Goal: Task Accomplishment & Management: Manage account settings

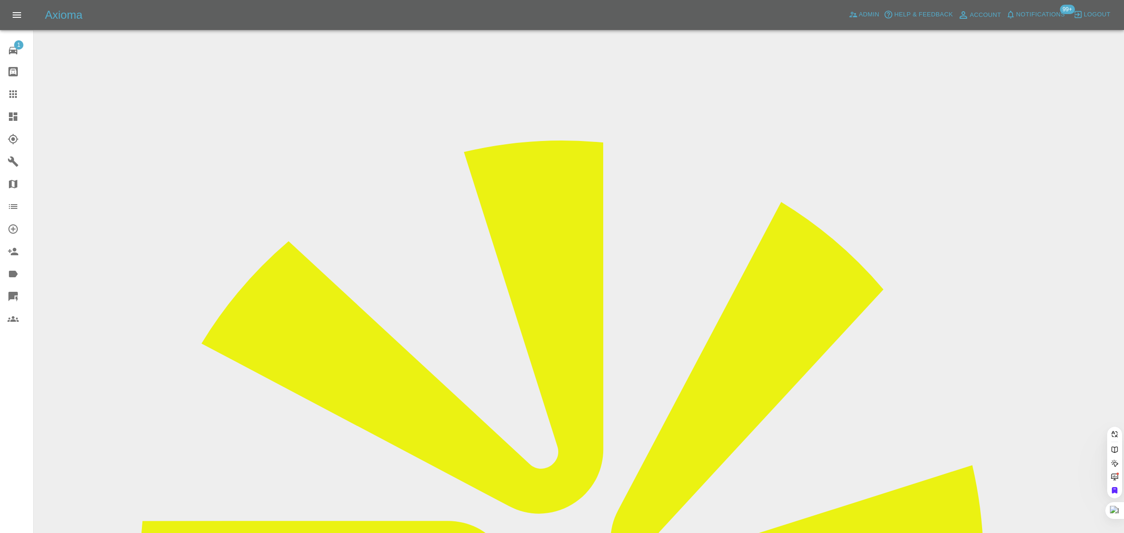
paste input "[EMAIL_ADDRESS][DOMAIN_NAME]"
type input "[EMAIL_ADDRESS][DOMAIN_NAME]"
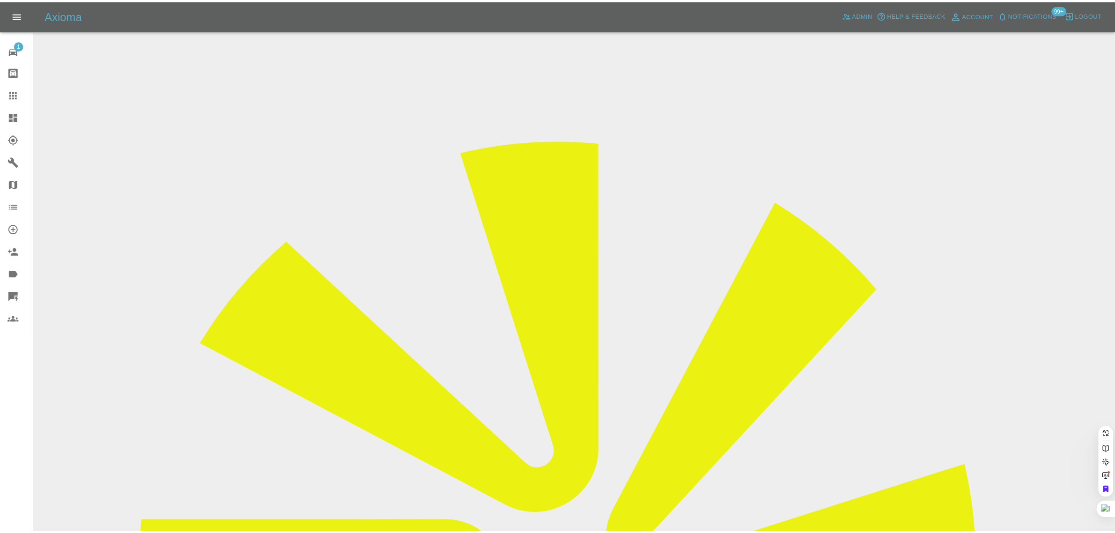
scroll to position [0, 3]
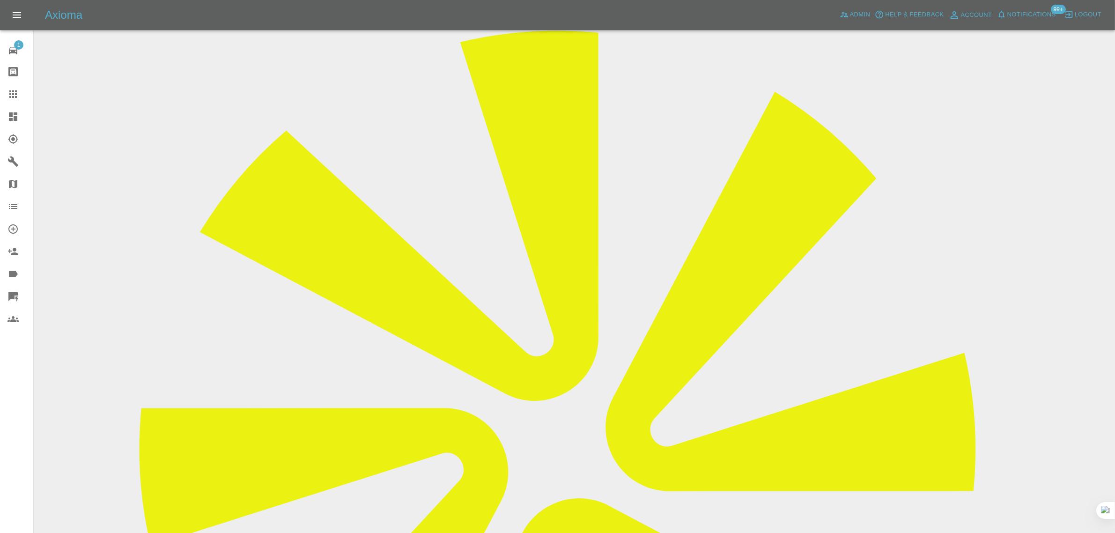
scroll to position [468, 0]
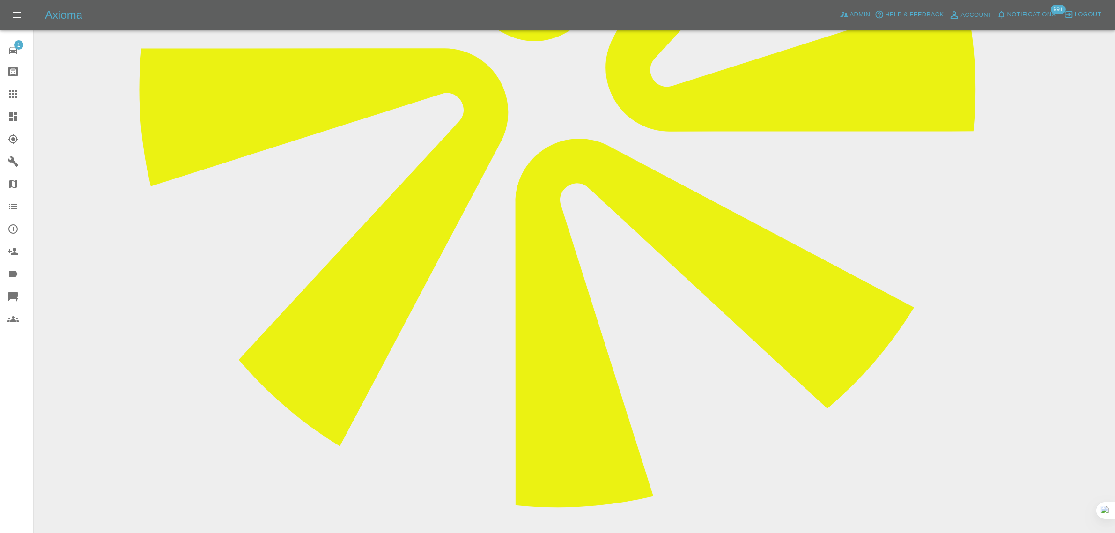
paste textarea "I’d love your help please. I have a booking in place for the 11th. I do not hav…"
type textarea "I’d love your help please. I have a booking in place for the 11th. I do not hav…"
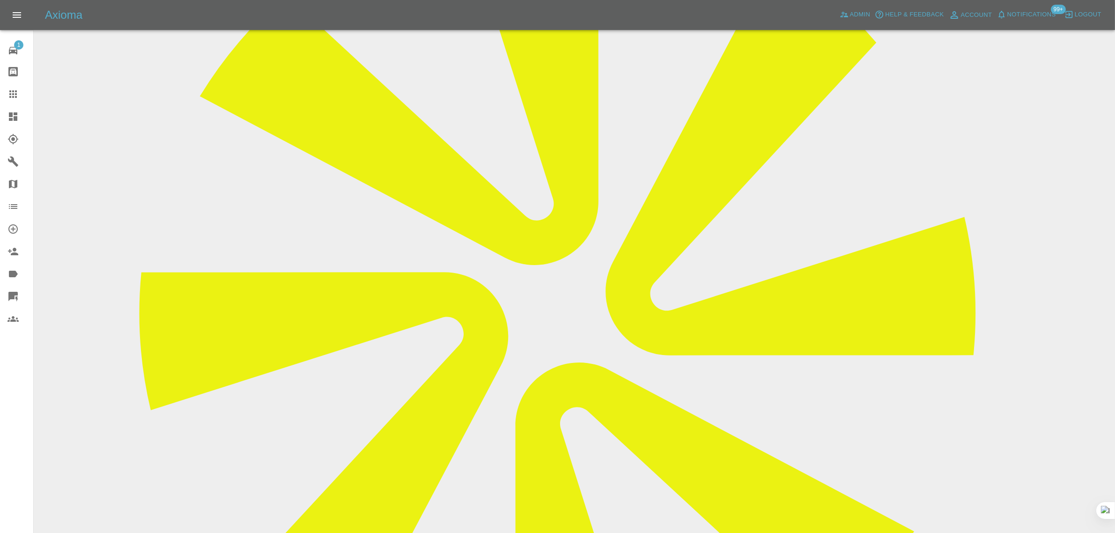
scroll to position [234, 0]
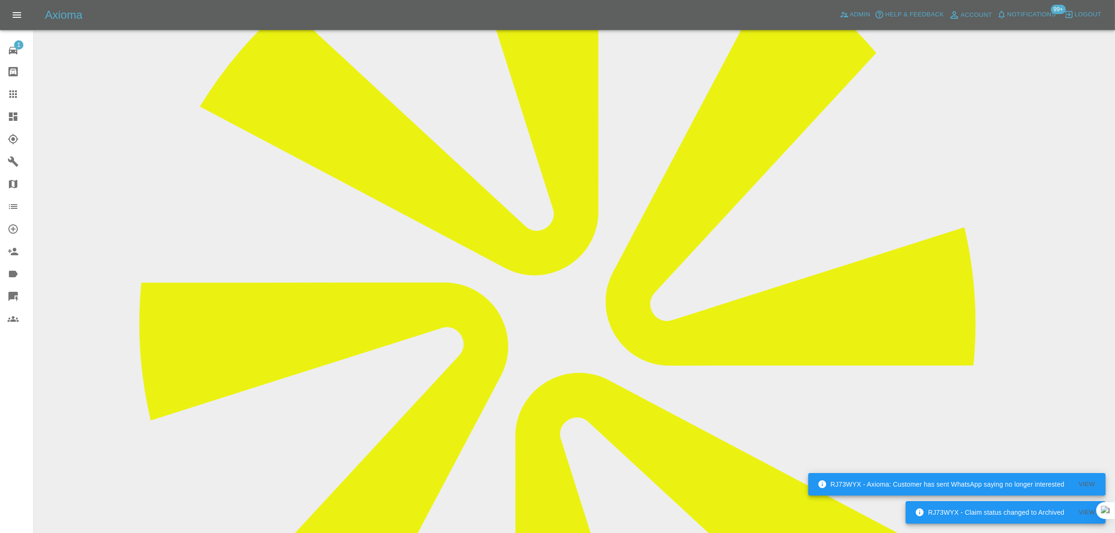
click at [15, 86] on link "Claims" at bounding box center [16, 94] width 33 height 22
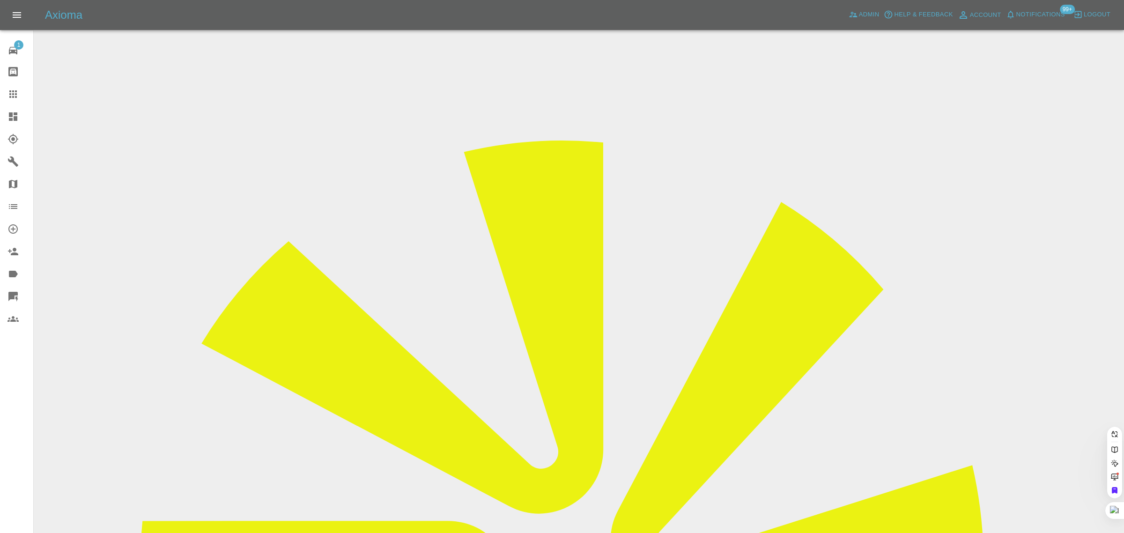
paste input "magra1@hotmail.co.uk"
type input "magra1@hotmail.co.u"
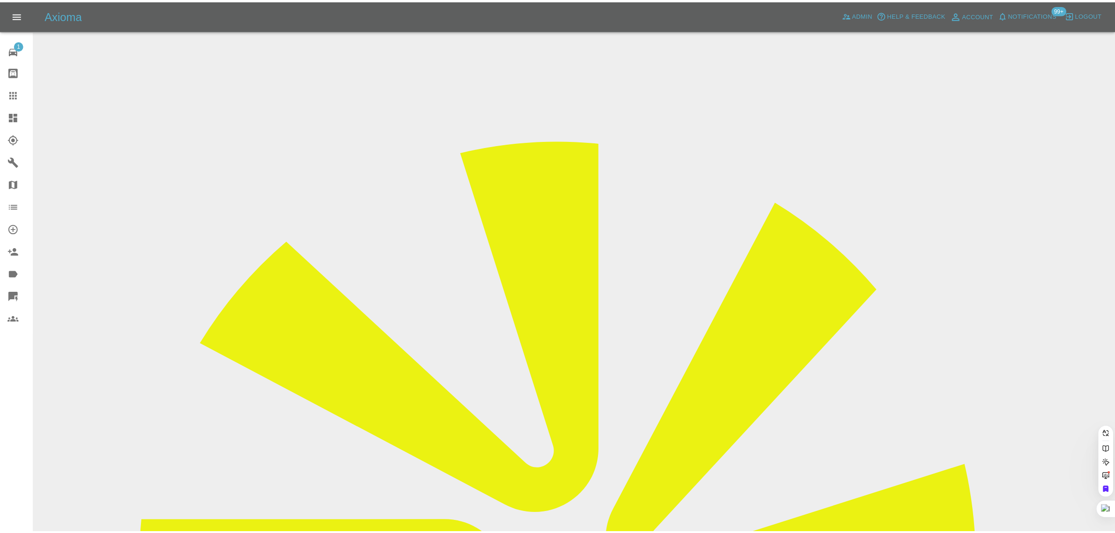
scroll to position [0, 0]
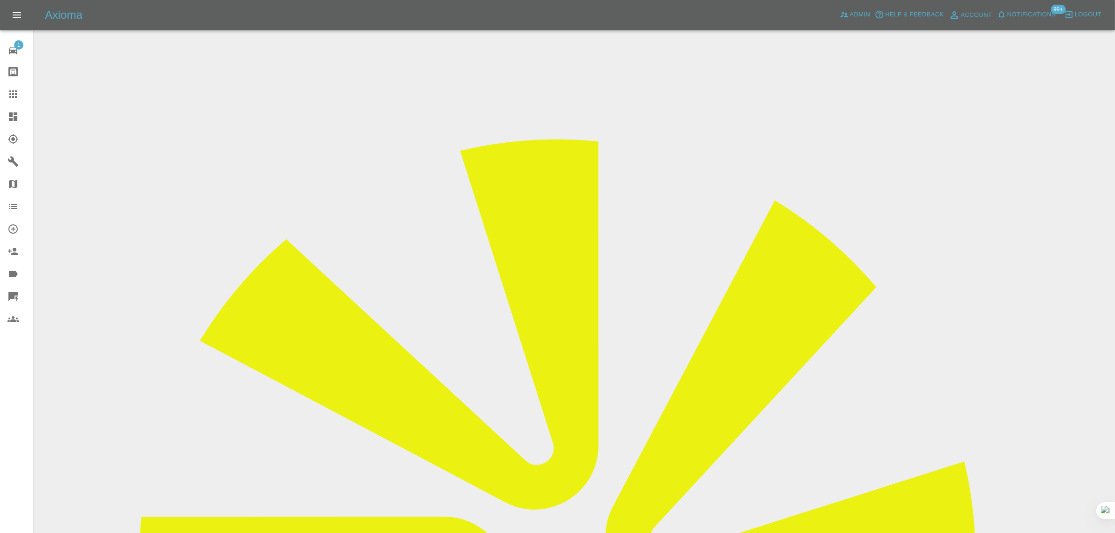
click at [0, 0] on input "Choose images" at bounding box center [0, 0] width 0 height 0
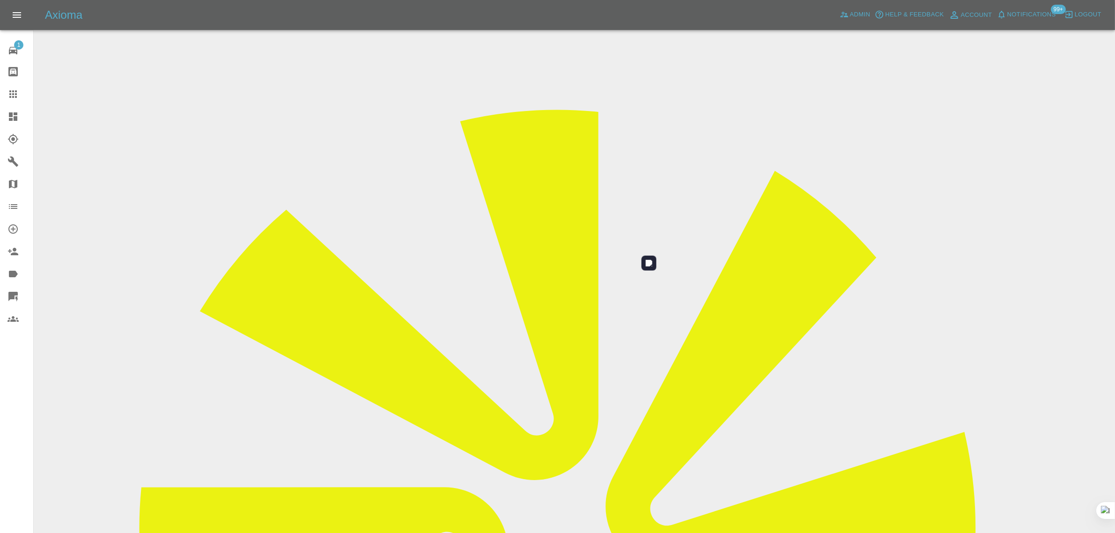
scroll to position [46, 0]
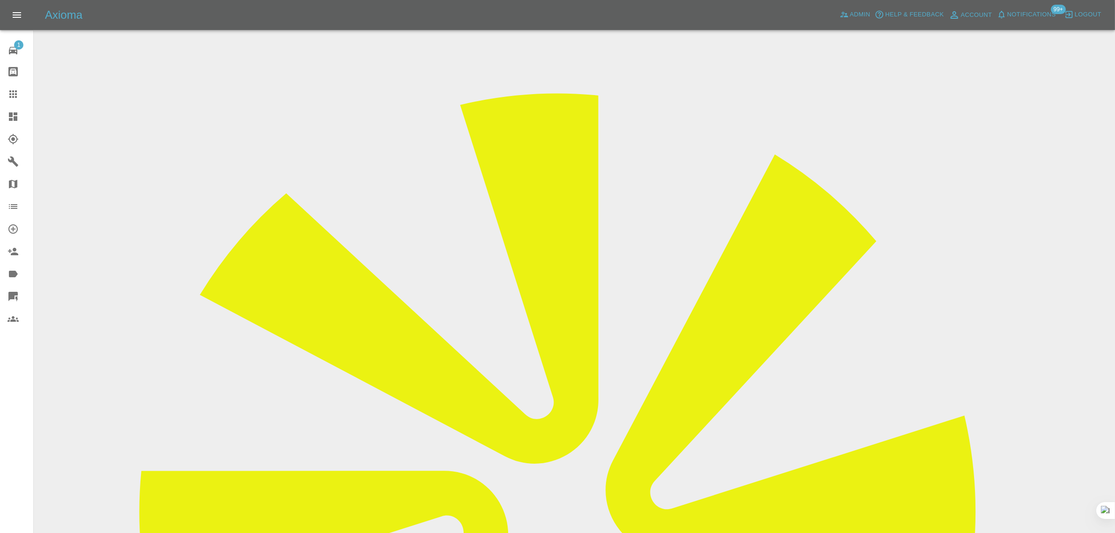
click at [15, 94] on icon at bounding box center [12, 93] width 7 height 7
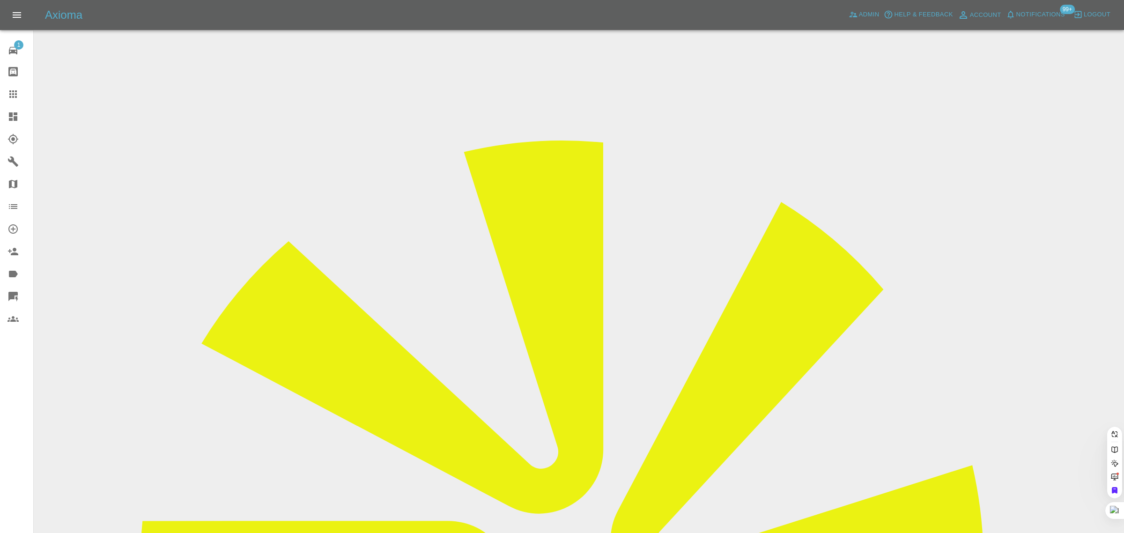
paste input "magra1@hotmail.co.uk"
type input "magra1@hotmail.co.u"
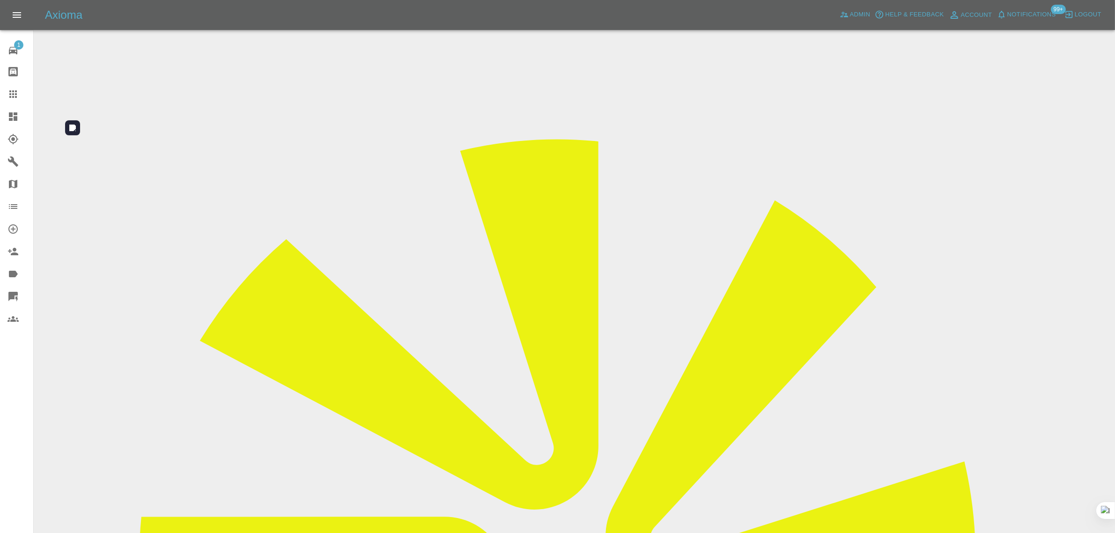
click at [0, 0] on input "Choose images" at bounding box center [0, 0] width 0 height 0
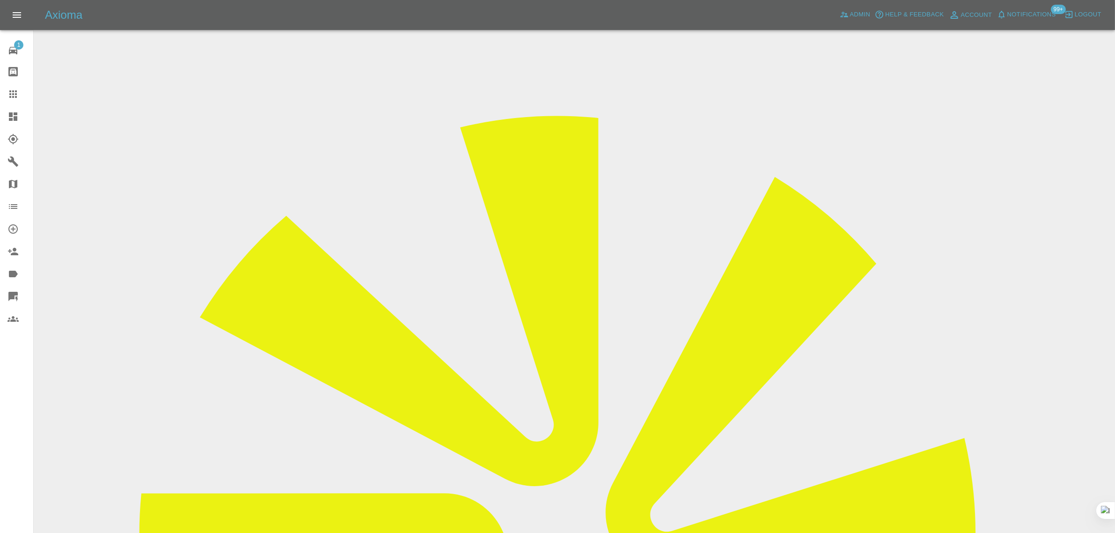
scroll to position [46, 0]
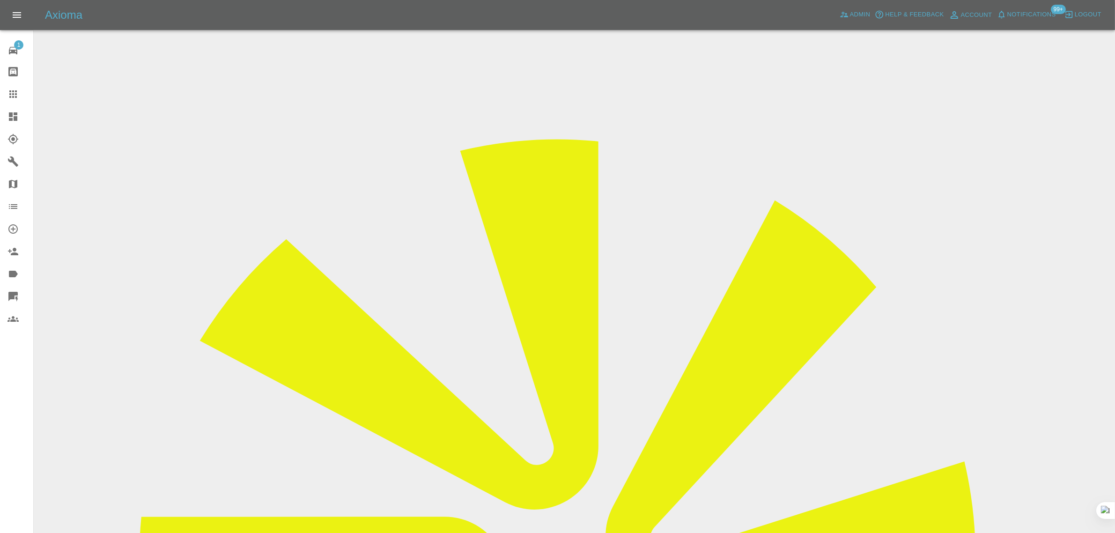
drag, startPoint x: 933, startPoint y: 467, endPoint x: 901, endPoint y: 330, distance: 140.9
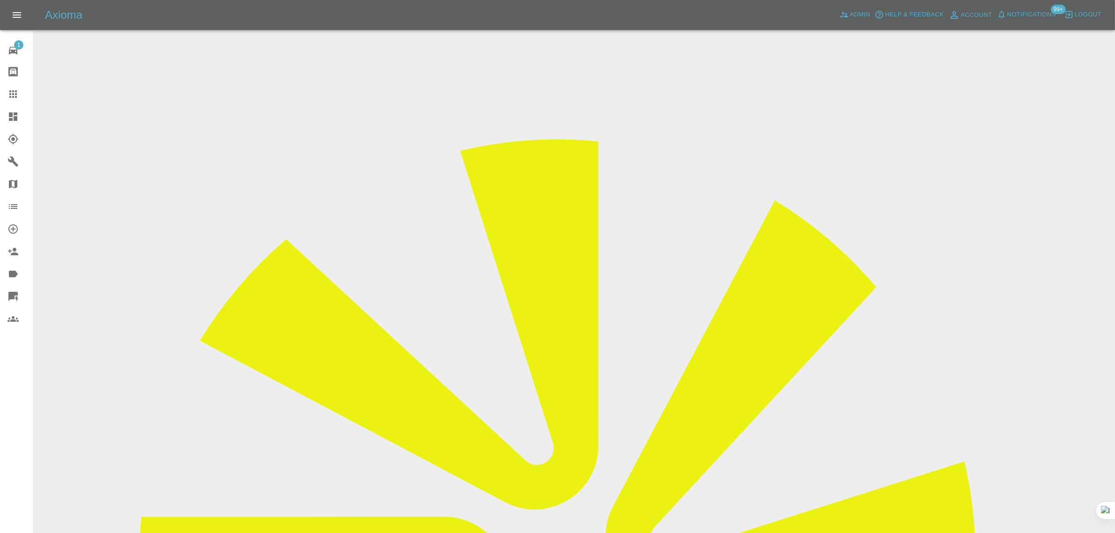
drag, startPoint x: 893, startPoint y: 463, endPoint x: 895, endPoint y: 320, distance: 142.8
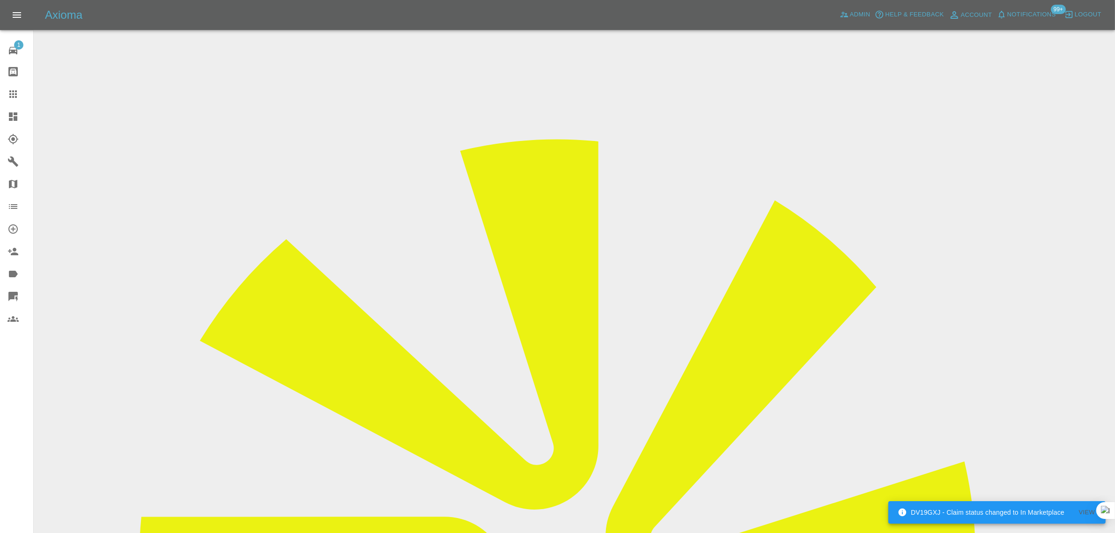
click at [13, 90] on icon at bounding box center [12, 94] width 11 height 11
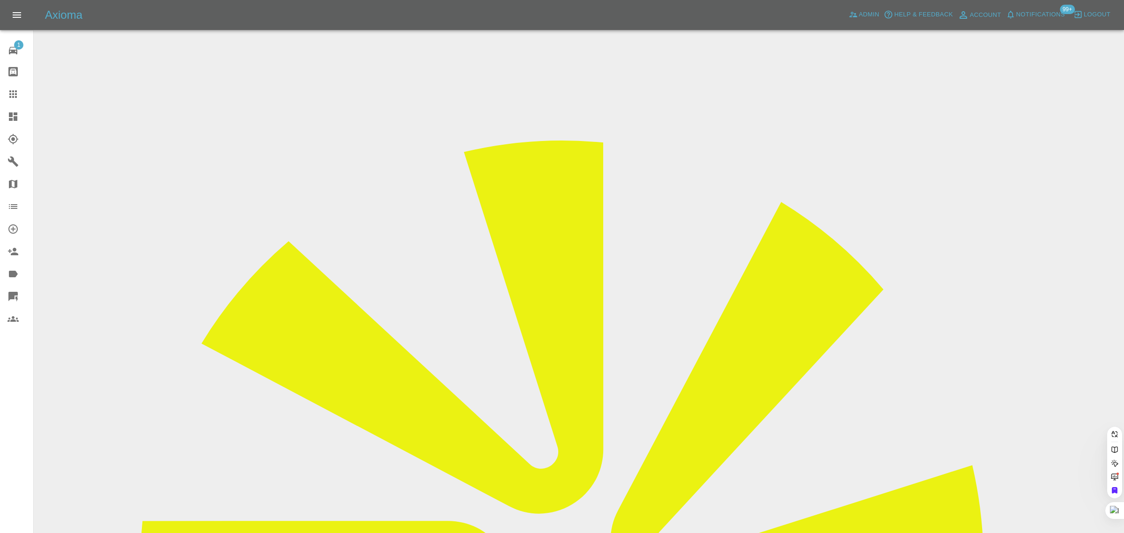
paste input "bilu.mircea@yahoo.com"
type input "bilu.mircea@yahoo.co"
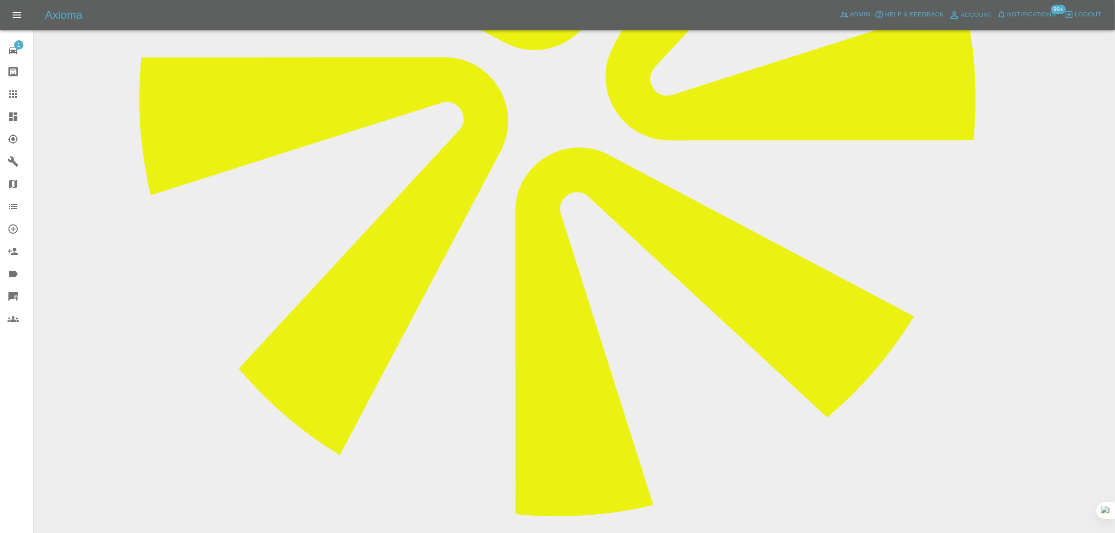
scroll to position [468, 0]
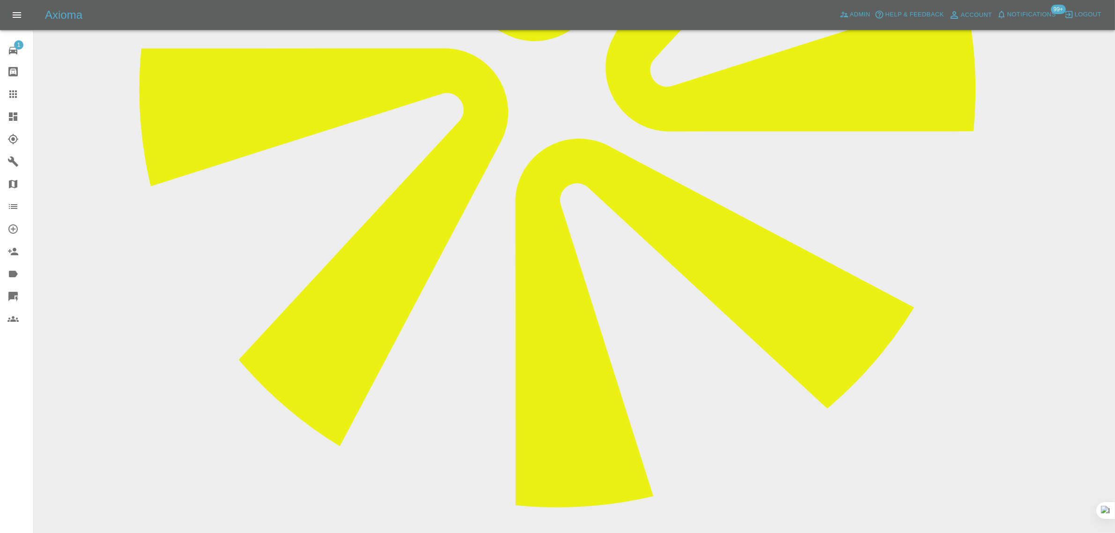
paste textarea "I am writing to let you know that due to unexpected circumstances I have to can…"
type textarea "I am writing to let you know that due to unexpected circumstances I have to can…"
click at [22, 91] on div at bounding box center [20, 94] width 26 height 11
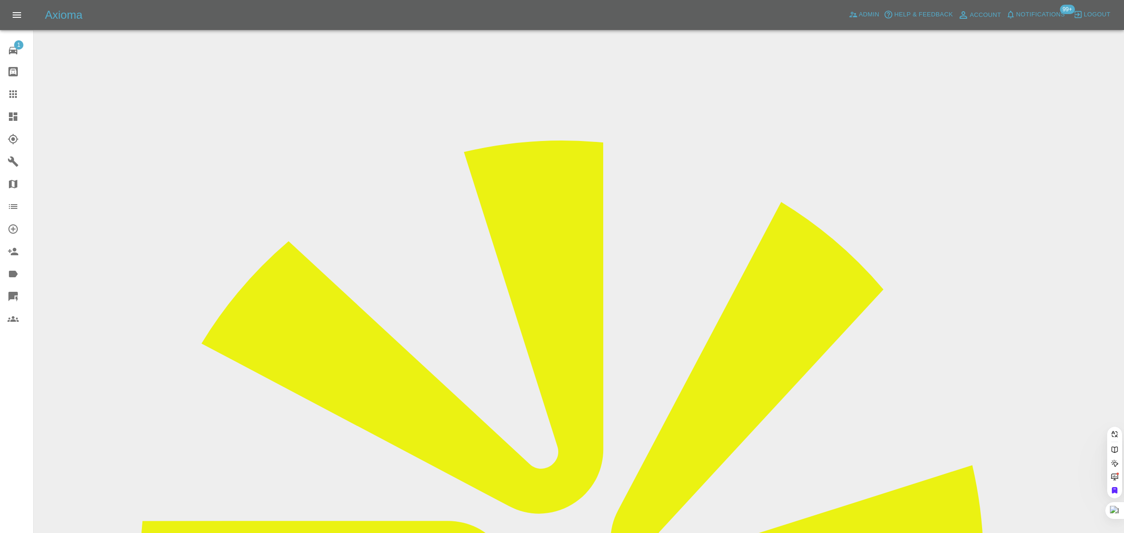
drag, startPoint x: 473, startPoint y: 317, endPoint x: 612, endPoint y: 303, distance: 139.3
paste input "scottmoorhead77@gmail.com"
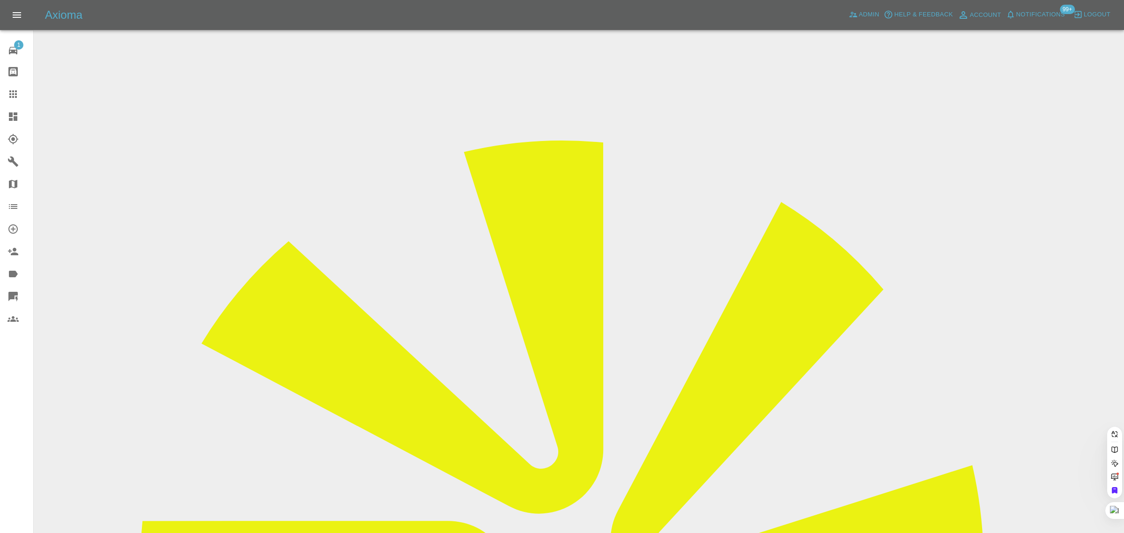
type input "scottmoorhead77@gmail.com"
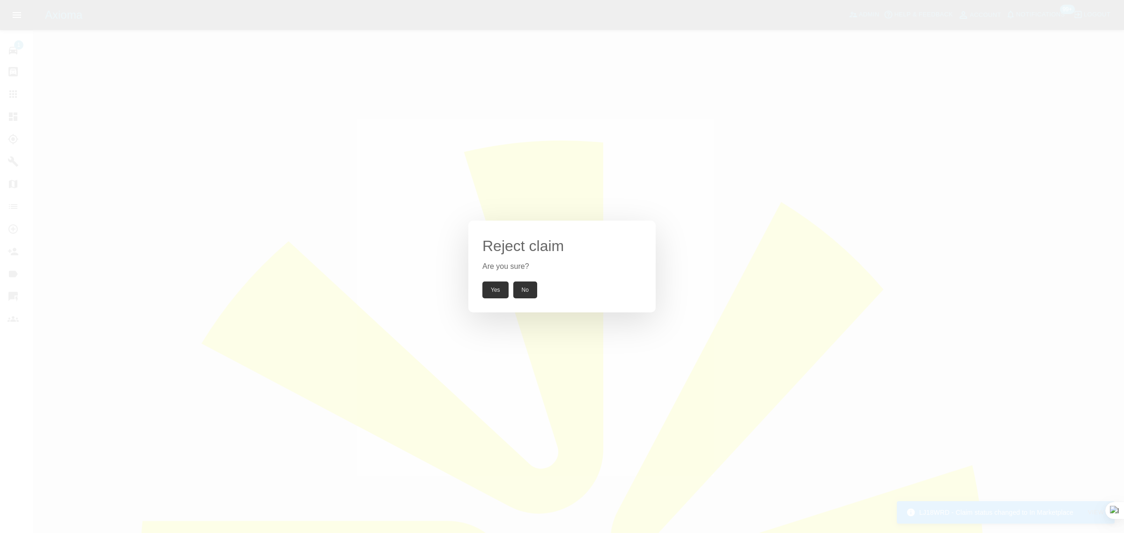
click at [493, 292] on button "Yes" at bounding box center [495, 289] width 26 height 17
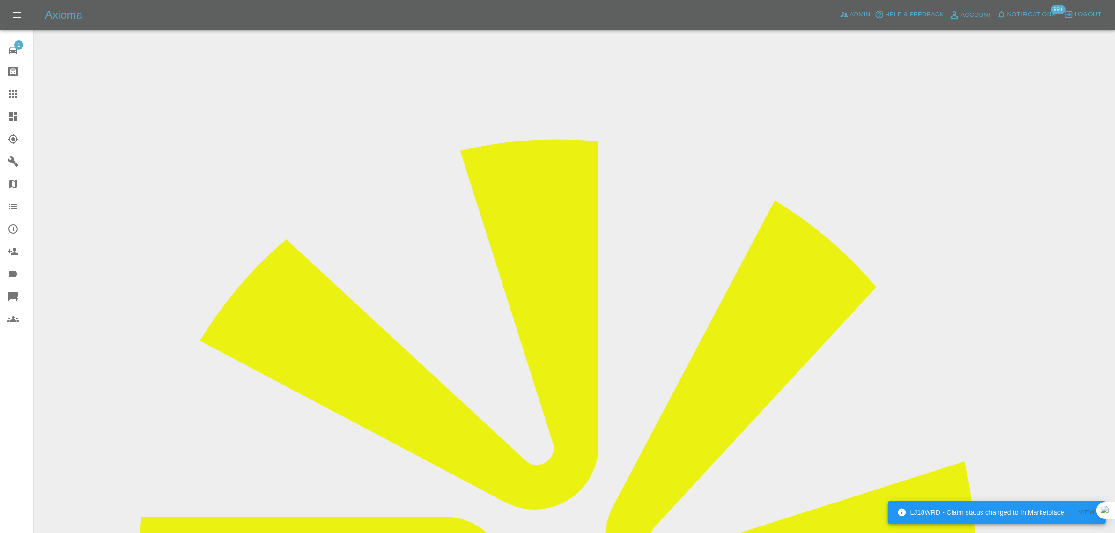
click at [16, 95] on icon at bounding box center [12, 93] width 7 height 7
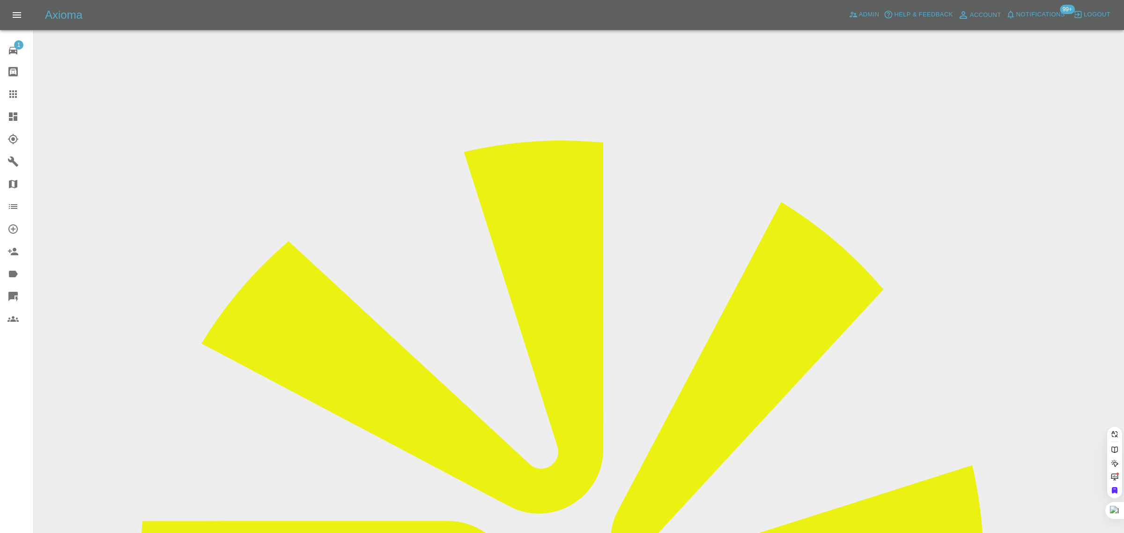
paste input "tony64agr@gmail.com"
type input "tony64agr@gmail.com"
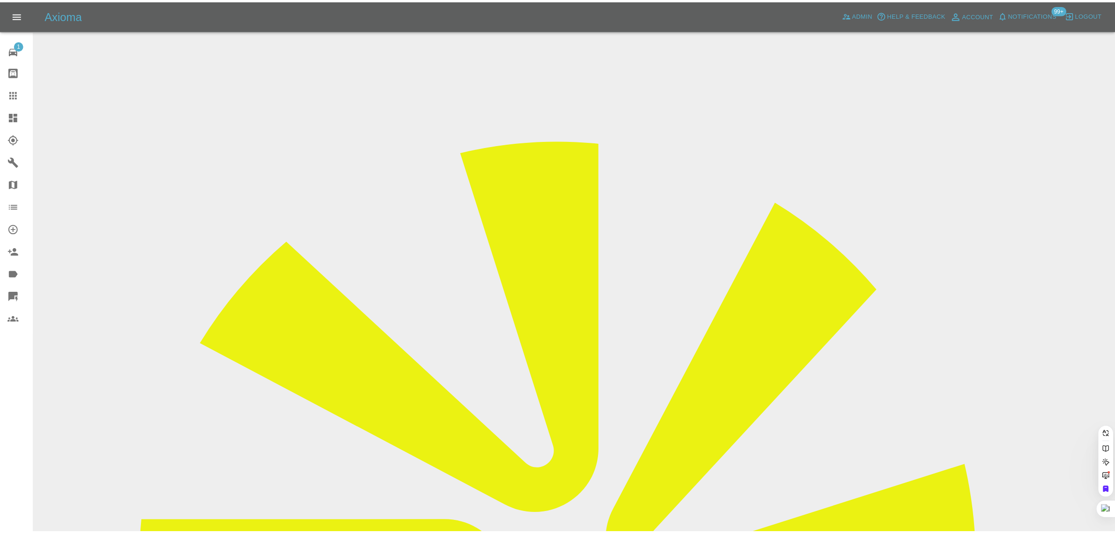
scroll to position [0, 0]
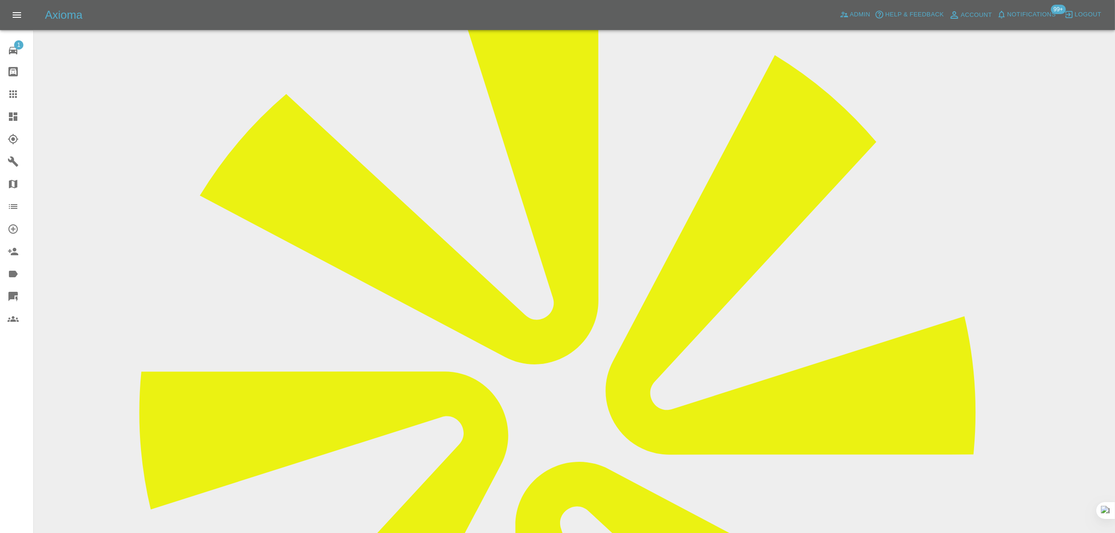
scroll to position [117, 0]
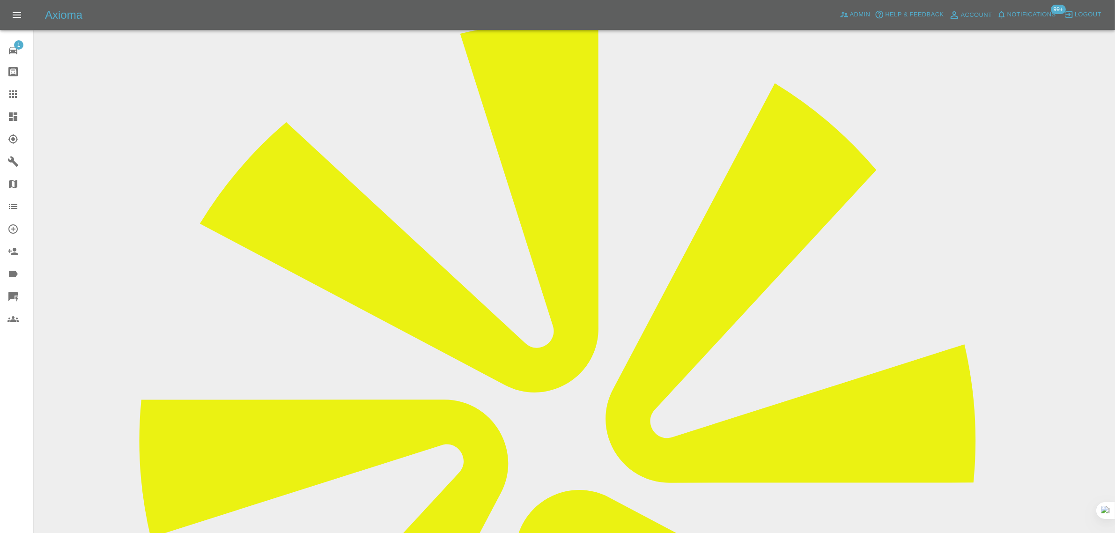
click at [8, 86] on link "Claims" at bounding box center [16, 94] width 33 height 22
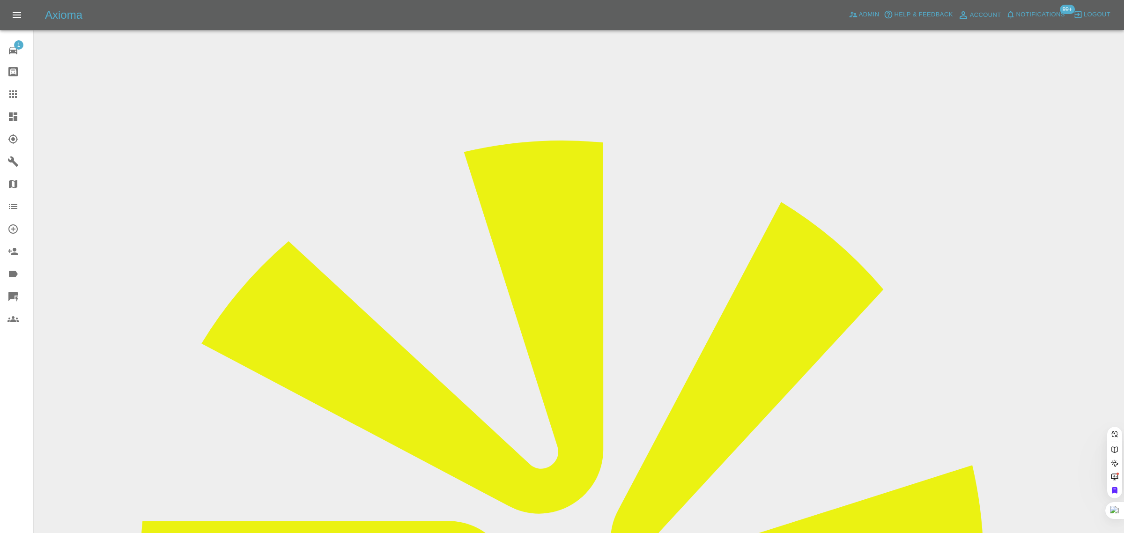
paste input "seres.gabor1981@googlemail.com"
type input "seres.gabor1981"
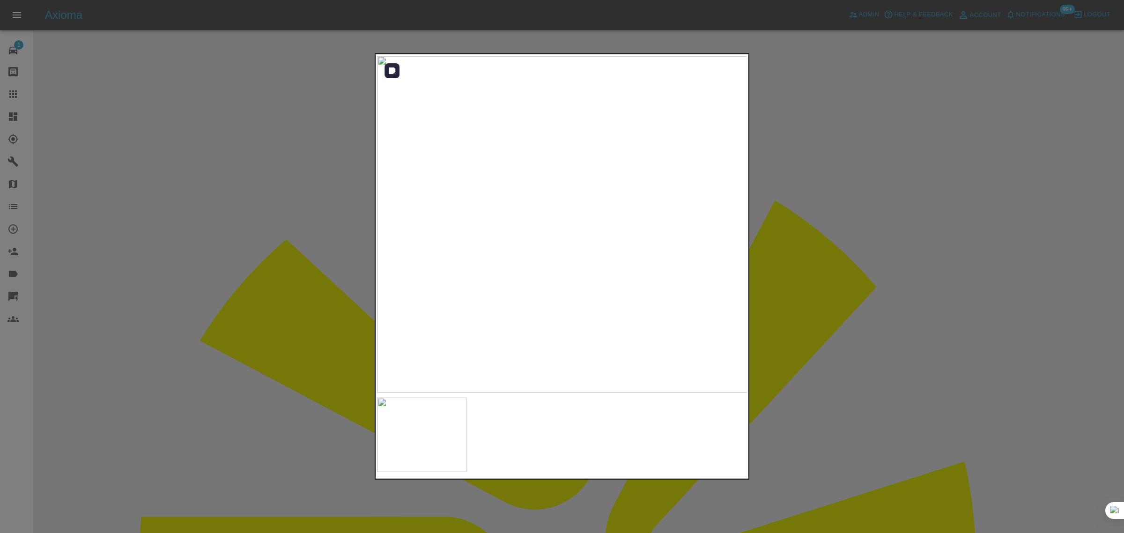
click at [565, 223] on img at bounding box center [562, 224] width 370 height 337
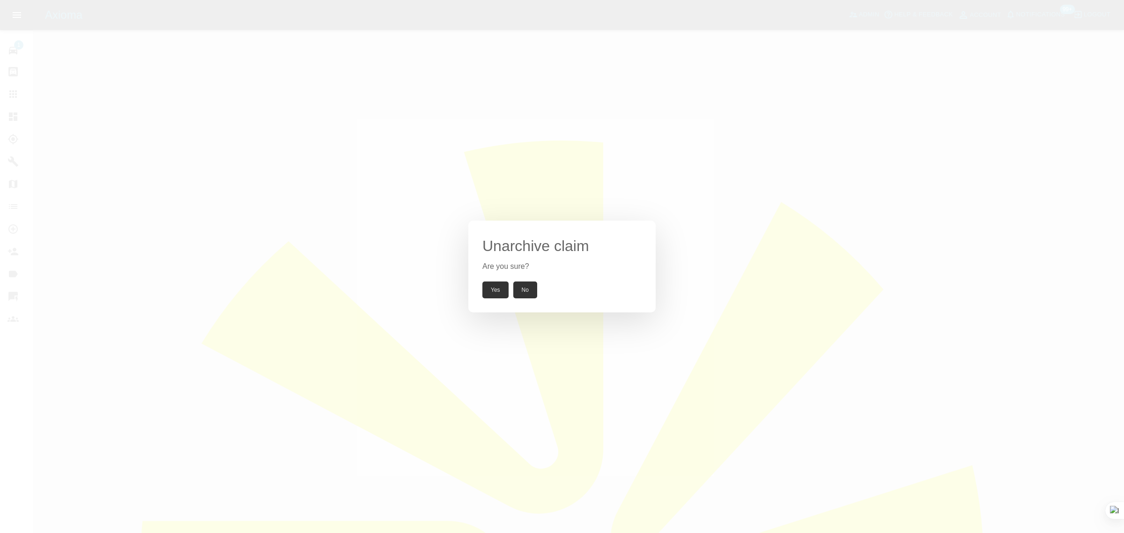
click at [500, 291] on button "Yes" at bounding box center [495, 289] width 26 height 17
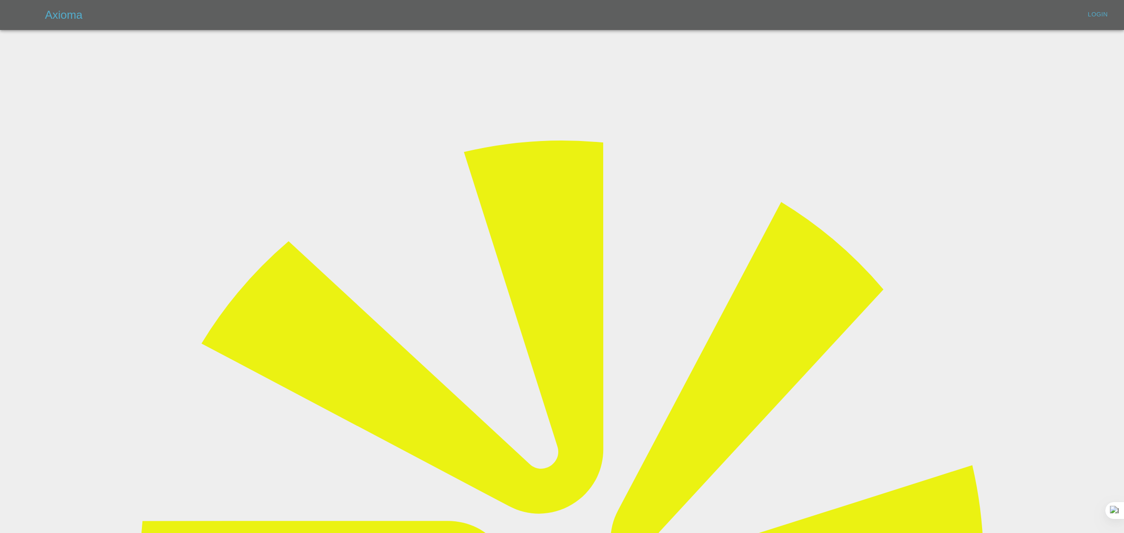
type input "bookkeeping@fifoaccounting.com"
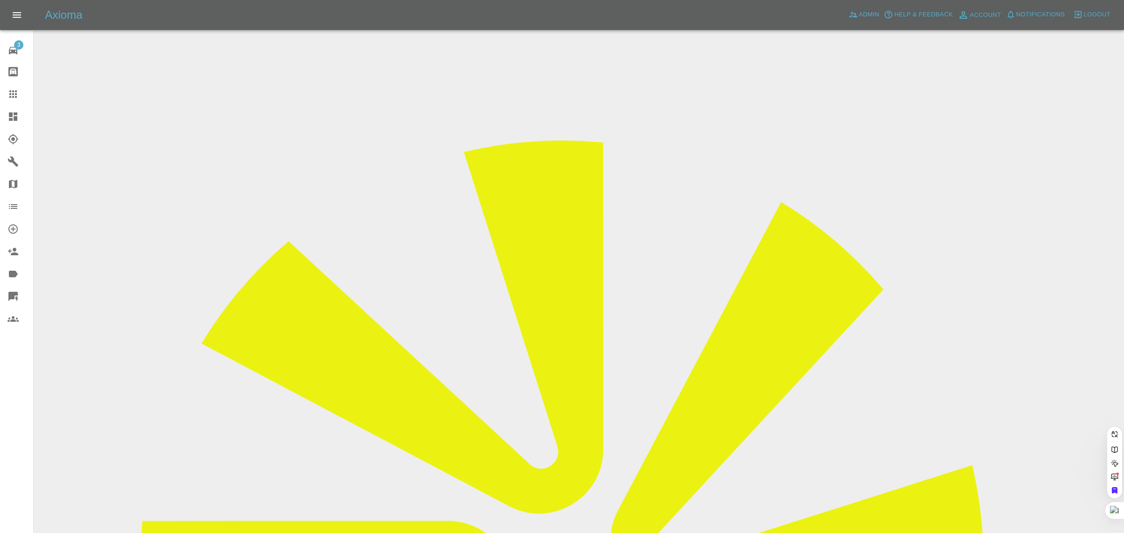
paste input "From Subject Received Size Categories RE: Thank you for your enquiry 4:48 AM 11…"
type input "From Subject Received Size Categories RE: Thank you for your enquiry 4:48 AM 11…"
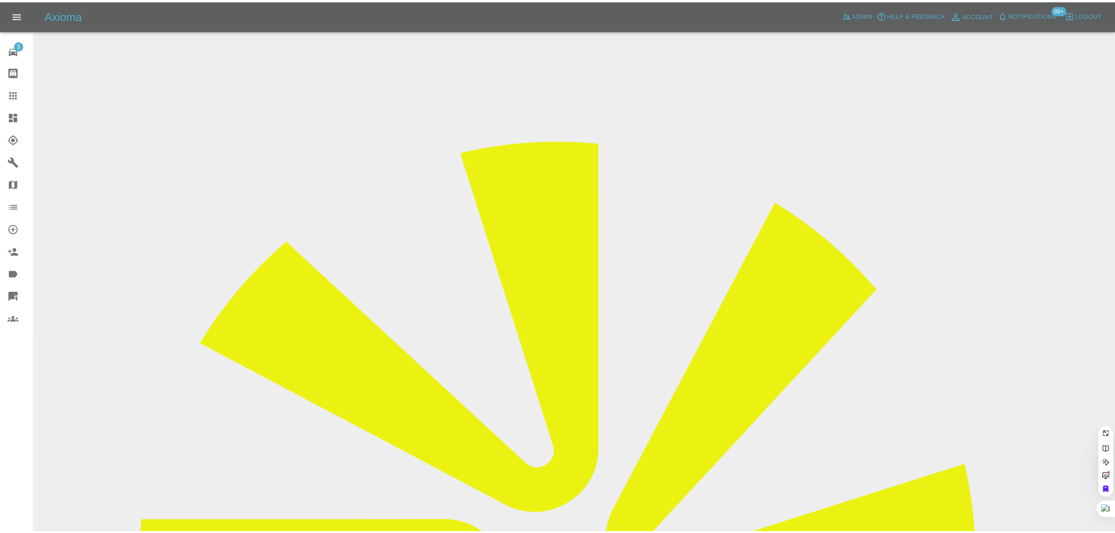
scroll to position [0, 0]
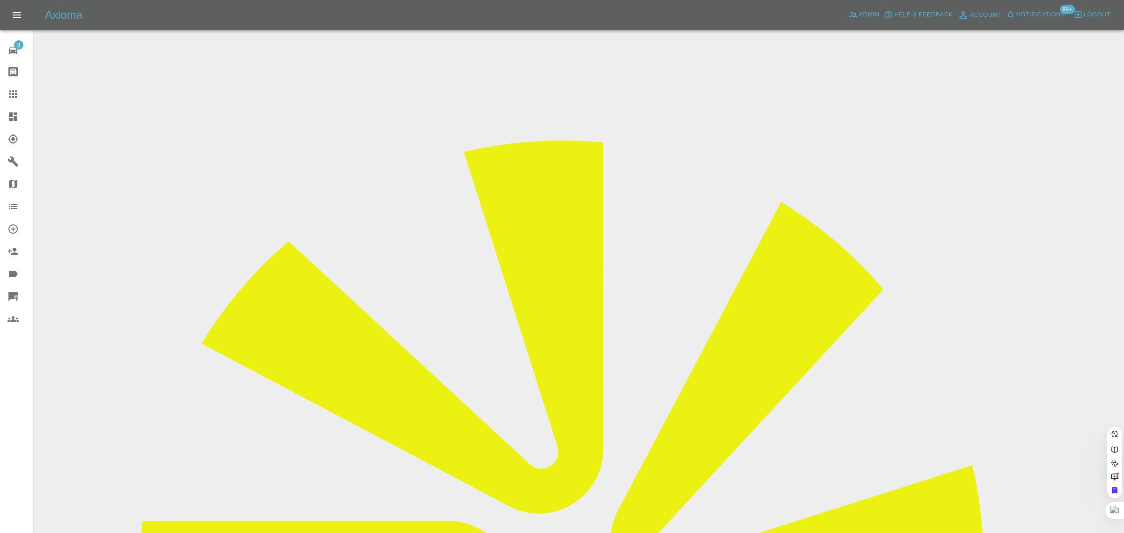
paste input "seres.gabor198"
type input "seres.gabor198"
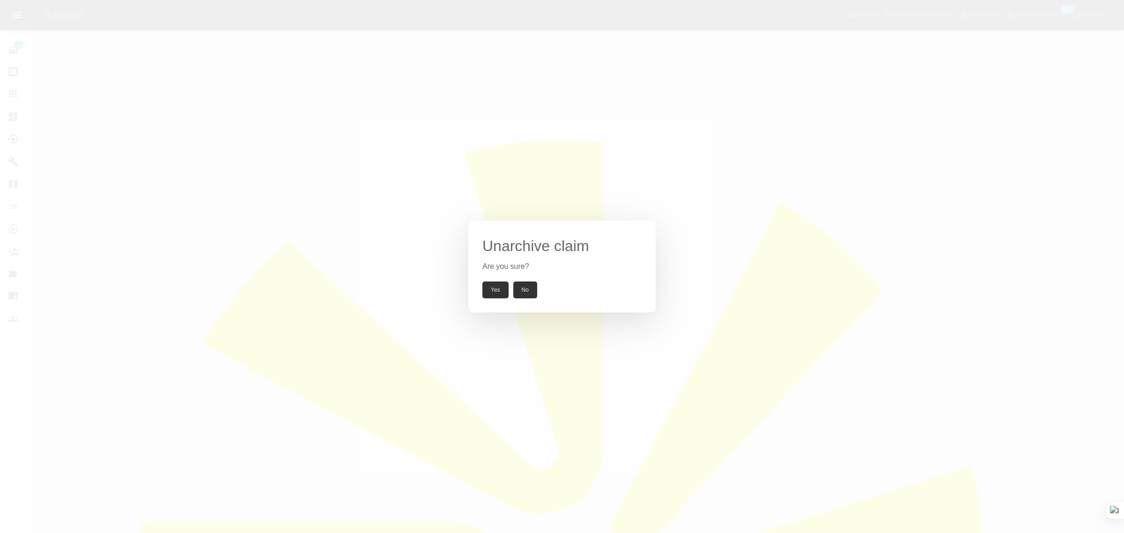
click at [493, 289] on button "Yes" at bounding box center [495, 289] width 26 height 17
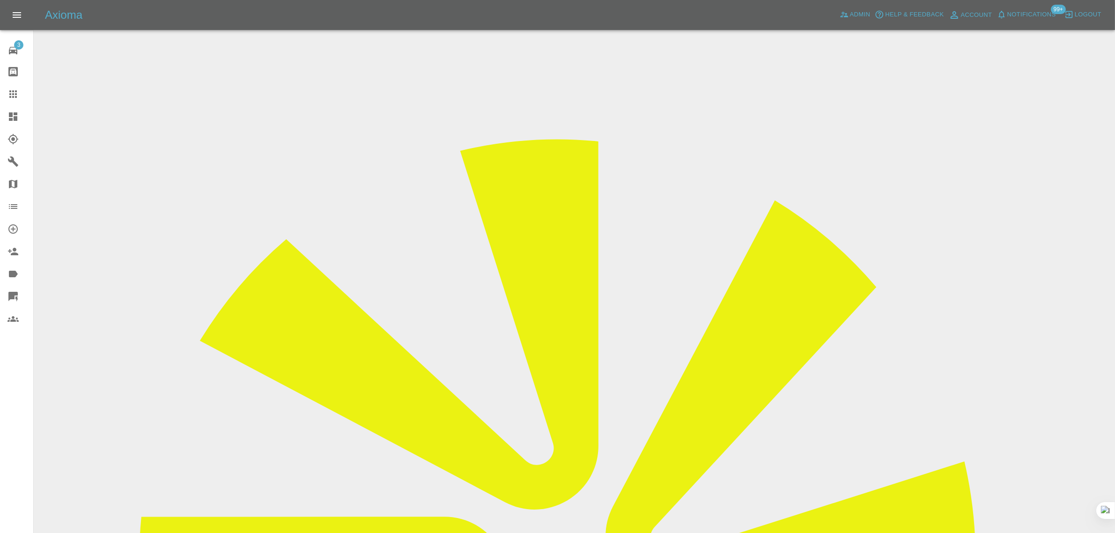
click at [0, 0] on input "Choose images" at bounding box center [0, 0] width 0 height 0
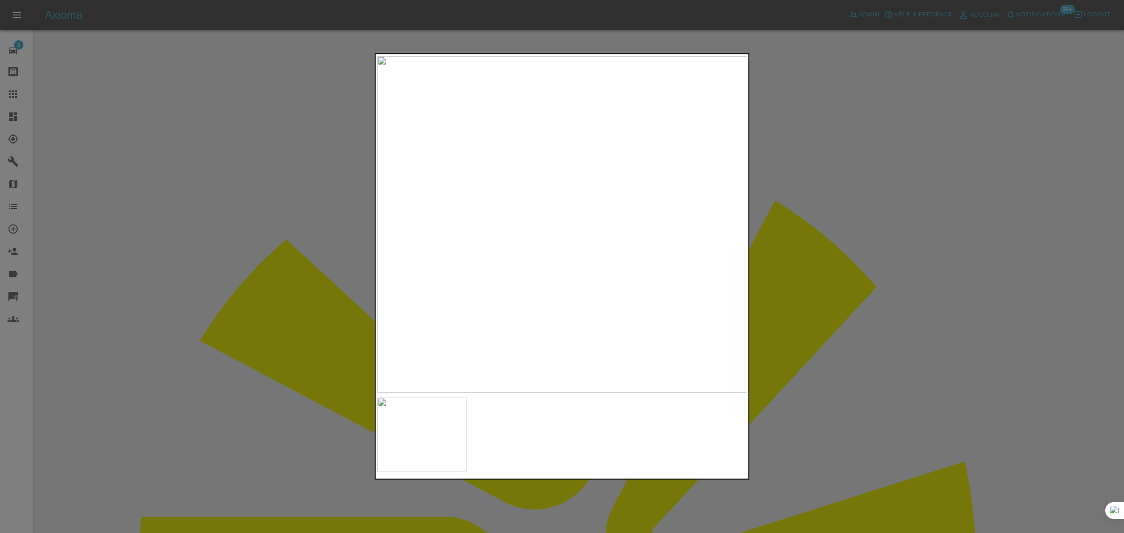
click at [861, 214] on div at bounding box center [562, 266] width 1124 height 533
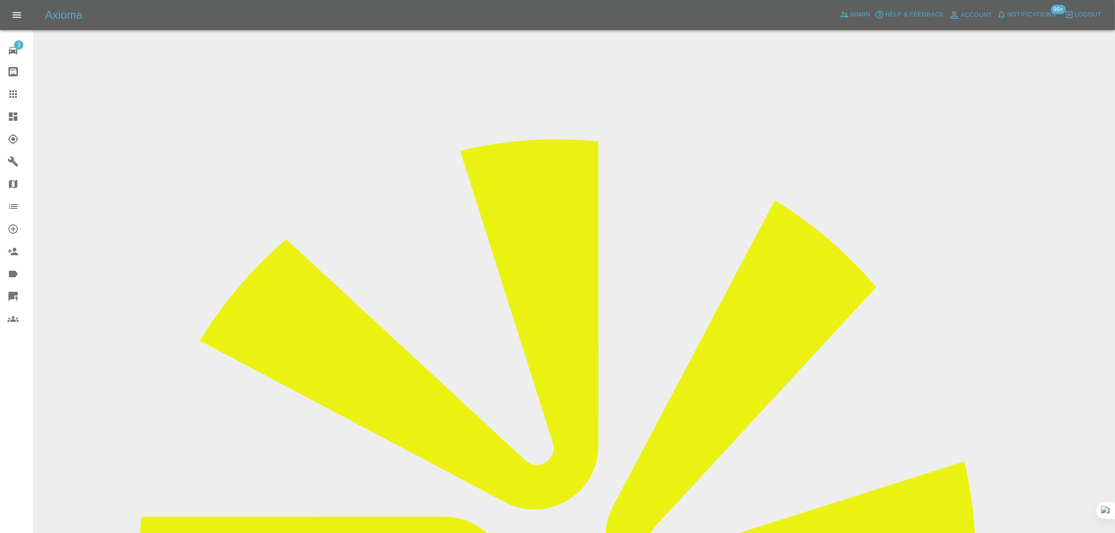
click at [17, 95] on icon at bounding box center [12, 94] width 11 height 11
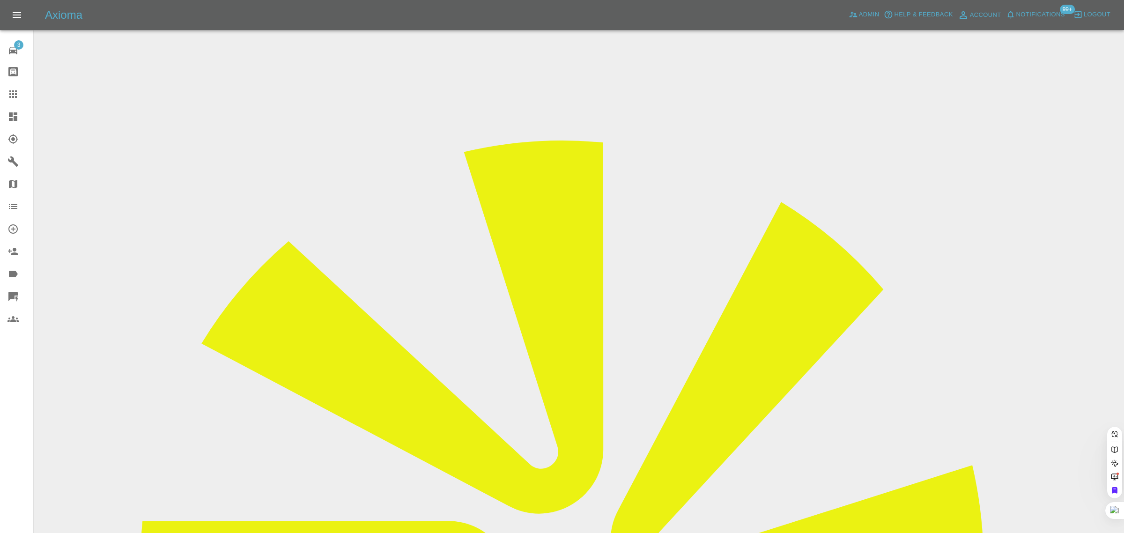
paste input "sonyadasilva1@gmail.com"
type input "sonyadasilva1@gmail.com"
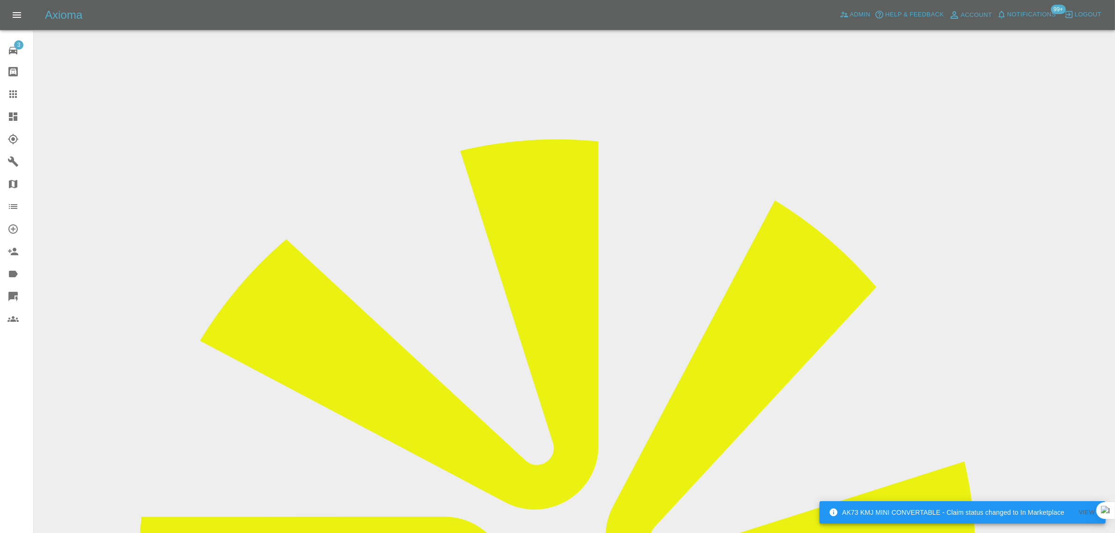
click at [17, 94] on icon at bounding box center [12, 94] width 11 height 11
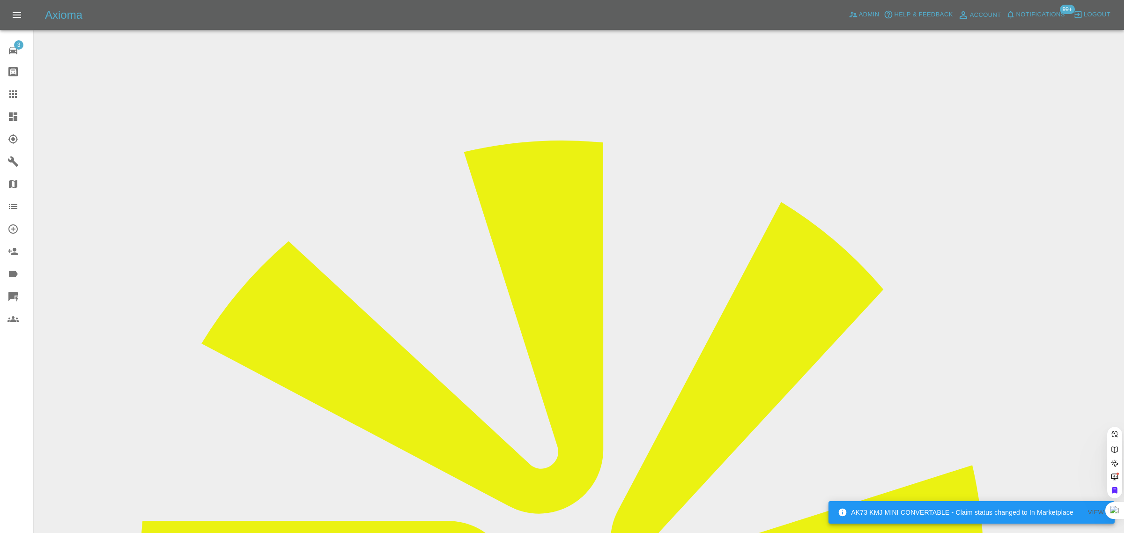
paste input "mark.mowbrayradio@gmail.com"
type input "mark.mowbrayradio@gmail.com"
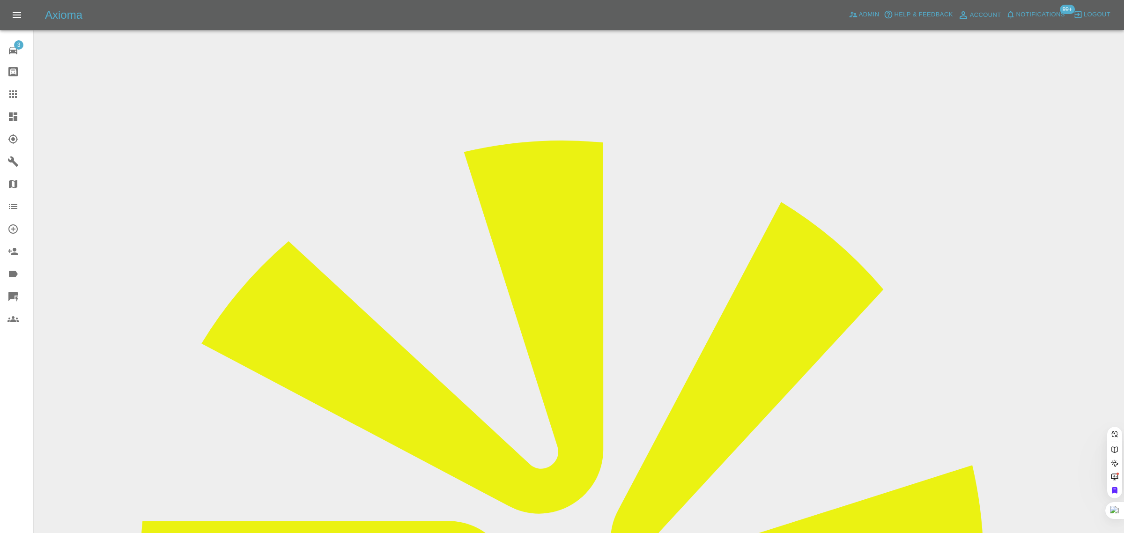
scroll to position [0, 36]
click at [29, 436] on div "3 Repair home Bodyshop home Claims Dashboard Explorer Garages Map Organization …" at bounding box center [17, 266] width 34 height 533
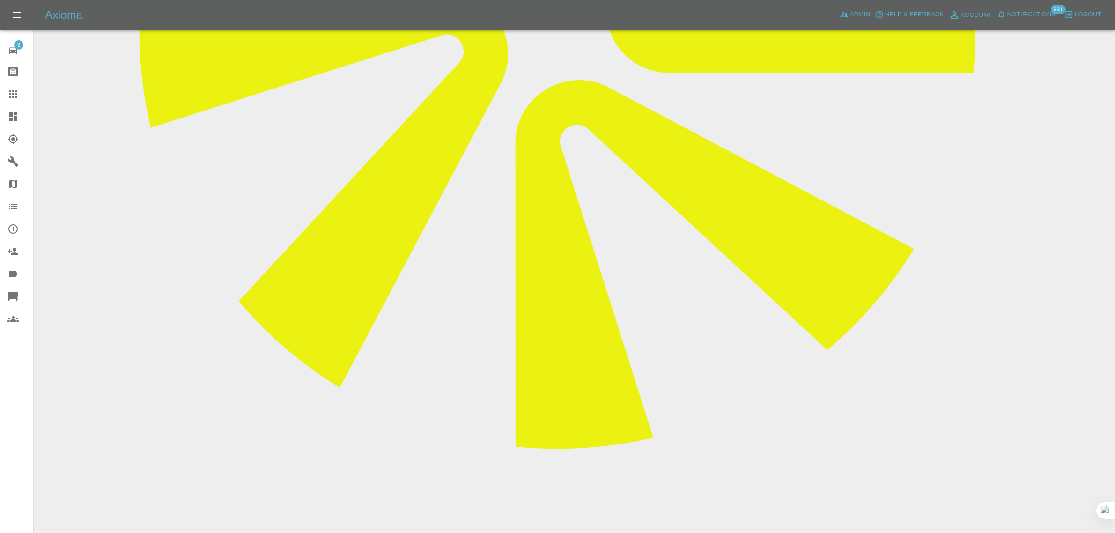
scroll to position [234, 0]
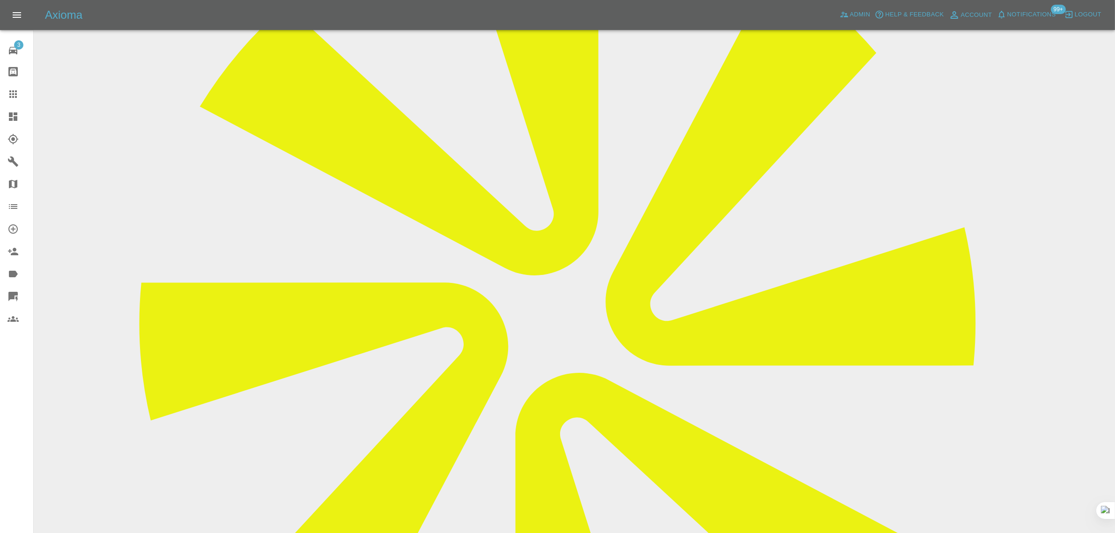
click at [9, 95] on icon at bounding box center [12, 94] width 11 height 11
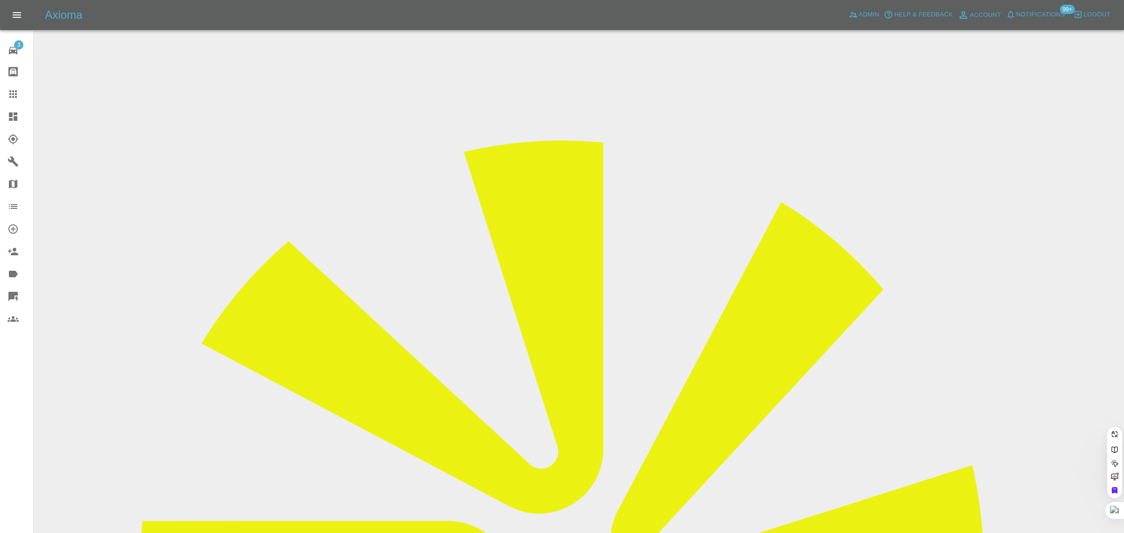
paste input "lucindaeastley@hotmail.com"
type input "lucindaeastley@hotmail.co"
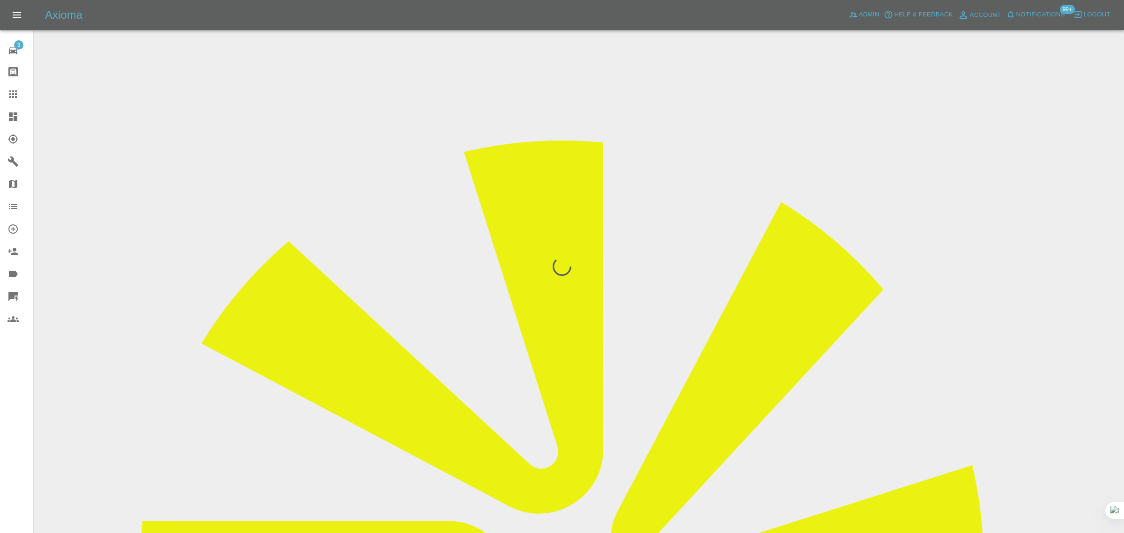
click at [22, 382] on div "3 Repair home Bodyshop home Claims Dashboard Explorer Garages Map Organization …" at bounding box center [17, 266] width 34 height 533
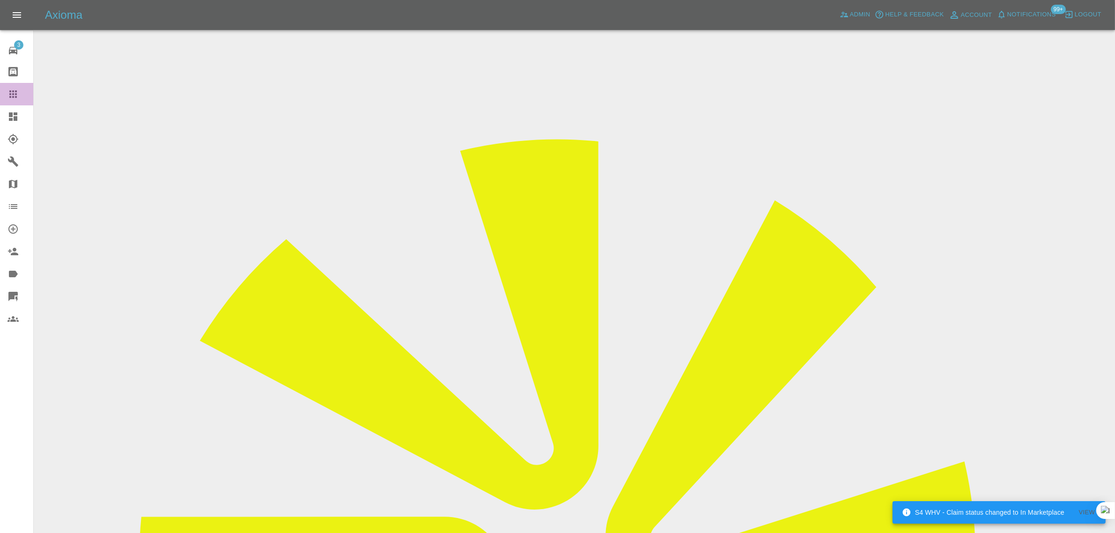
click at [10, 96] on icon at bounding box center [12, 94] width 11 height 11
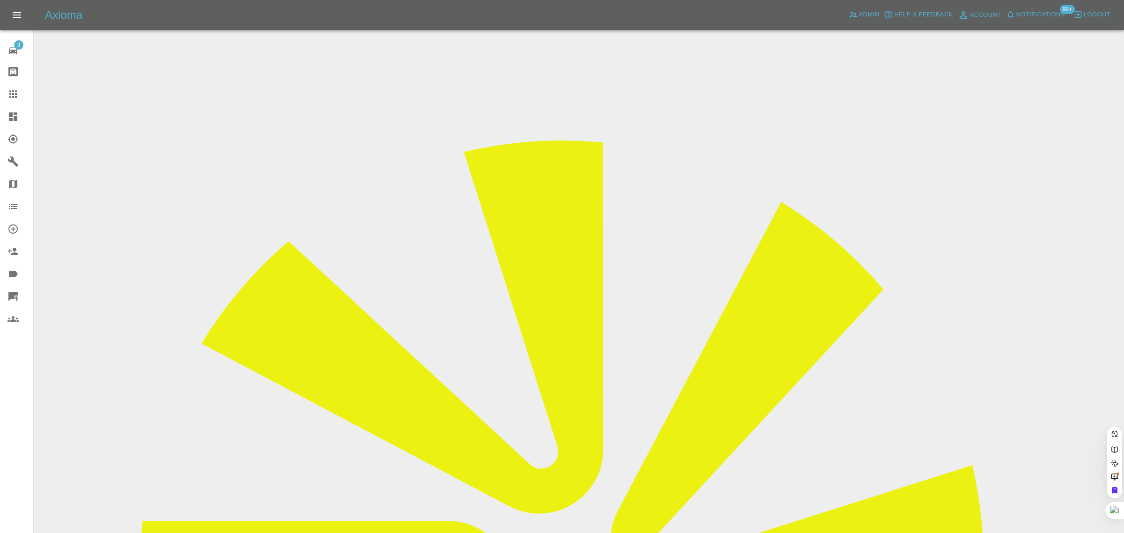
paste input "sophieht@hotmail.com"
type input "sophieht@hotmail.com"
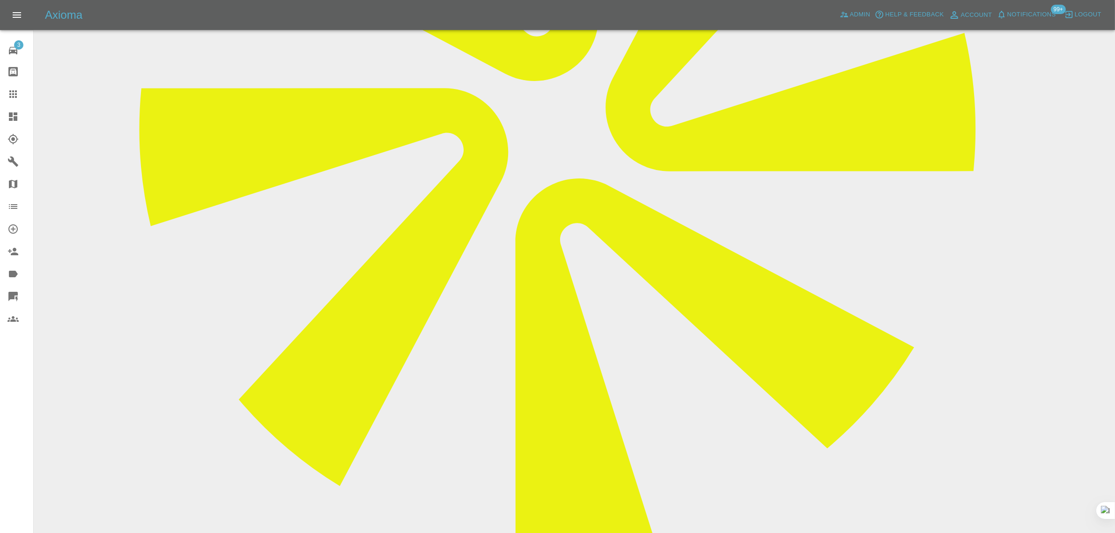
scroll to position [468, 0]
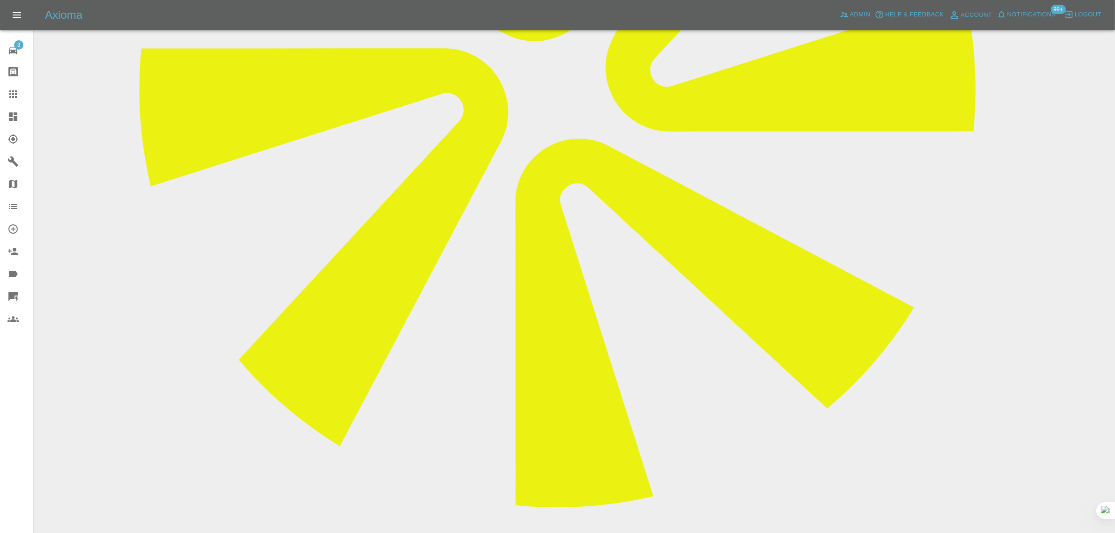
paste textarea "Thanks for getting back to me, yes I would like to cancel the appointment on th…"
type textarea "Thanks for getting back to me, yes I would like to cancel the appointment on th…"
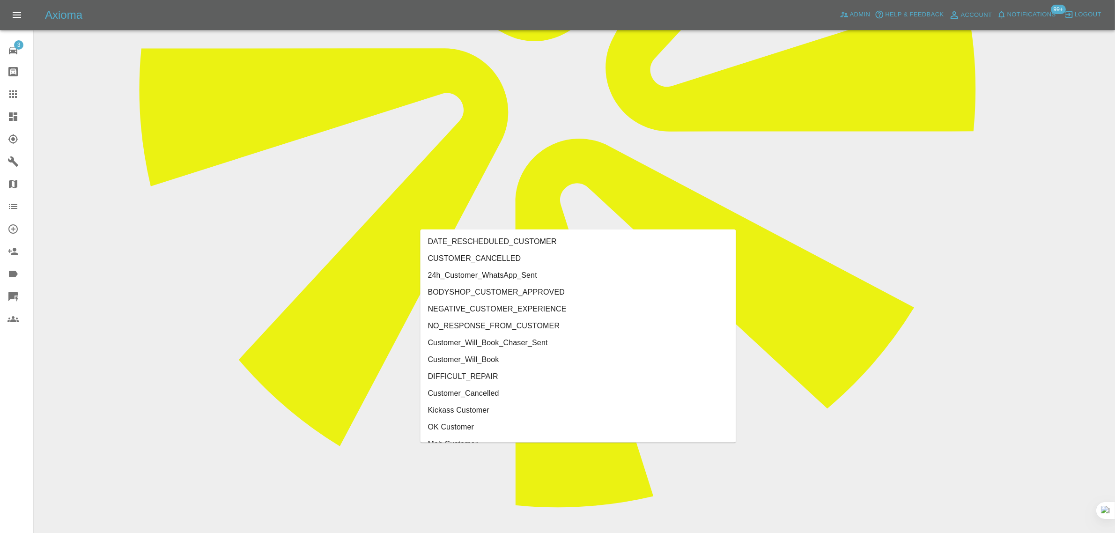
type input "cust"
click at [480, 378] on li "Customer_Cancelled" at bounding box center [579, 376] width 316 height 17
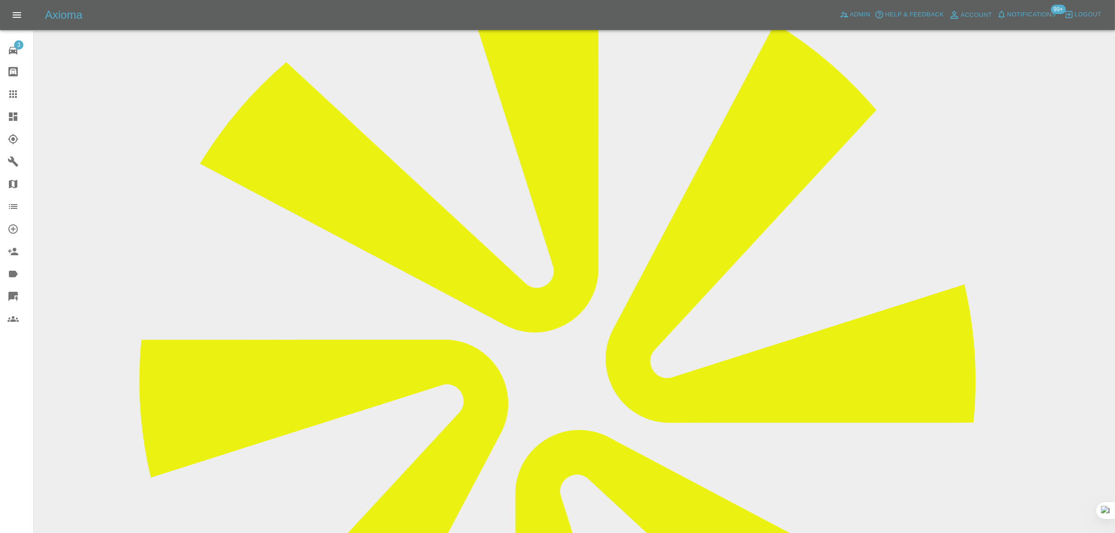
scroll to position [176, 0]
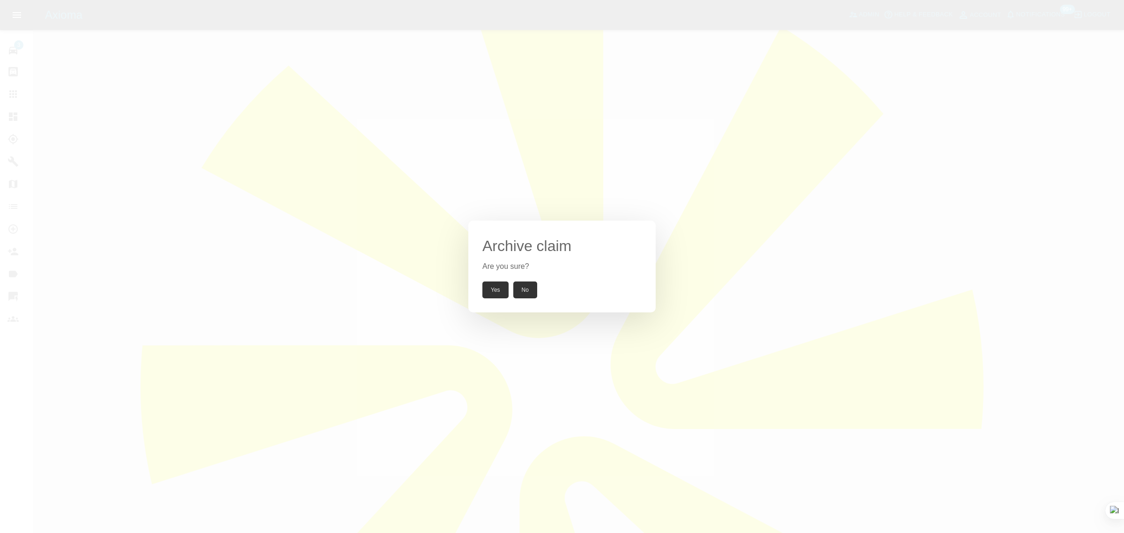
click at [488, 289] on button "Yes" at bounding box center [495, 289] width 26 height 17
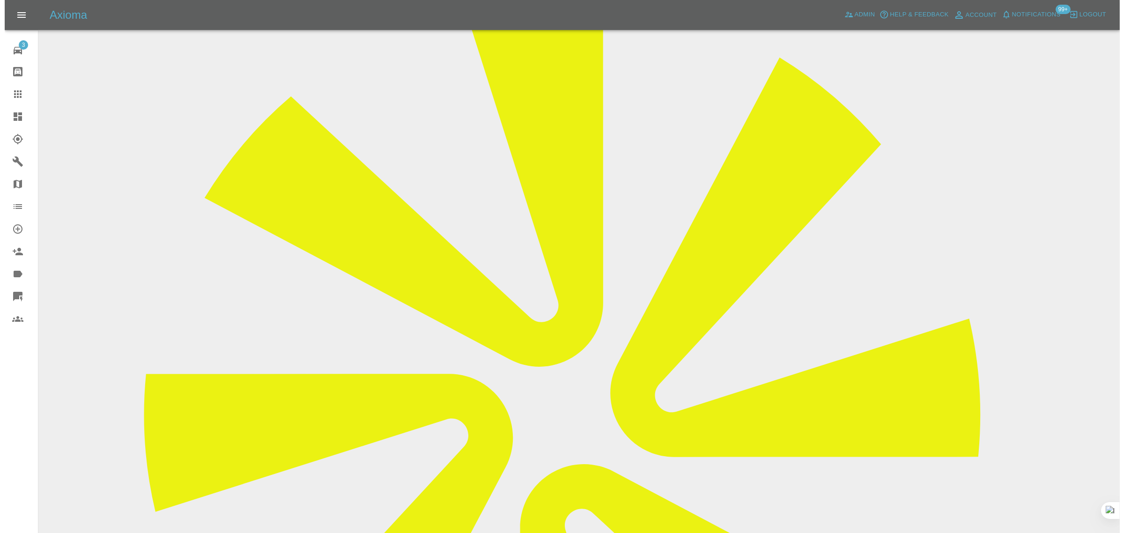
scroll to position [0, 0]
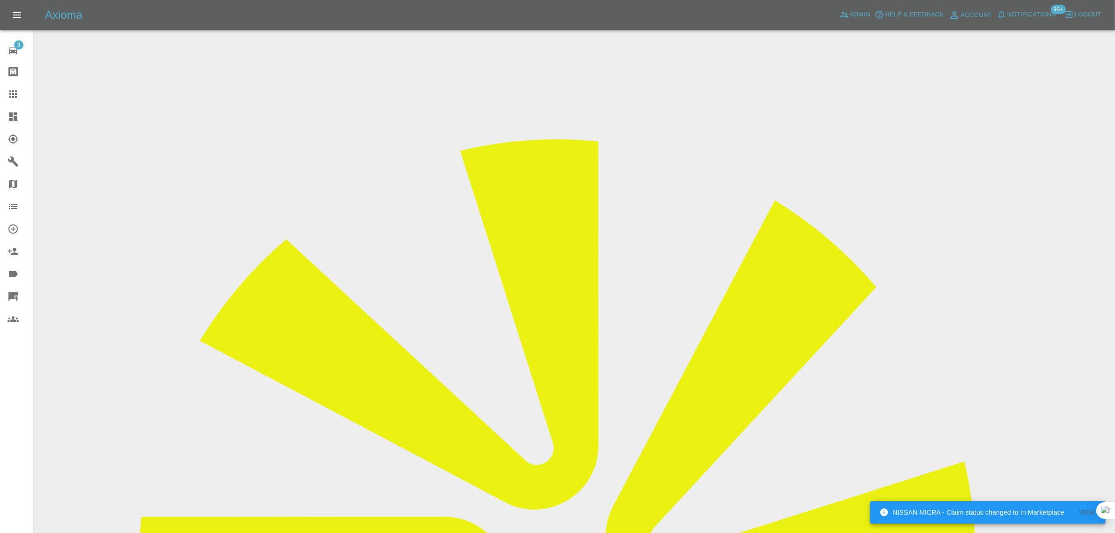
drag, startPoint x: 891, startPoint y: 148, endPoint x: 944, endPoint y: 146, distance: 52.9
copy td "Perfection Bodyw"
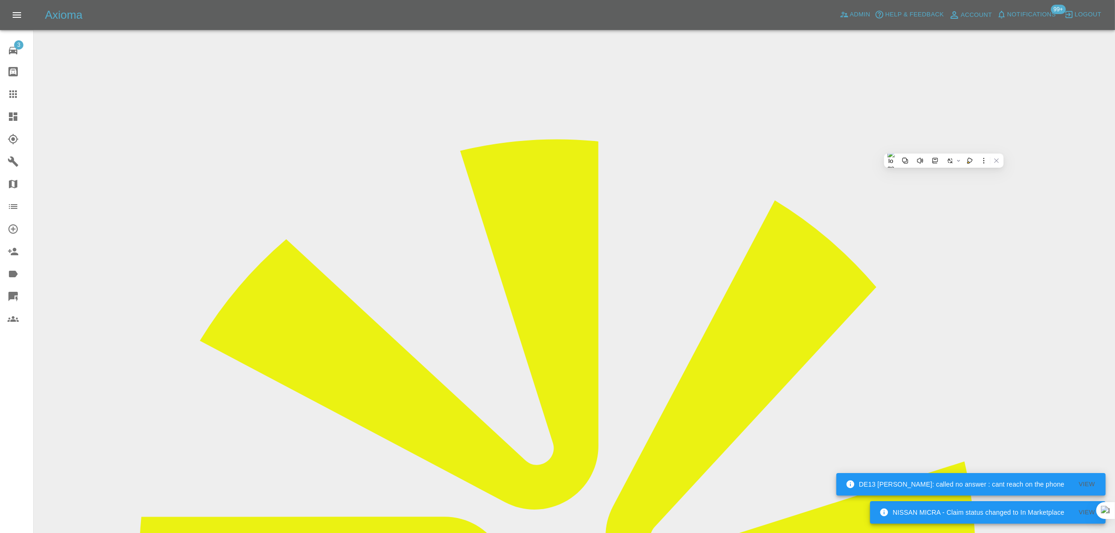
drag, startPoint x: 423, startPoint y: 164, endPoint x: 639, endPoint y: 164, distance: 216.4
copy tr "Registration plates DC65LUL"
drag, startPoint x: 422, startPoint y: 249, endPoint x: 647, endPoint y: 270, distance: 225.8
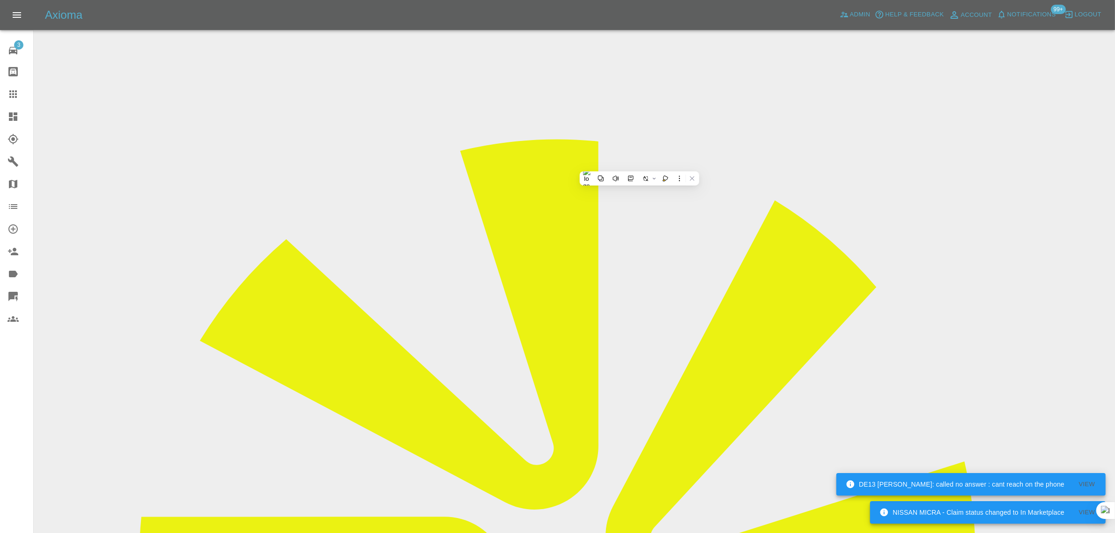
copy tbody "Vehicle Location KT1 3QR Driver Sophie Hadfield"
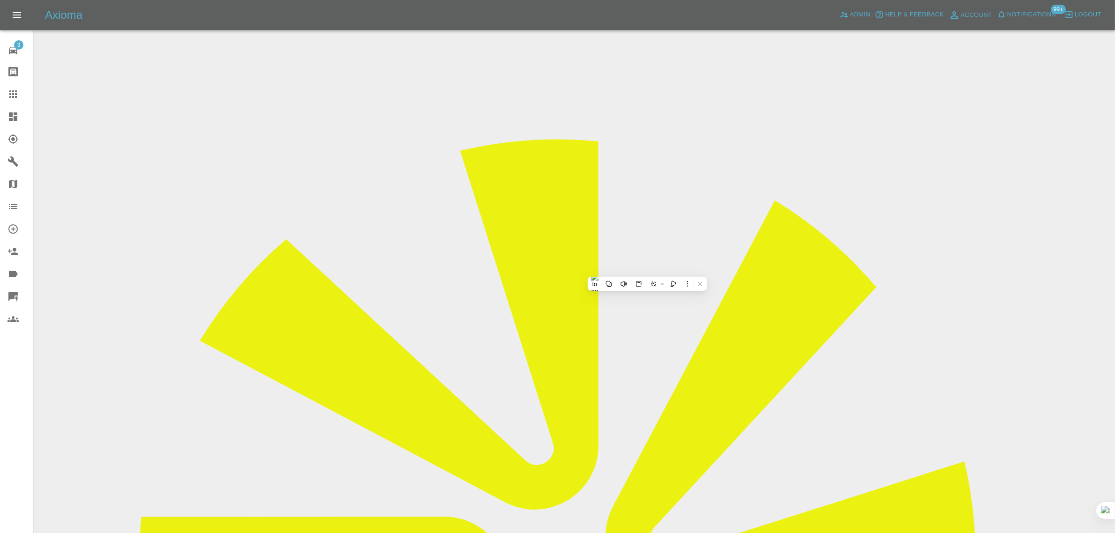
drag, startPoint x: 768, startPoint y: 399, endPoint x: 980, endPoint y: 403, distance: 212.2
copy tr "Repair Date 10/09/2025"
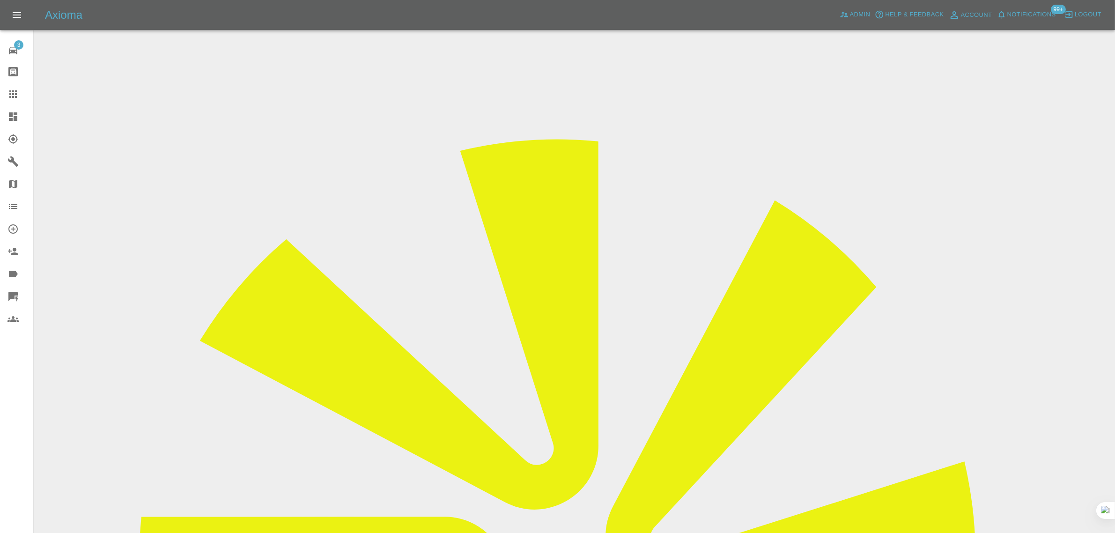
copy div "sophieht@hotmail.com"
click at [15, 94] on icon at bounding box center [12, 93] width 7 height 7
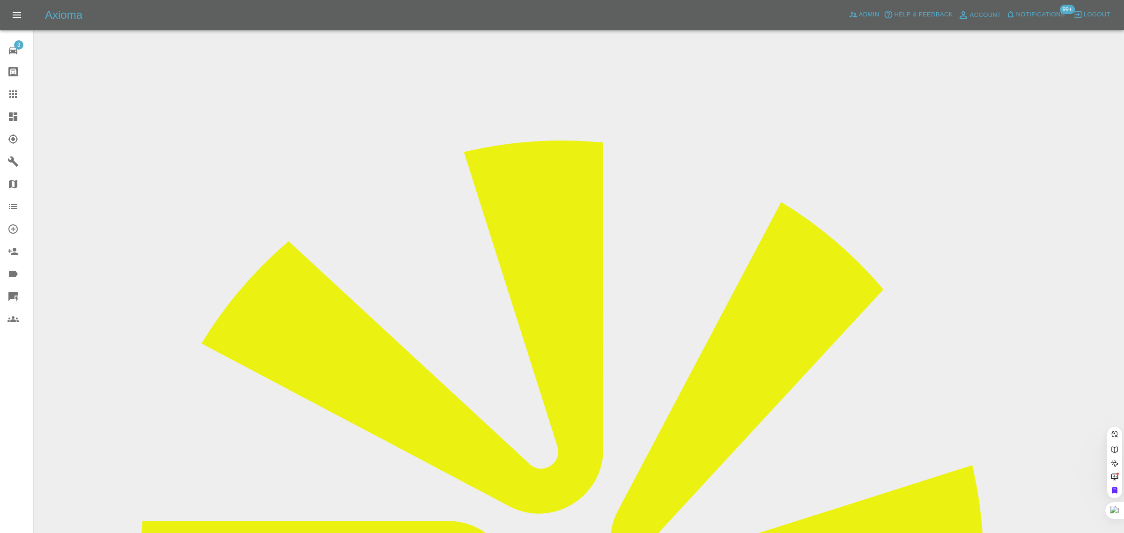
paste input "markburgess1uk@yahoo.co.uk"
type input "markburgess1uk@yahoo.co.uk"
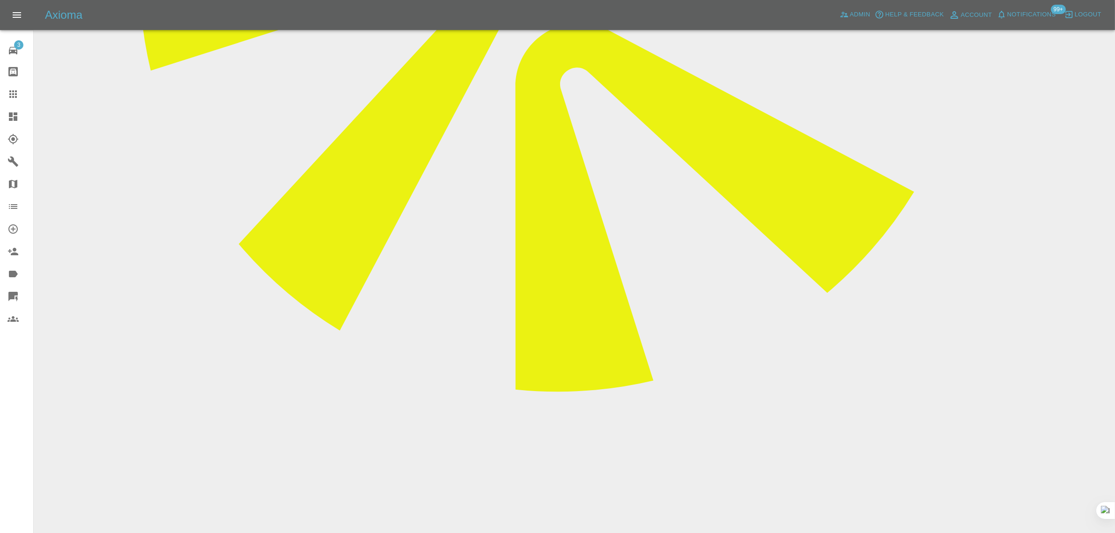
scroll to position [585, 0]
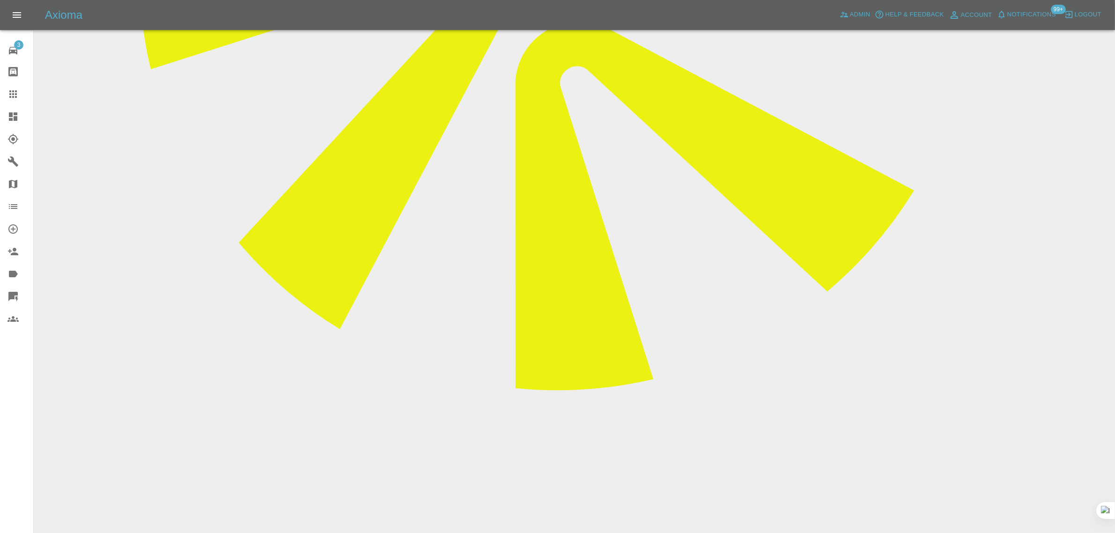
paste textarea "Yes, they couldn’t get to me yesterday so they are coming on Saturday instead."
type textarea "Yes, they couldn’t get to me yesterday so they are coming on Saturday instead."
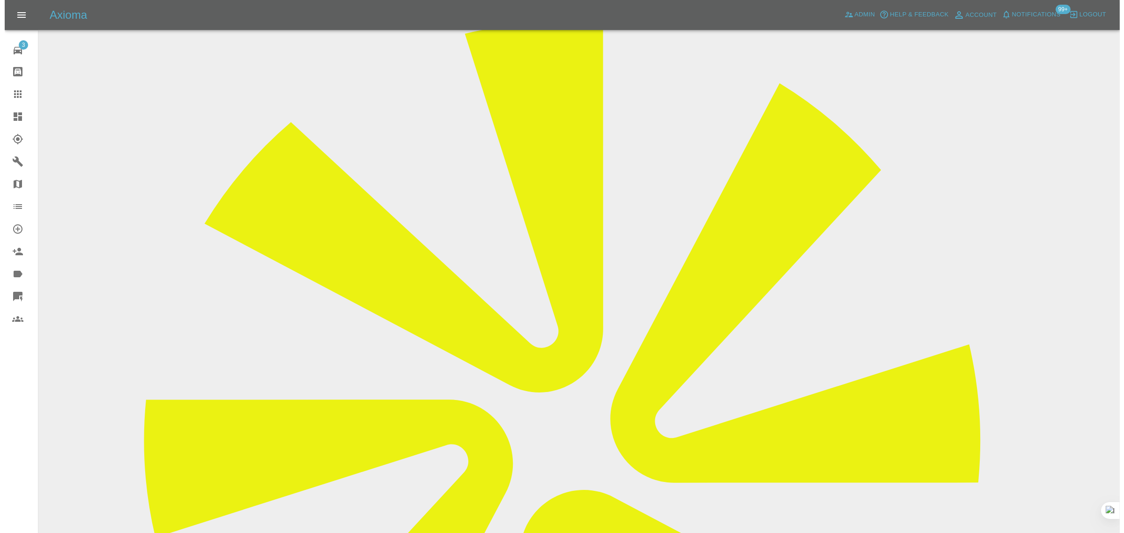
scroll to position [0, 0]
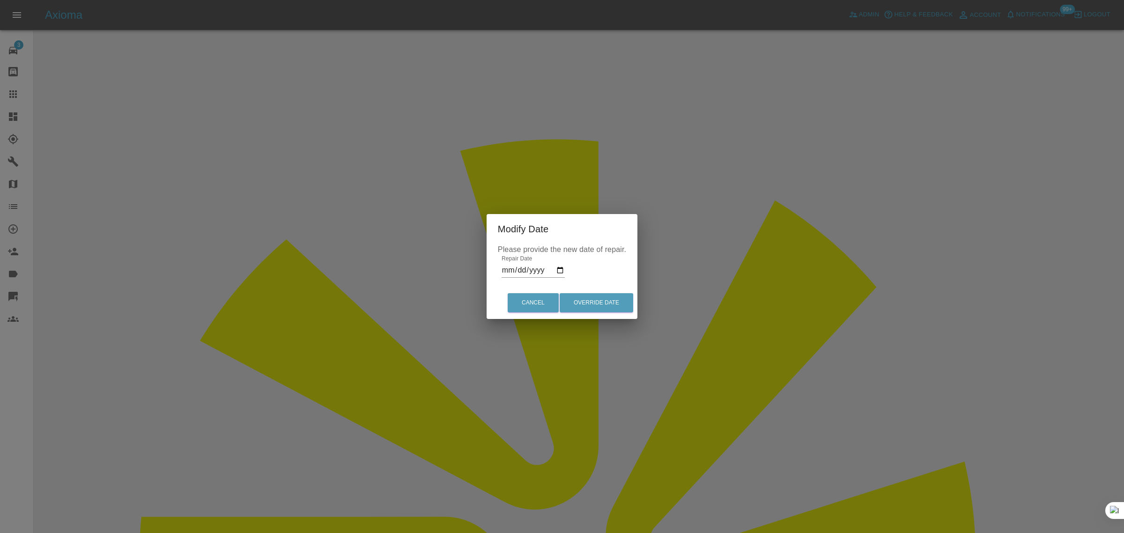
click at [558, 269] on input "2025-09-04" at bounding box center [533, 270] width 63 height 15
type input "2025-09-06"
click at [600, 305] on button "Override Date" at bounding box center [597, 302] width 74 height 19
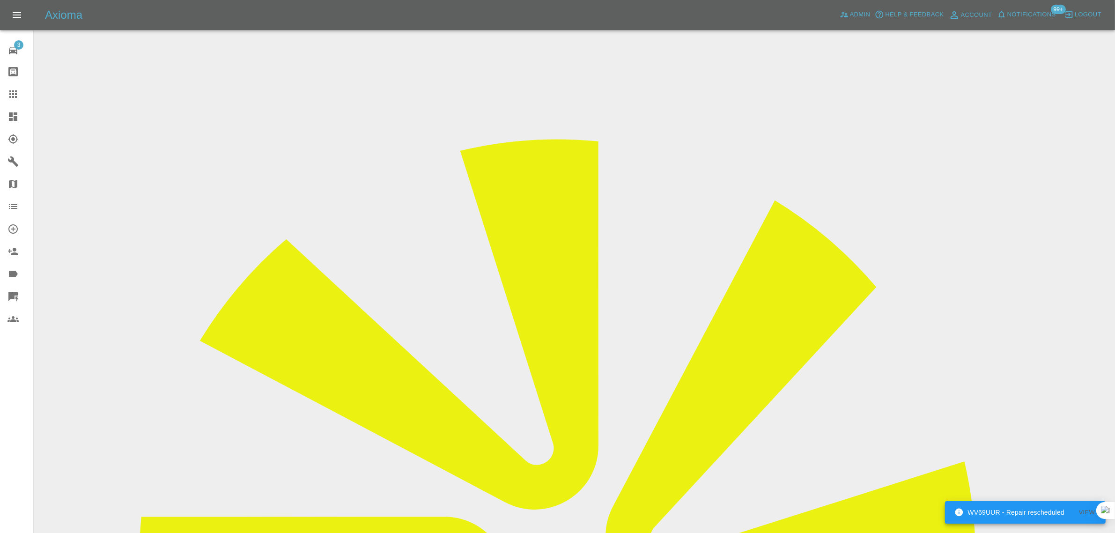
click at [12, 93] on icon at bounding box center [12, 94] width 11 height 11
paste input "bhaktadad@hotmail.com"
type input "bhaktadad@hotmail.com"
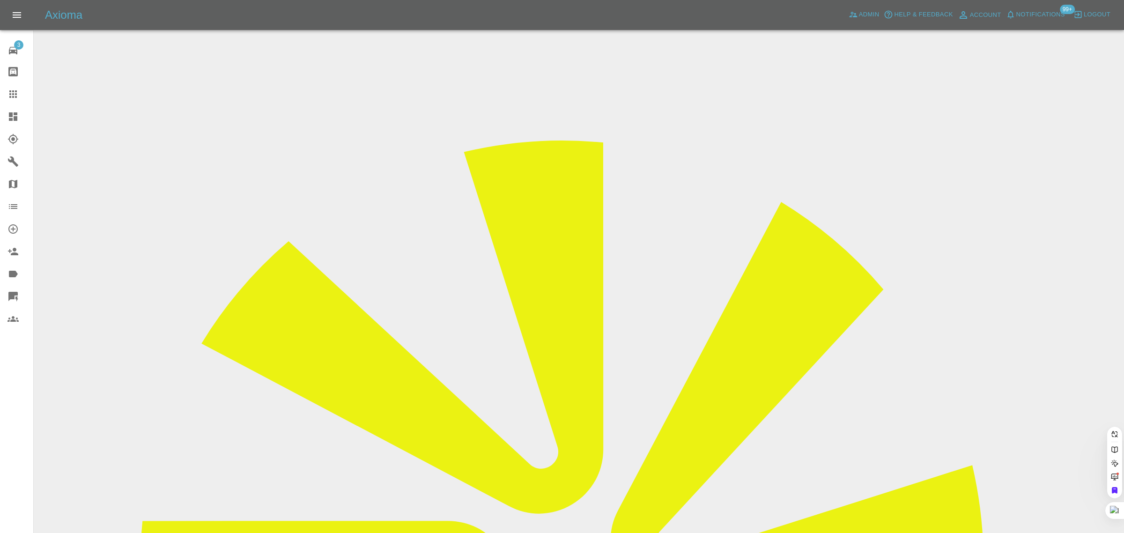
scroll to position [0, 8]
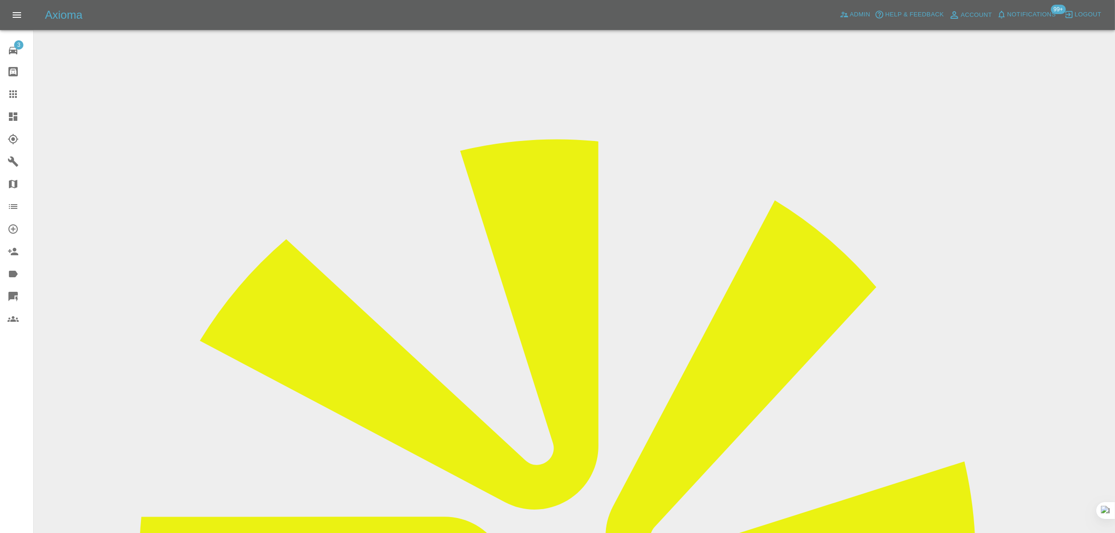
drag, startPoint x: 882, startPoint y: 141, endPoint x: 911, endPoint y: 144, distance: 29.1
copy tr "Phoenix"
click at [13, 92] on icon at bounding box center [12, 94] width 11 height 11
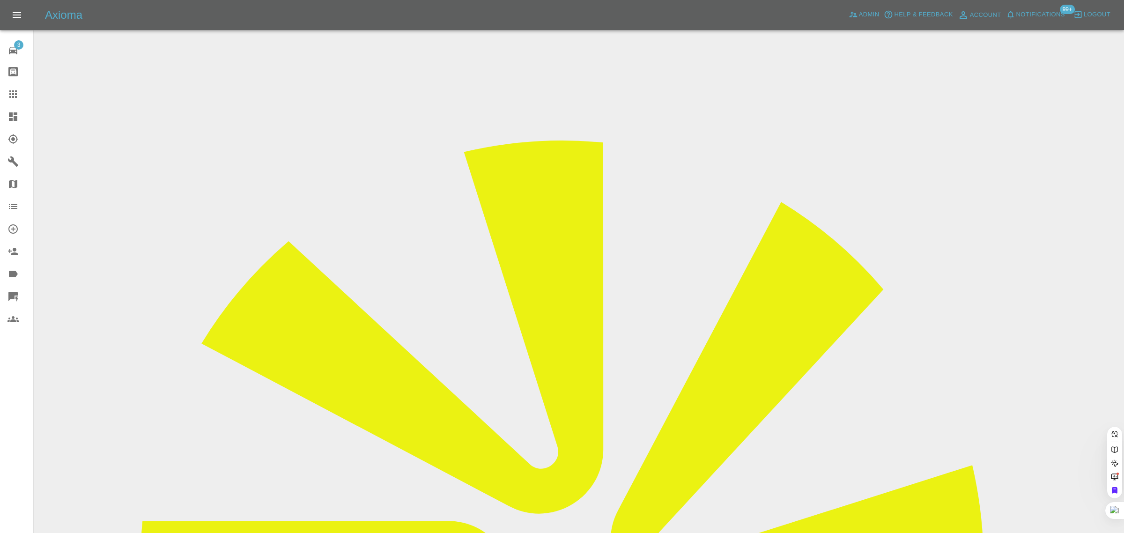
paste input "miguelpitajoao6730@gmail.com"
type input "miguelpitajoao6730@gmail.com"
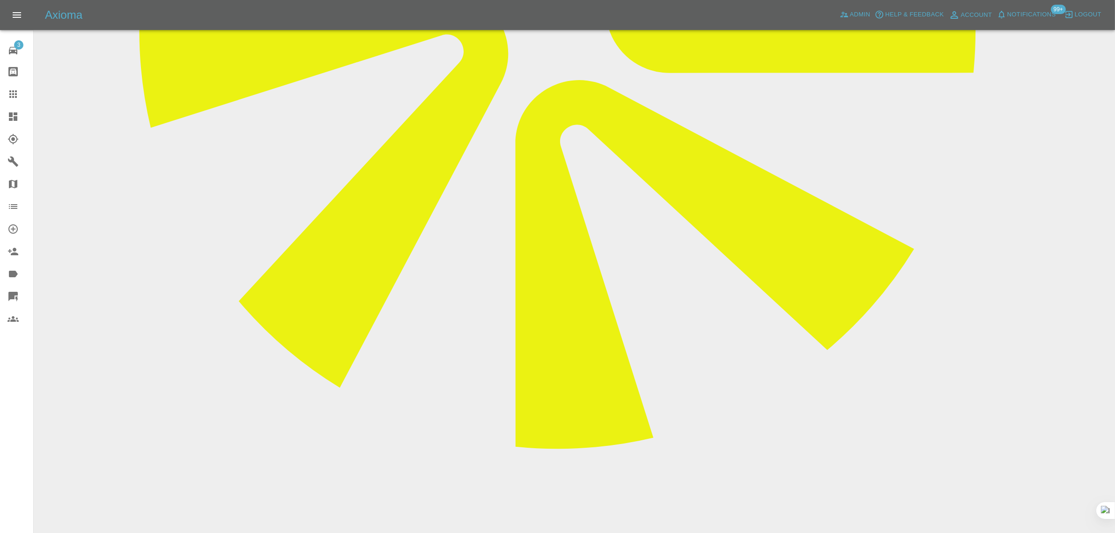
scroll to position [176, 0]
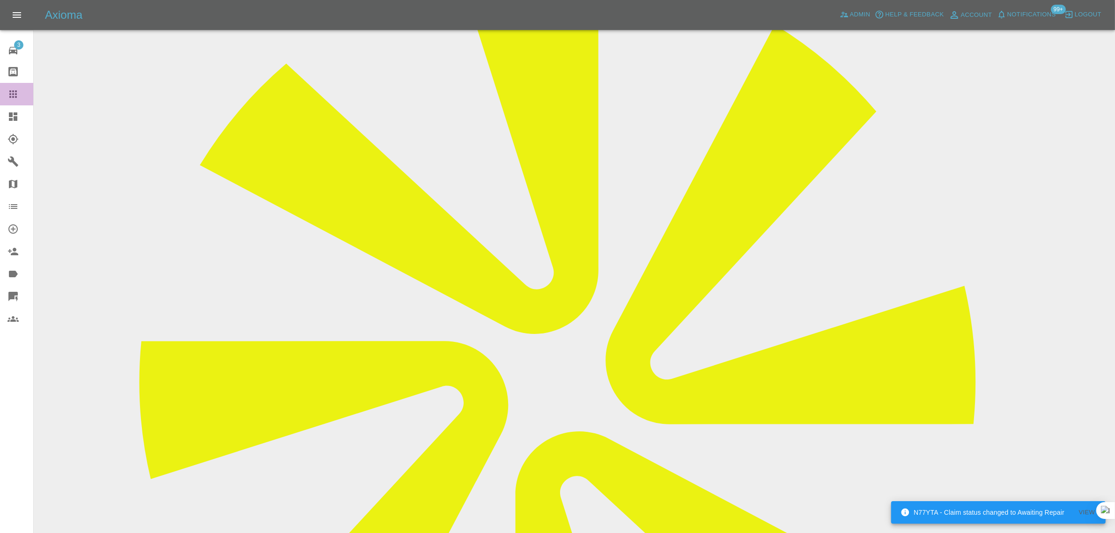
click at [6, 87] on link "Claims" at bounding box center [16, 94] width 33 height 22
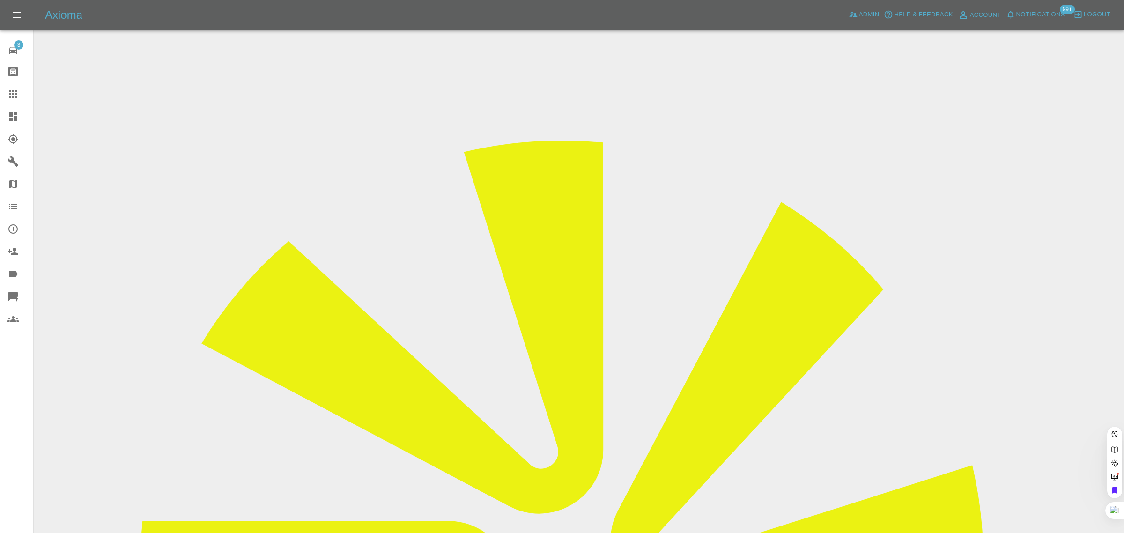
paste input "andreataylora147@gmail.com"
type input "andreataylora147@gmail.co"
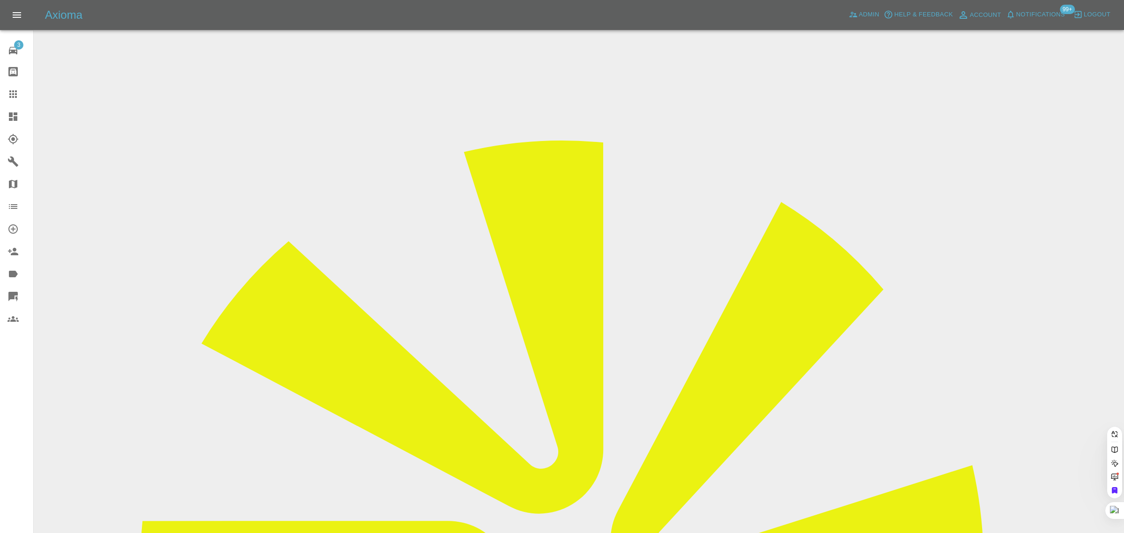
paste input "derekprior377@gmail.com"
type input "derekprior377@gmail.com"
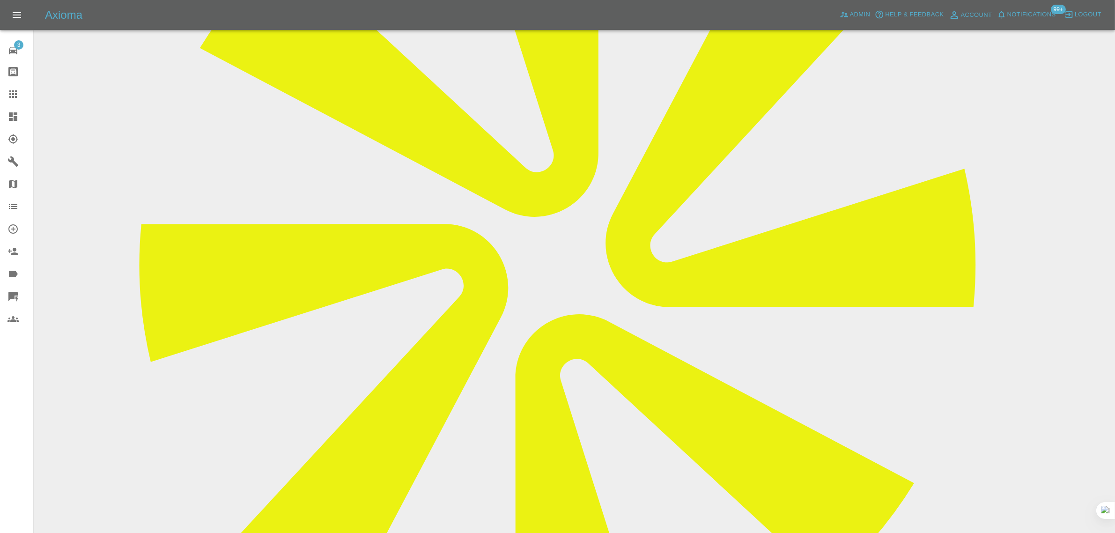
scroll to position [468, 0]
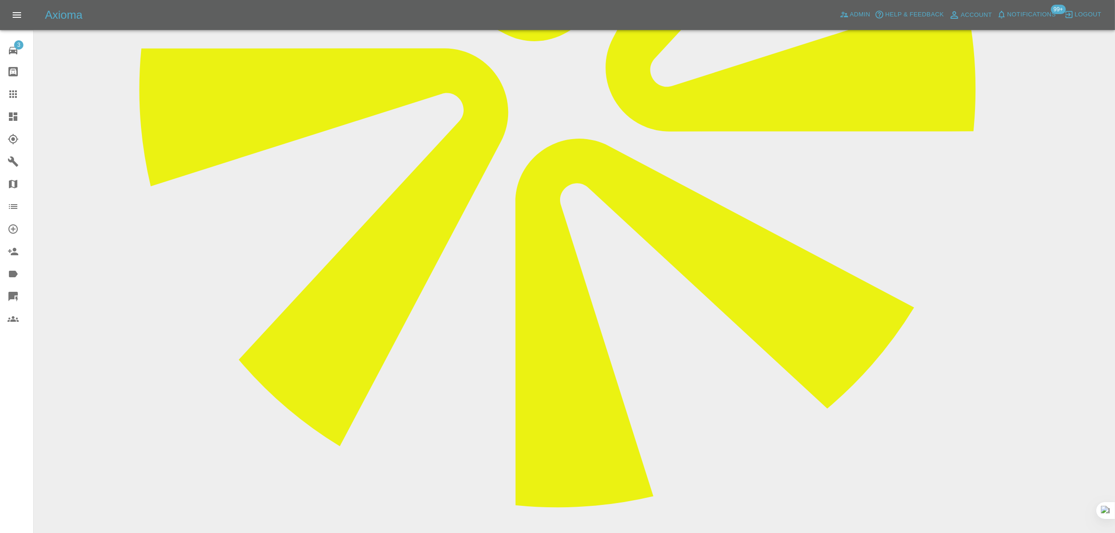
paste textarea "That’s very strange, as the colour in the logbook is just “White”! So no, I am …"
type textarea "That’s very strange, as the colour in the logbook is just “White”! So no, I am …"
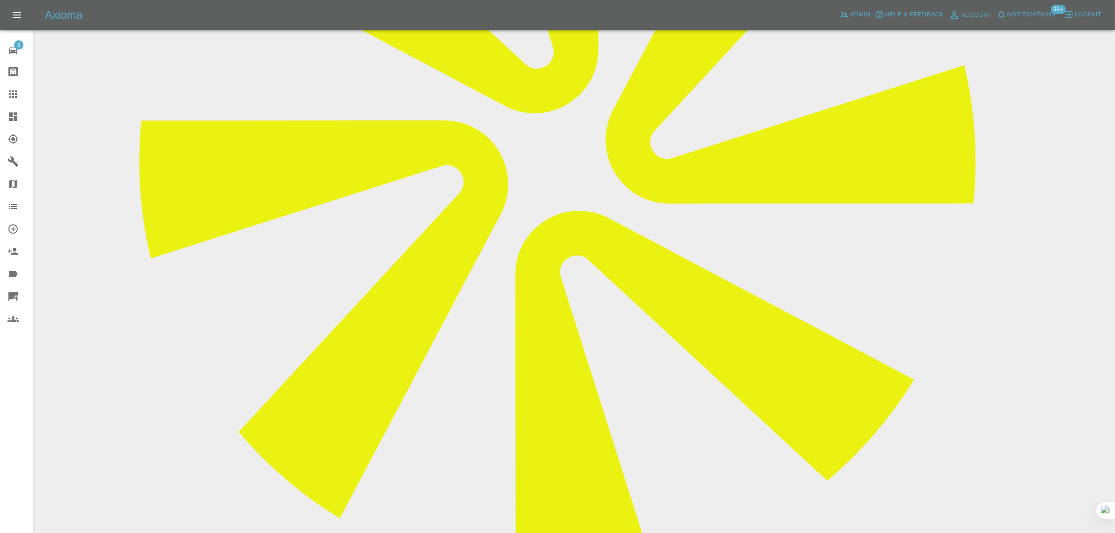
scroll to position [234, 0]
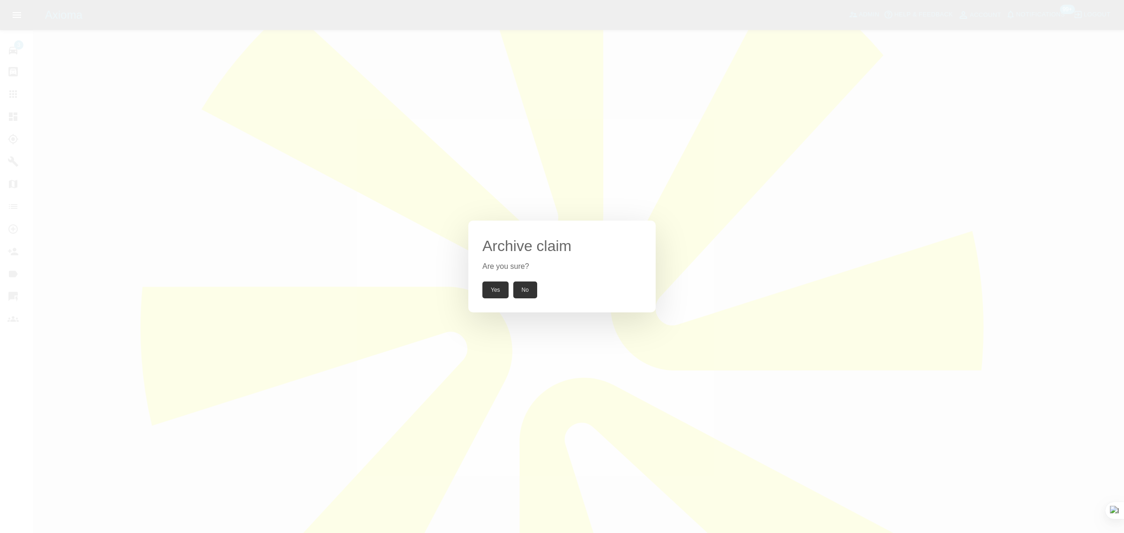
click at [496, 289] on button "Yes" at bounding box center [495, 289] width 26 height 17
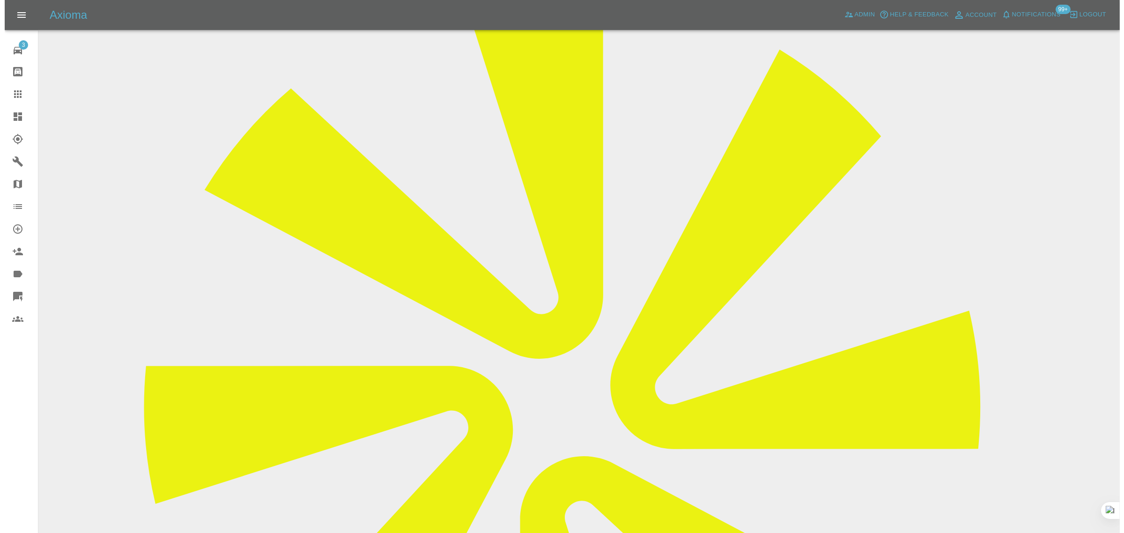
scroll to position [0, 0]
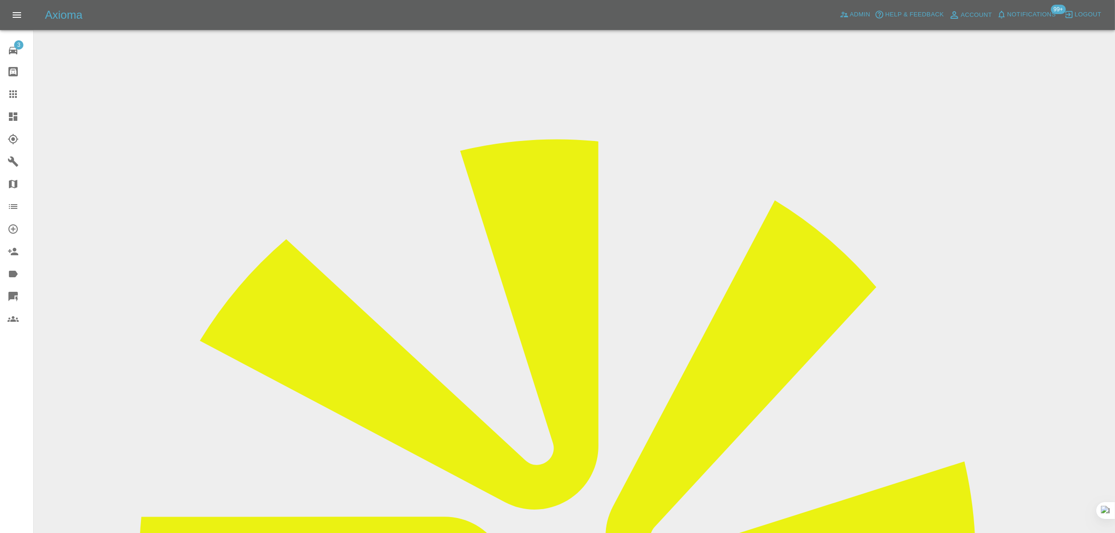
copy div "derekprior377@gmail.com"
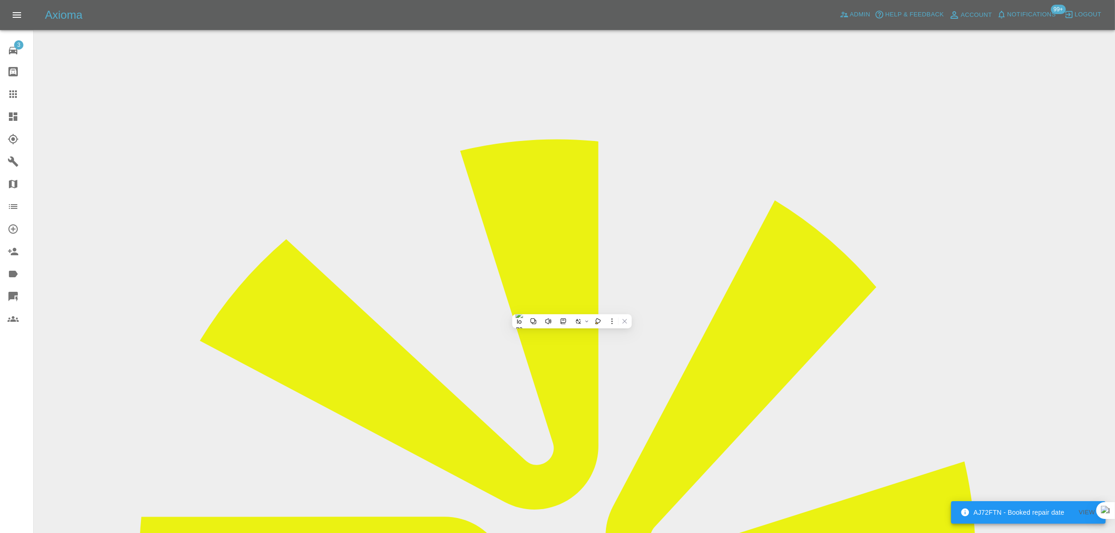
click at [8, 90] on icon at bounding box center [12, 94] width 11 height 11
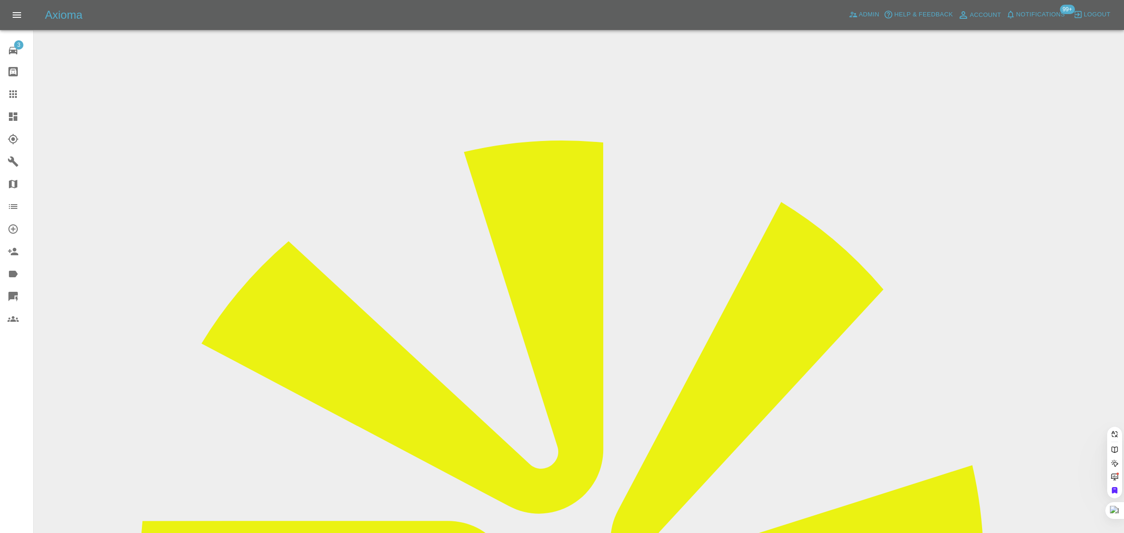
paste input "rhonahunt@hotmail.co.uk"
type input "rhonahunt@hotmail.co.uk"
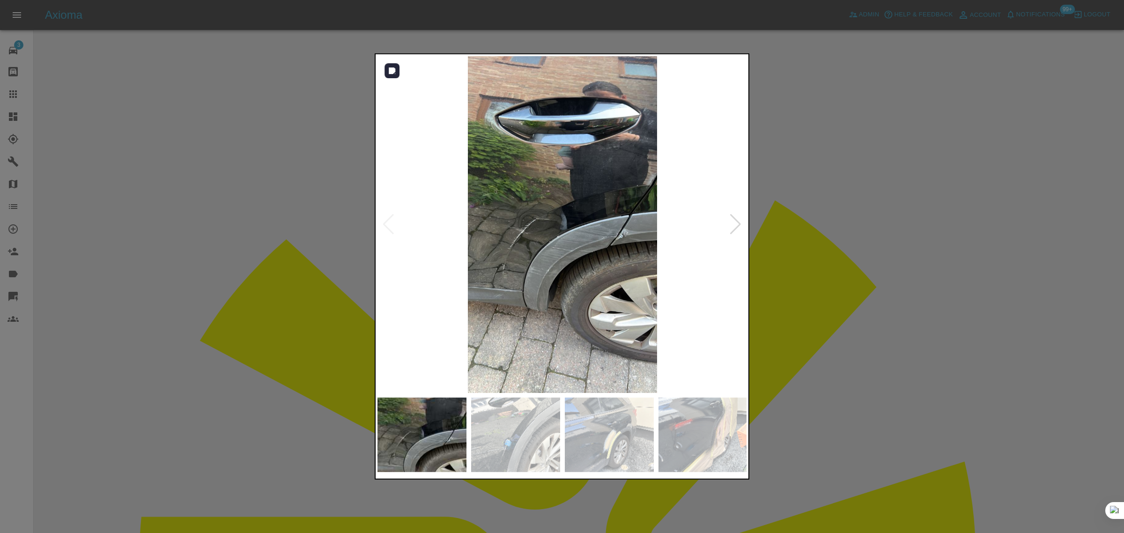
click at [736, 229] on div at bounding box center [735, 224] width 13 height 21
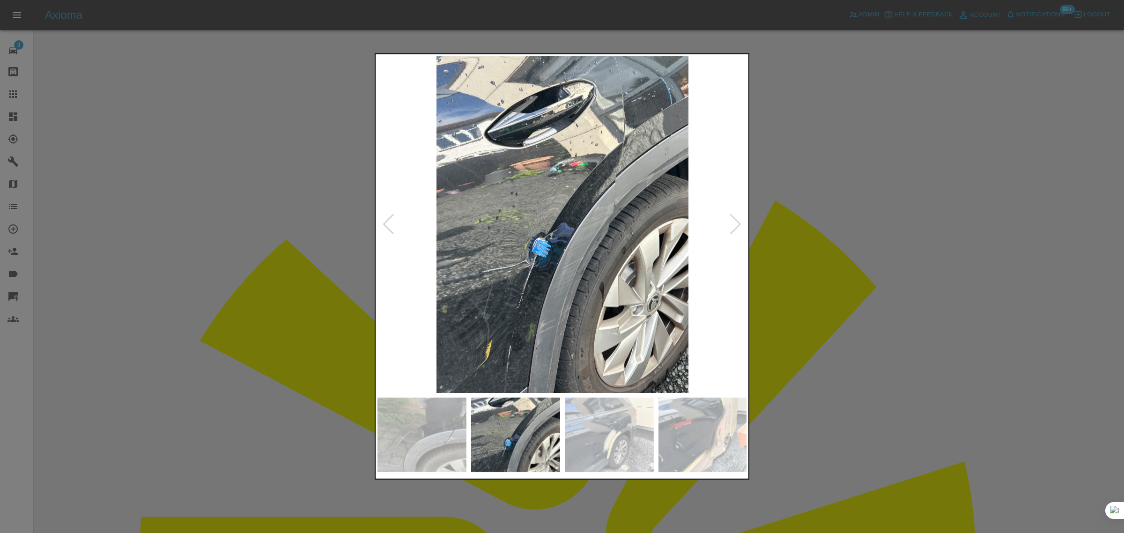
click at [736, 229] on div at bounding box center [735, 224] width 13 height 21
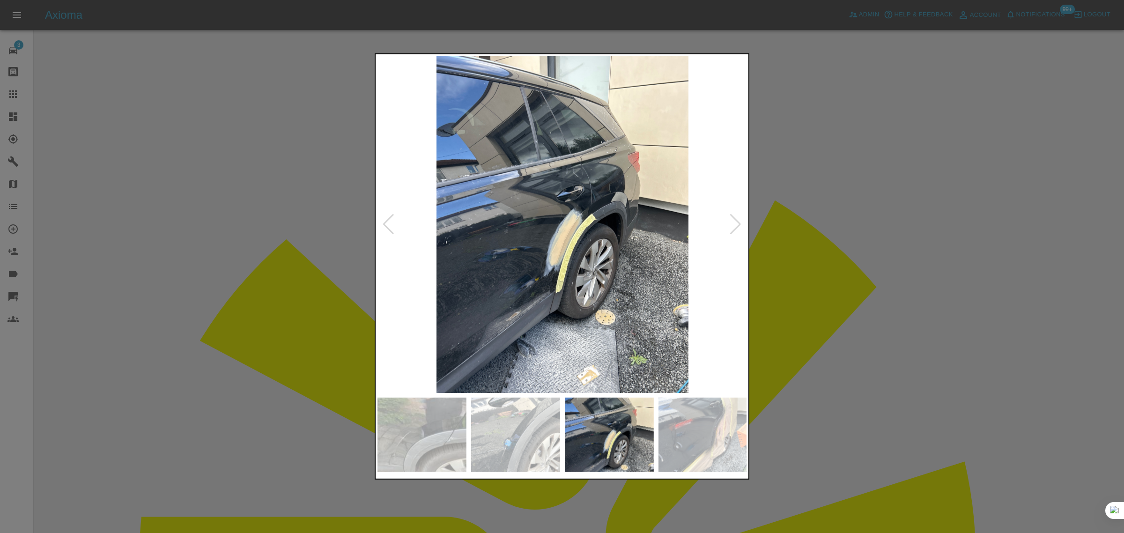
click at [736, 229] on div at bounding box center [735, 224] width 13 height 21
click at [732, 228] on div at bounding box center [735, 224] width 13 height 21
click at [732, 228] on img at bounding box center [562, 224] width 370 height 337
click at [805, 251] on div at bounding box center [562, 266] width 1124 height 533
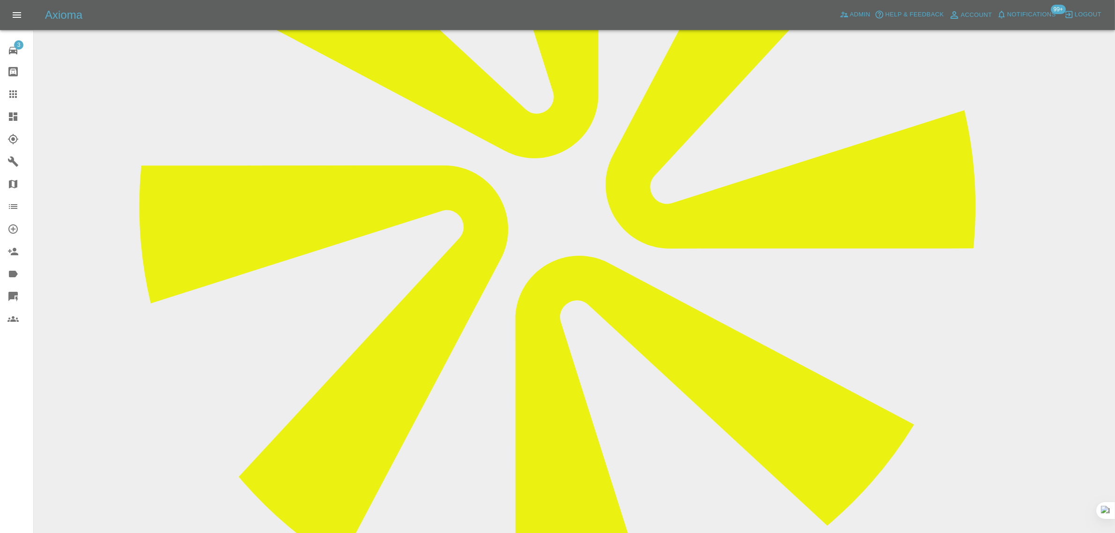
scroll to position [410, 0]
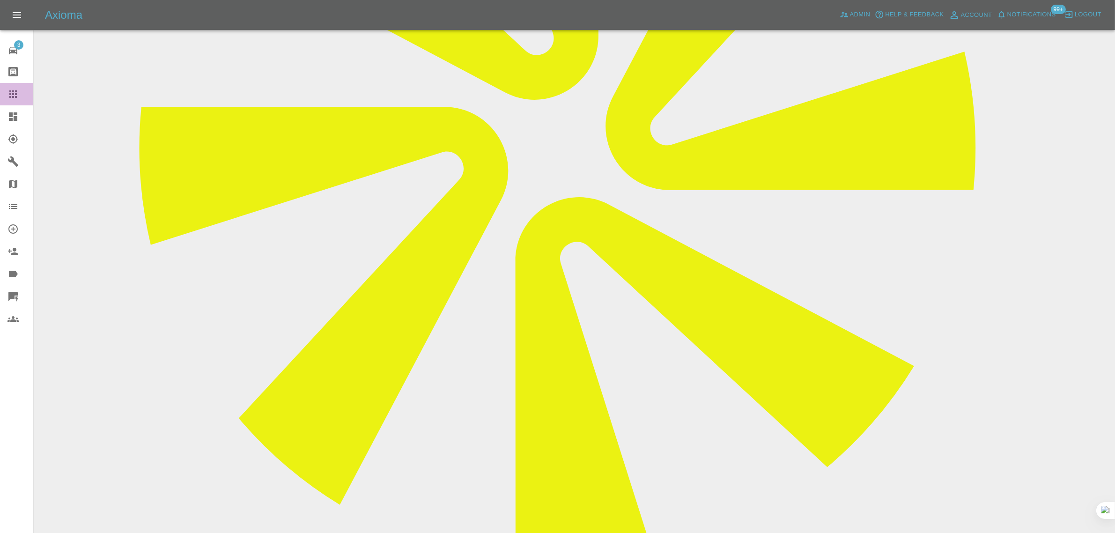
click at [6, 95] on link "Claims" at bounding box center [16, 94] width 33 height 22
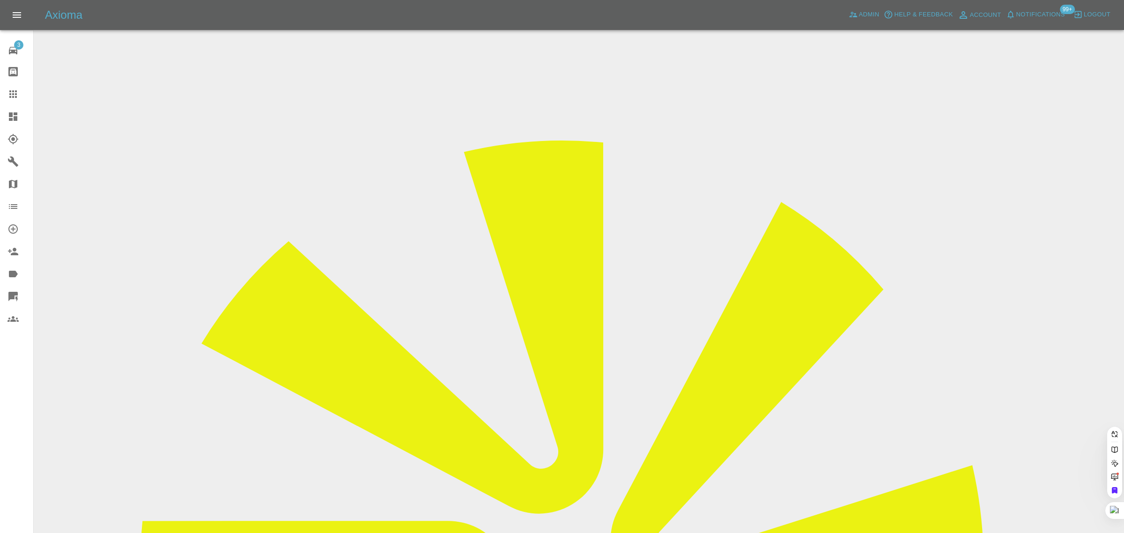
paste input "giampaolo.novelli@gmail.com"
type input "giampaolo.novelli@gmail.com"
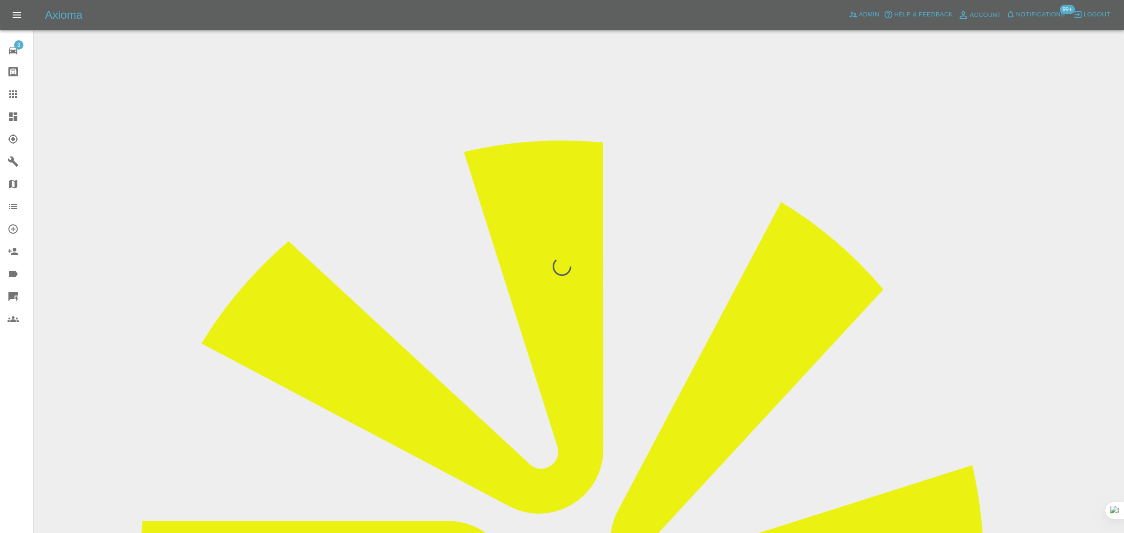
click at [6, 421] on div "3 Repair home Bodyshop home Claims Dashboard Explorer Garages Map Organization …" at bounding box center [17, 266] width 34 height 533
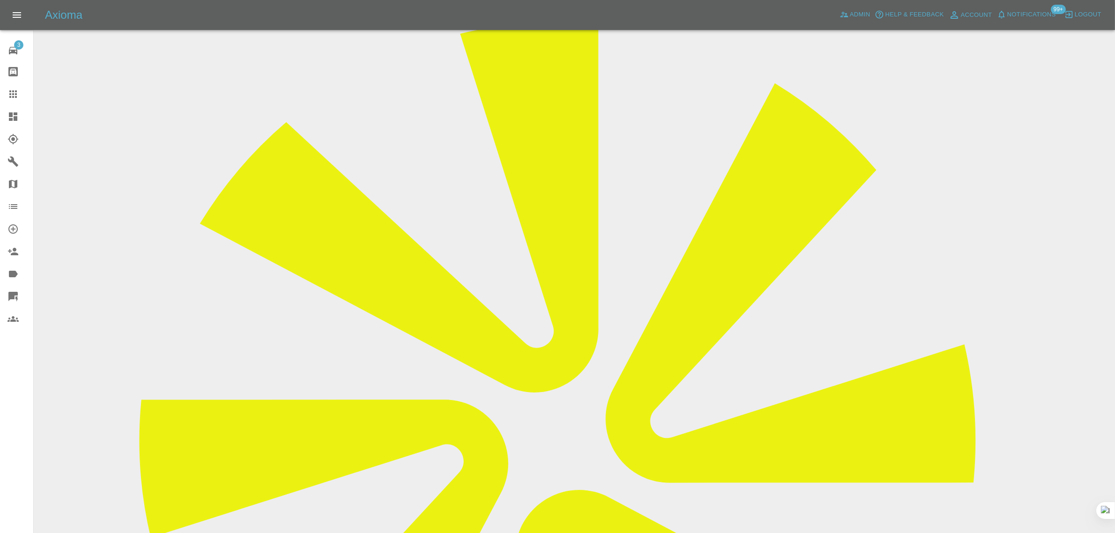
scroll to position [410, 0]
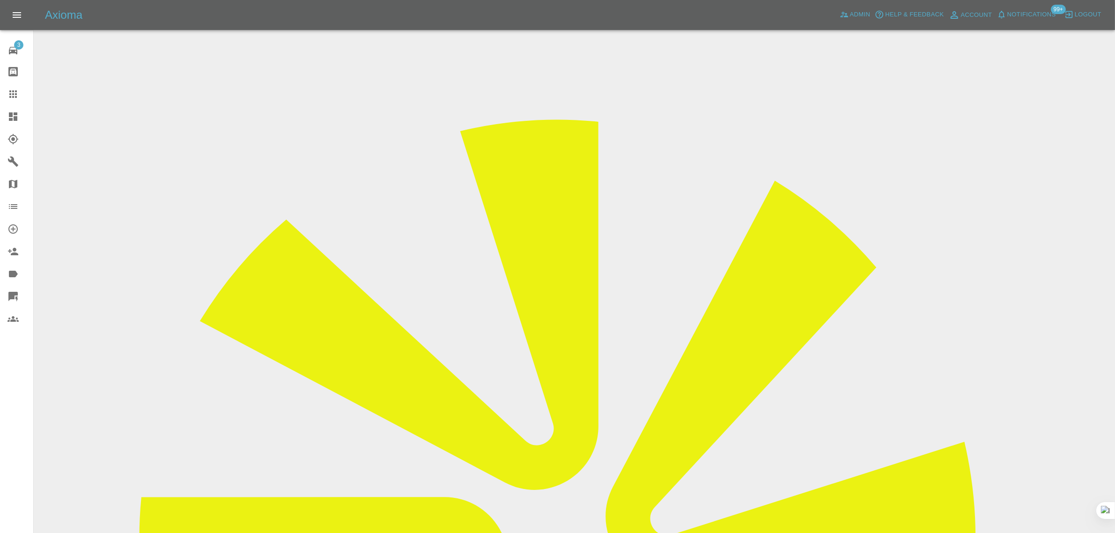
scroll to position [0, 0]
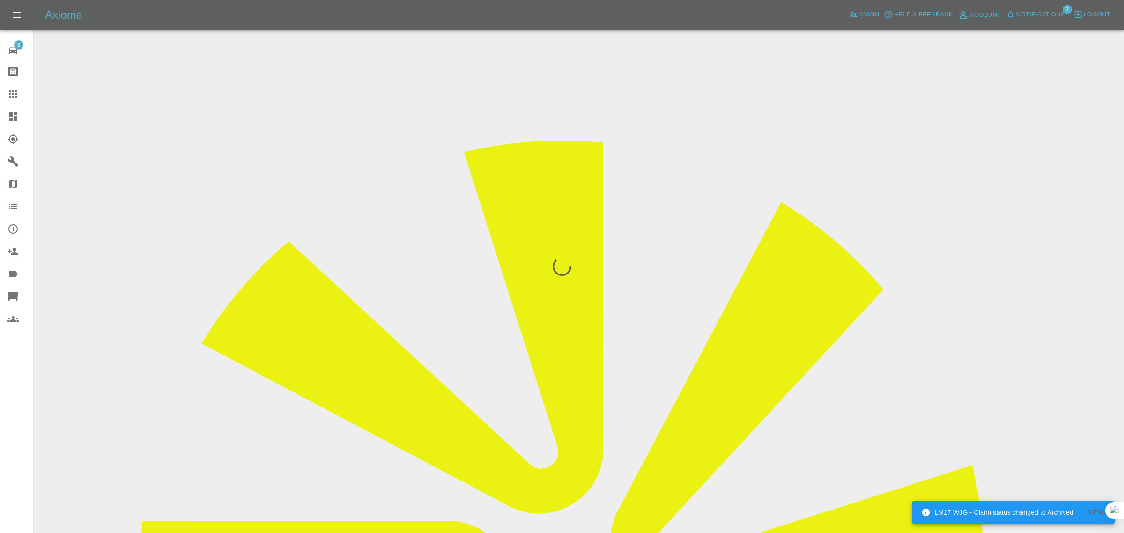
click at [10, 428] on div "3 Repair home Bodyshop home Claims Dashboard Explorer Garages Map Organization …" at bounding box center [17, 266] width 34 height 533
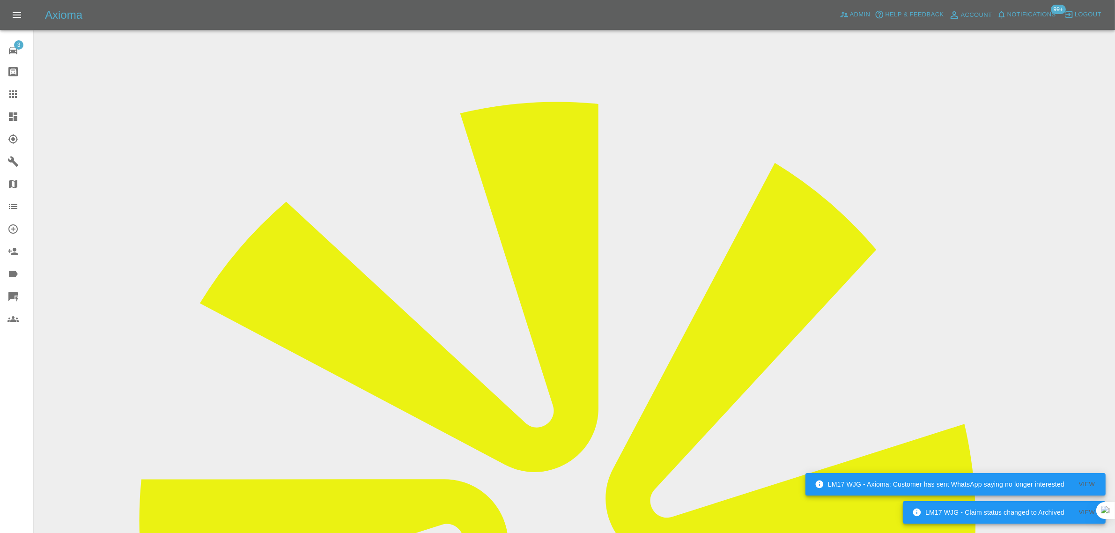
scroll to position [59, 0]
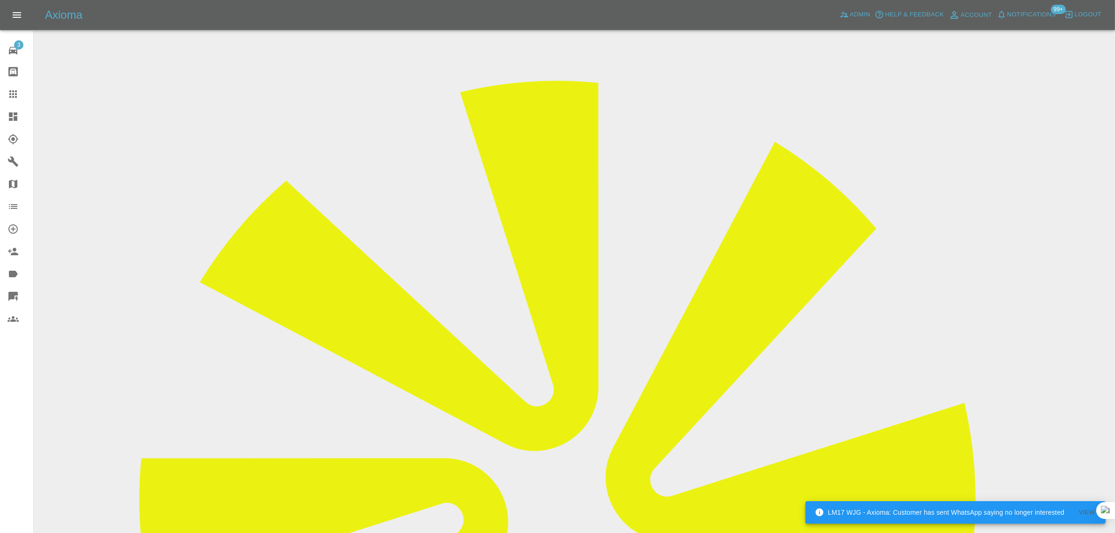
drag, startPoint x: 577, startPoint y: 251, endPoint x: 649, endPoint y: 253, distance: 72.1
copy td "ricki.hill@gmail.com"
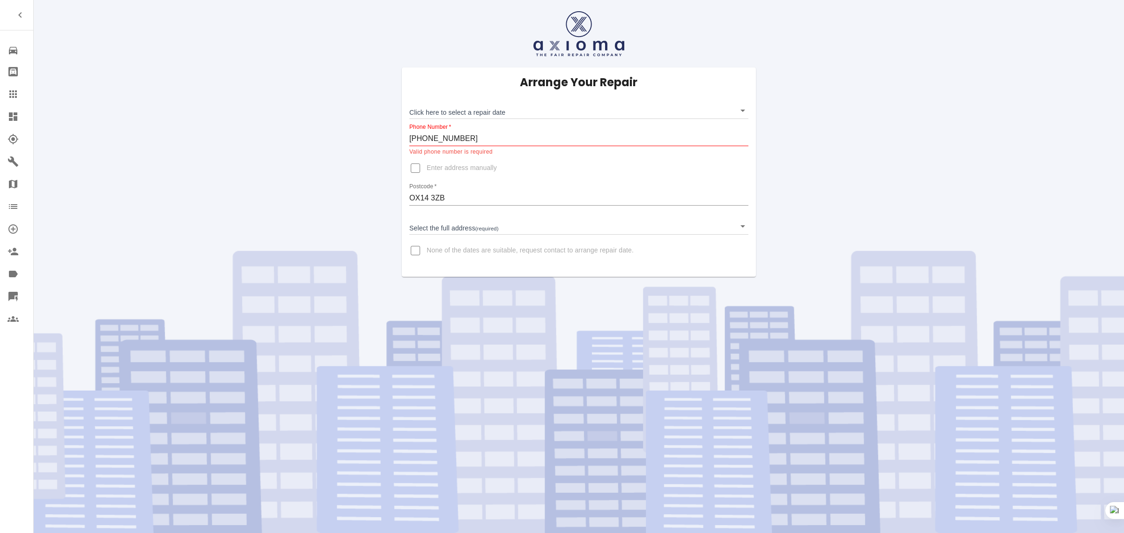
click at [423, 136] on input "+39 3348519364" at bounding box center [578, 138] width 339 height 15
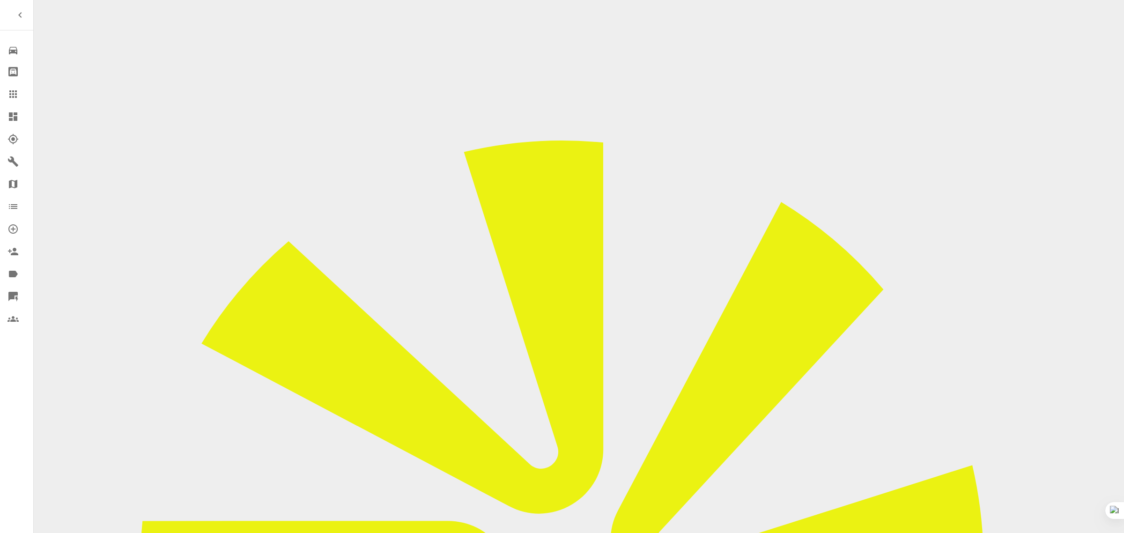
type input "+393348519364"
click at [11, 90] on icon at bounding box center [12, 94] width 11 height 11
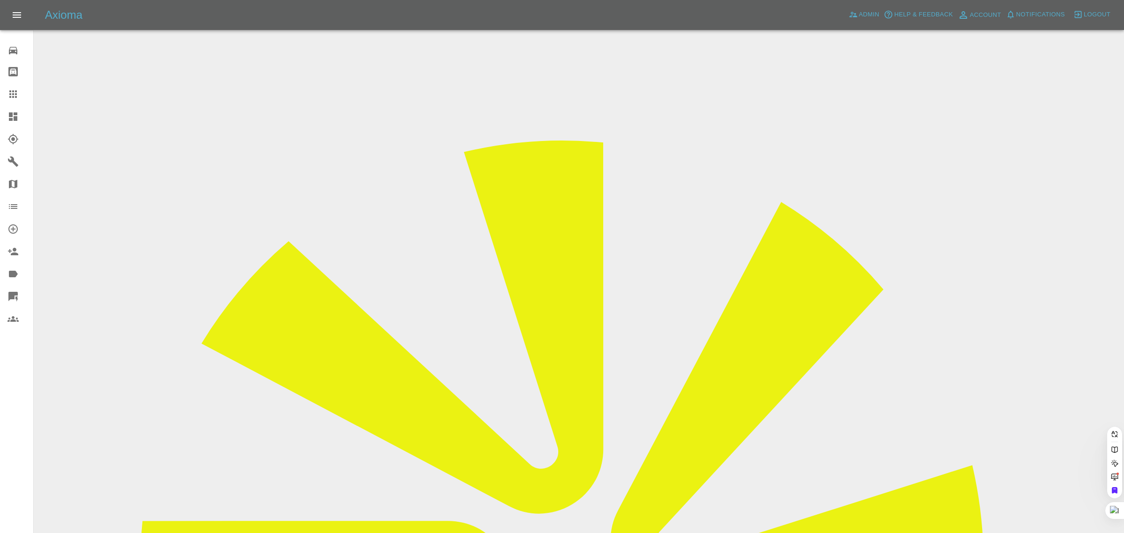
drag, startPoint x: 481, startPoint y: 295, endPoint x: 533, endPoint y: 299, distance: 52.1
paste input "jem0163@yahoo.co.uk"
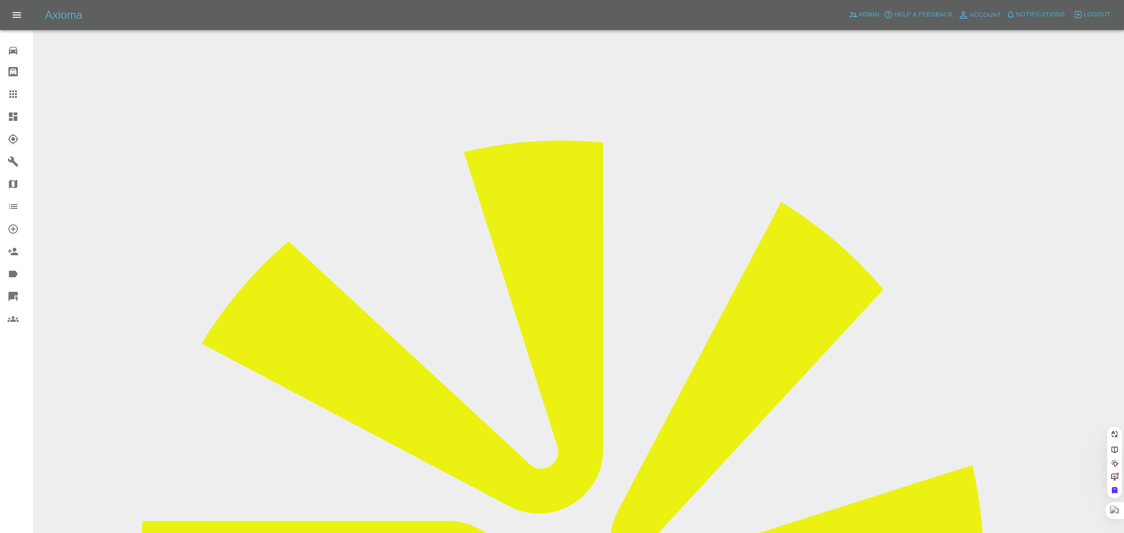
scroll to position [0, 12]
type input "jem0163@yahoo.co.uk"
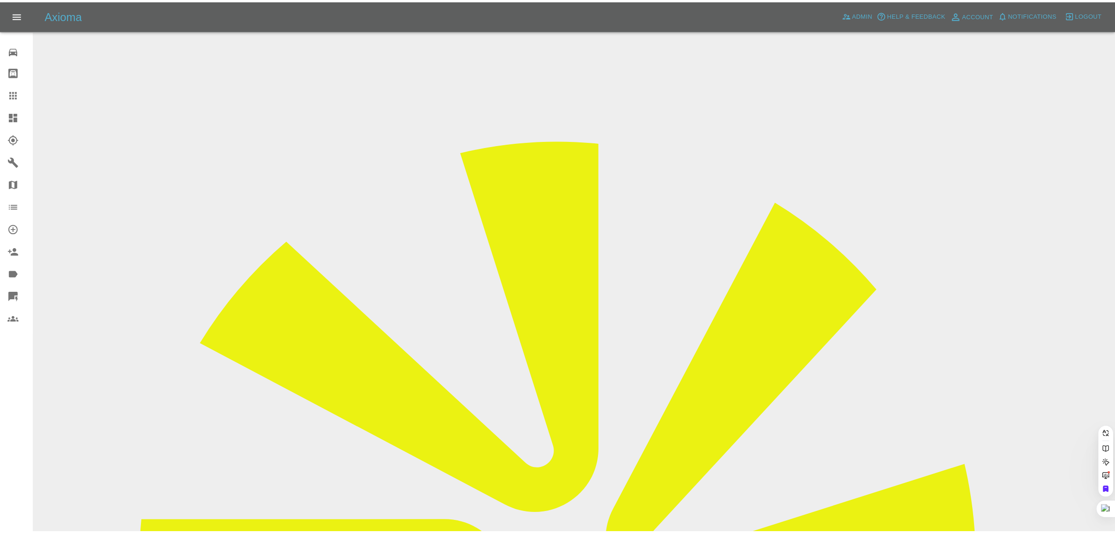
scroll to position [0, 0]
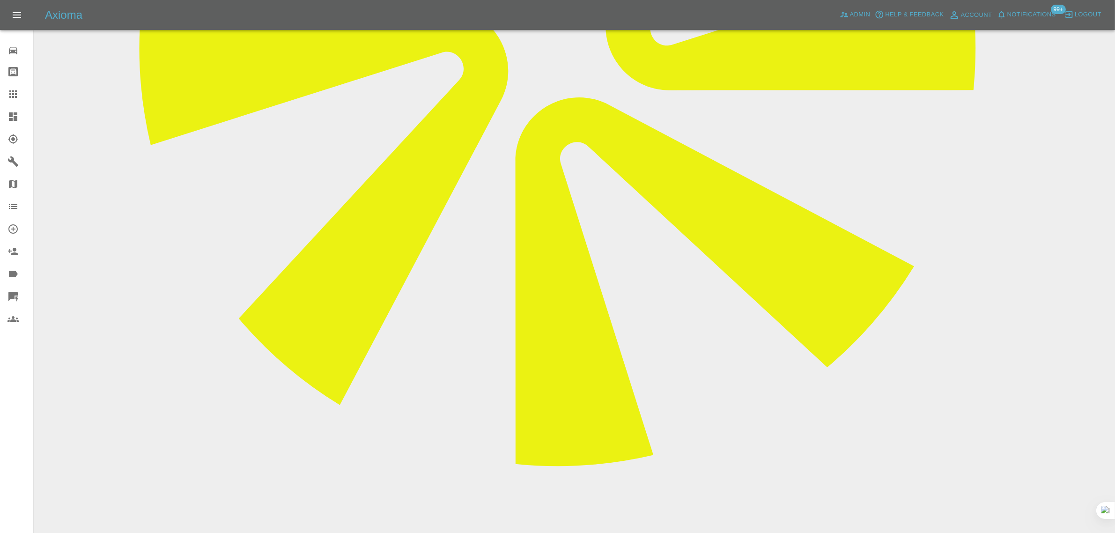
scroll to position [585, 0]
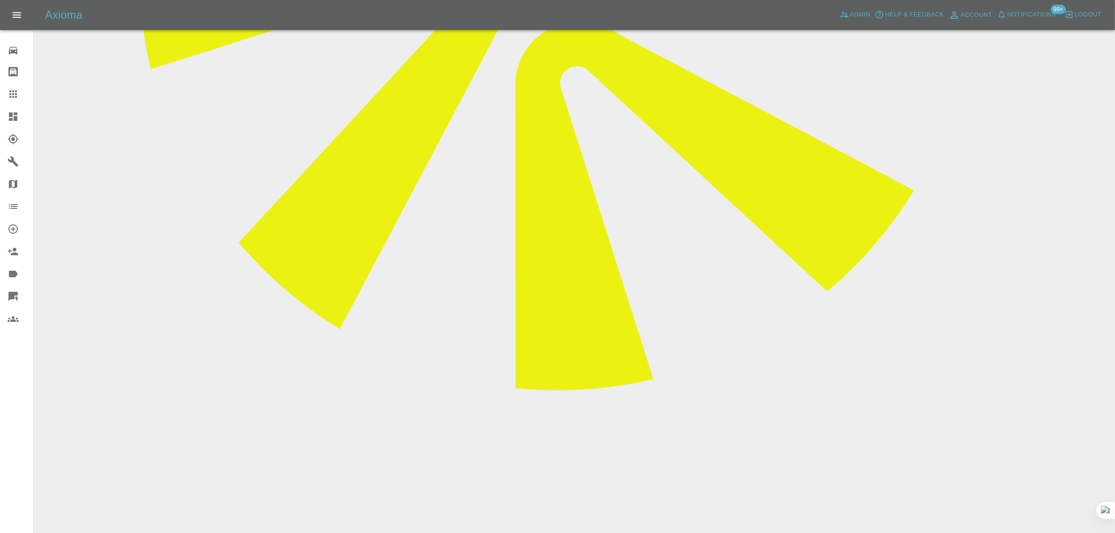
paste textarea "Ben carried out my repair this morning. Unfortunately it rained during the work…"
type textarea "Ben carried out my repair this morning. Unfortunately it rained during the work…"
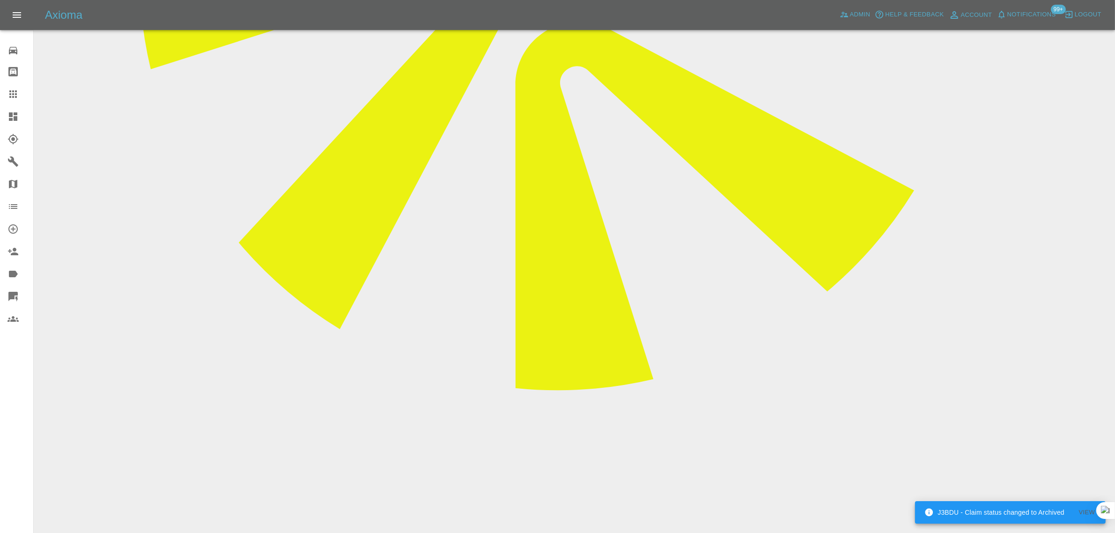
click at [5, 99] on link "Claims" at bounding box center [16, 94] width 33 height 22
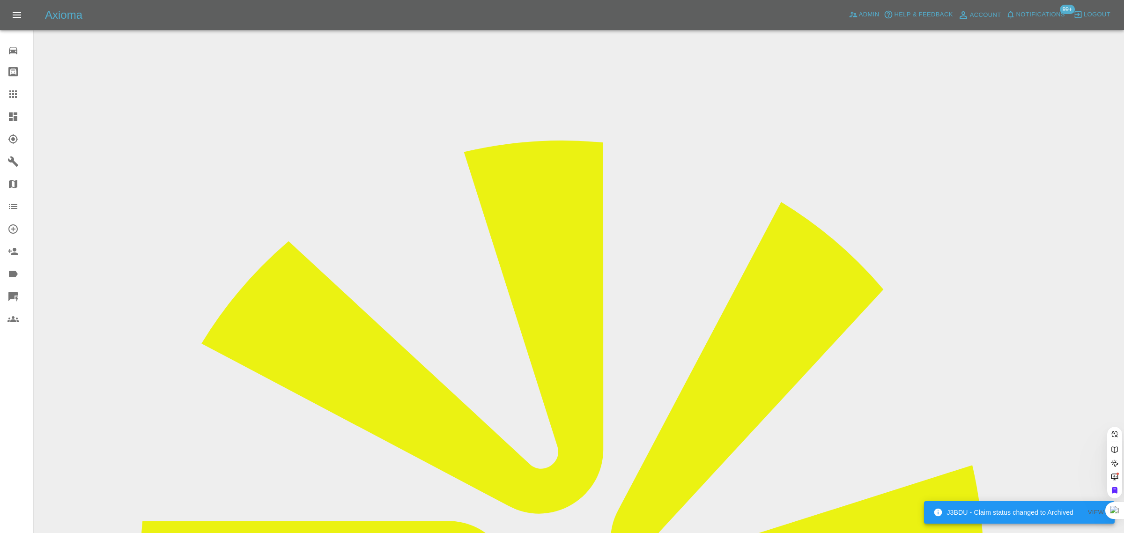
paste input "kumarathasan@hotmail.co.uk"
type input "kumarathasan@hotmail.co.uk"
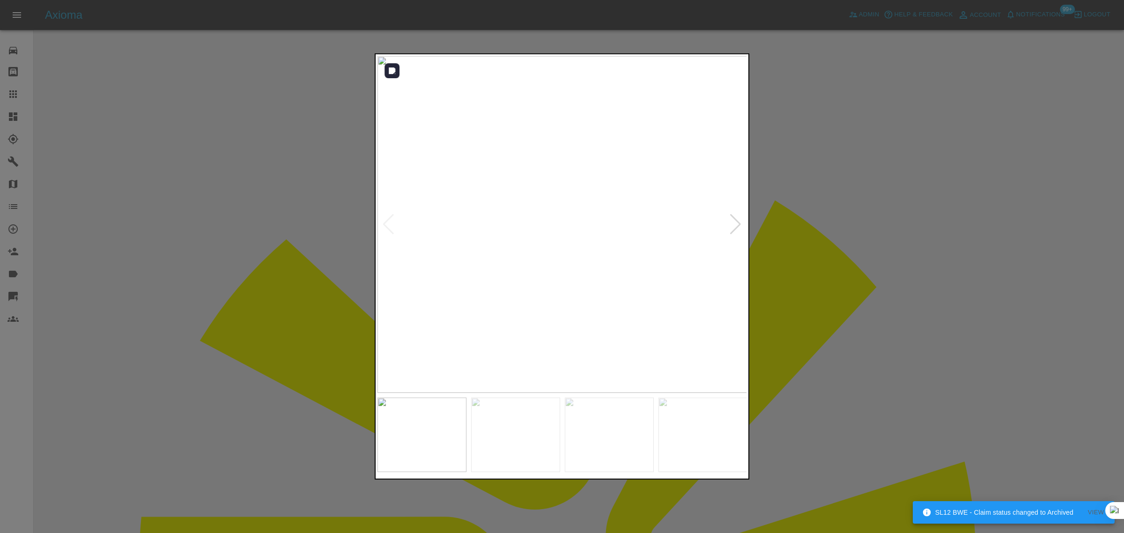
click at [734, 230] on div at bounding box center [735, 224] width 13 height 21
click at [734, 230] on img at bounding box center [562, 224] width 370 height 337
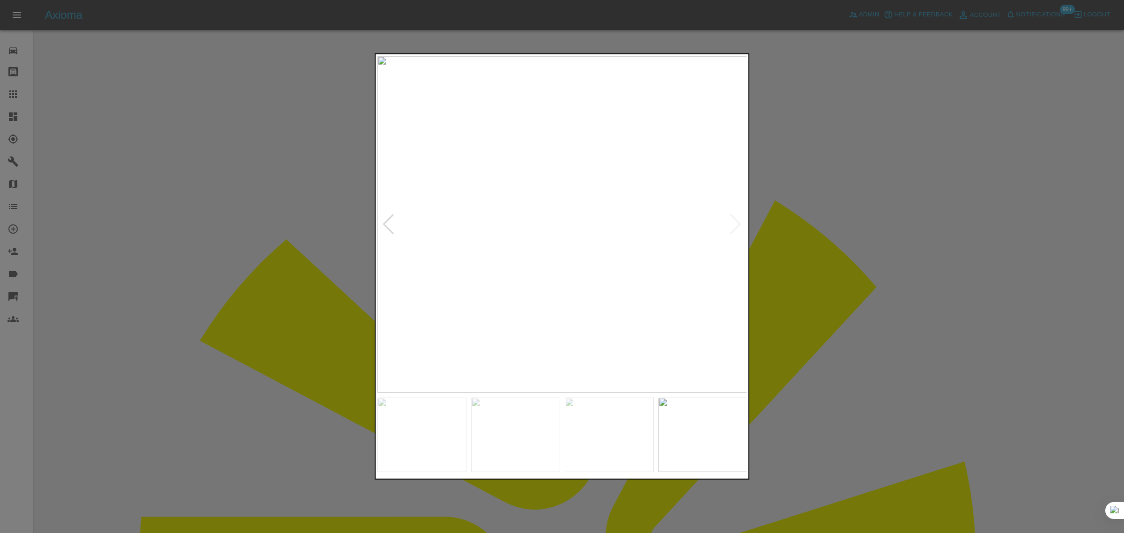
click at [830, 253] on div at bounding box center [562, 266] width 1124 height 533
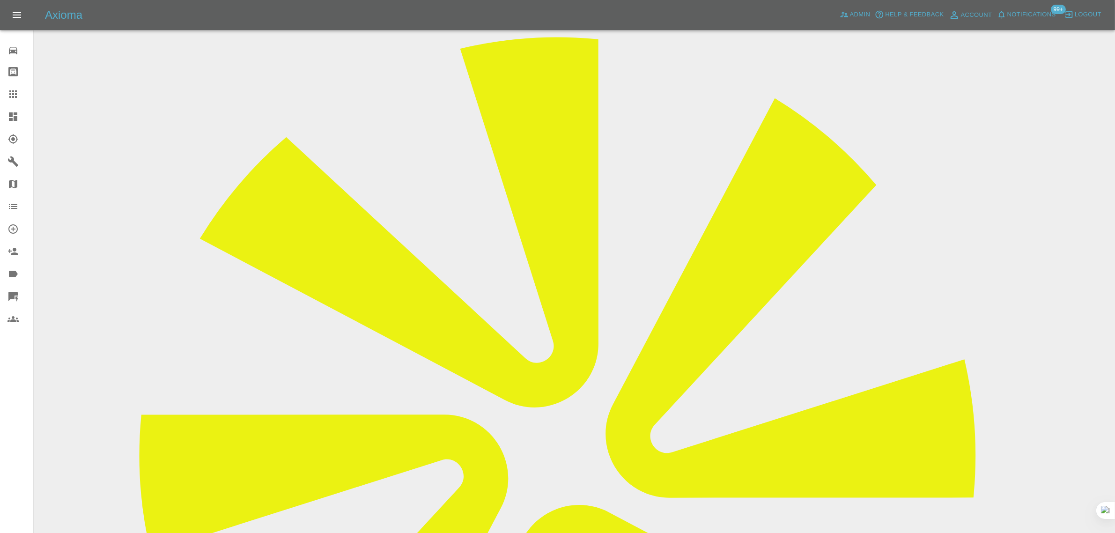
scroll to position [95, 0]
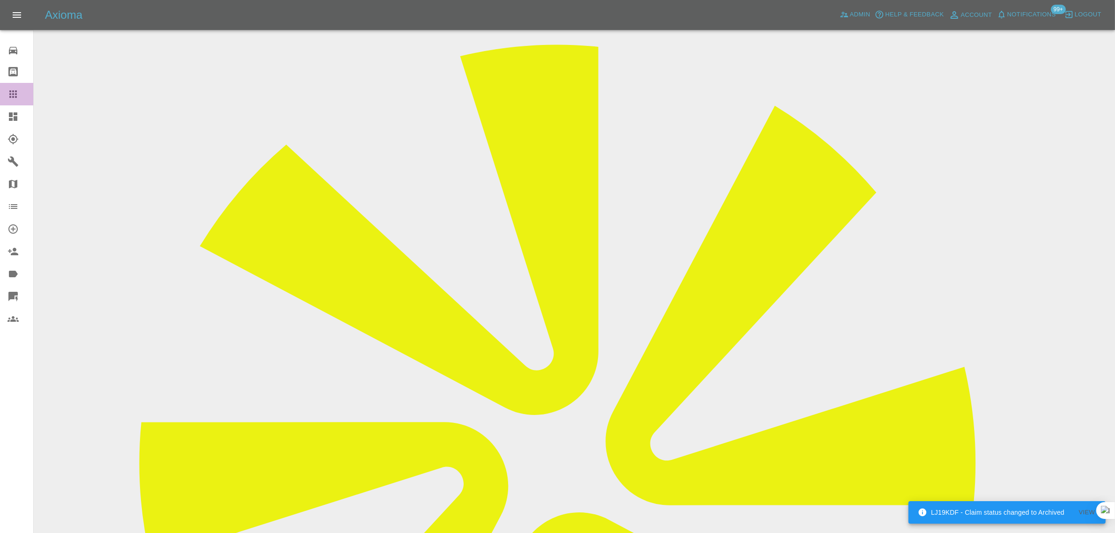
click at [19, 96] on div at bounding box center [20, 94] width 26 height 11
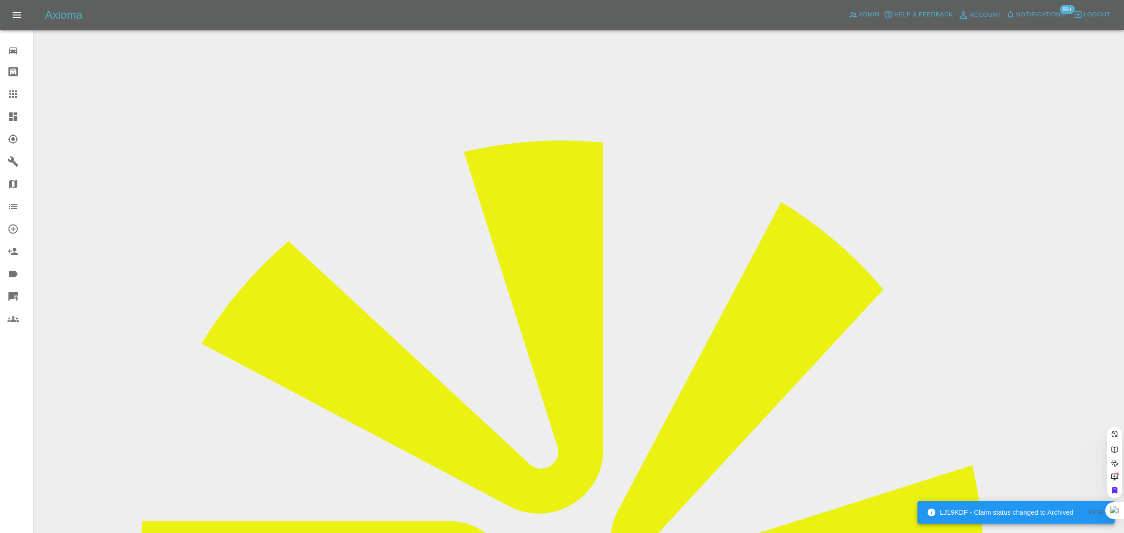
paste input "ricki.hill@gmail.com"
type input "ricki.hill@gmail.co"
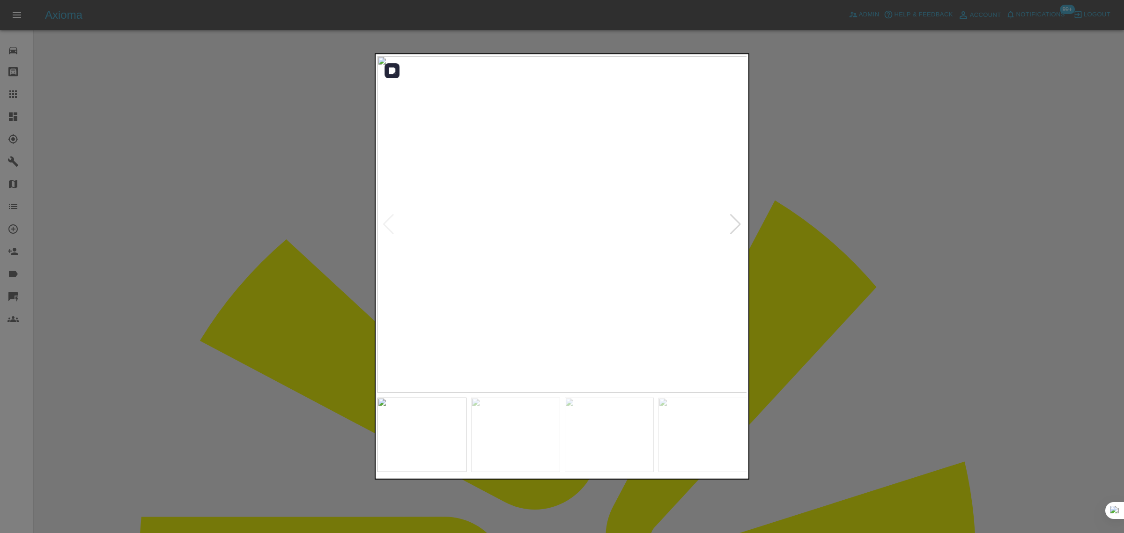
click at [738, 232] on div at bounding box center [735, 224] width 13 height 21
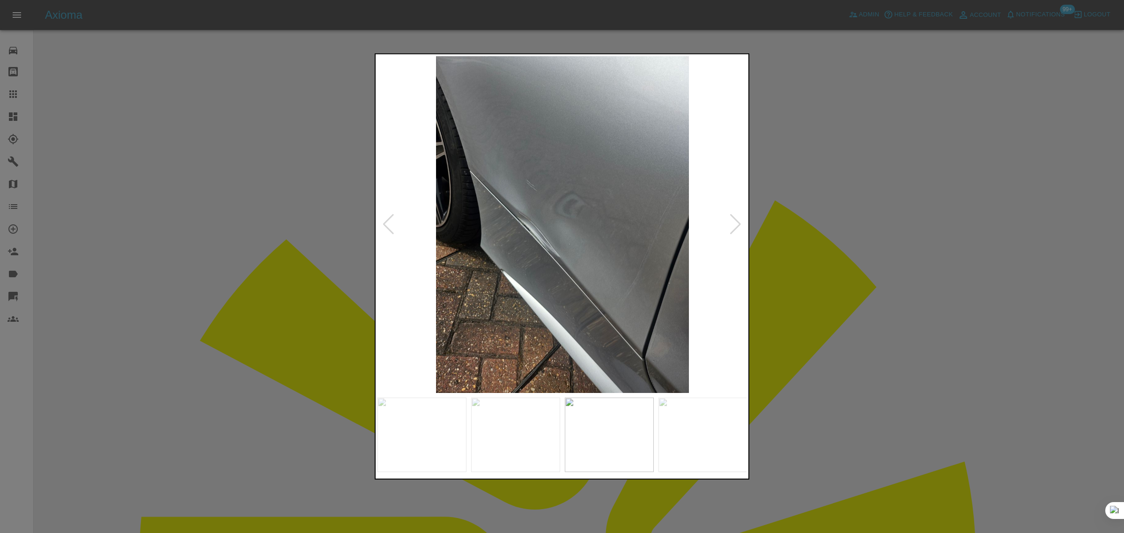
click at [738, 232] on div at bounding box center [735, 224] width 13 height 21
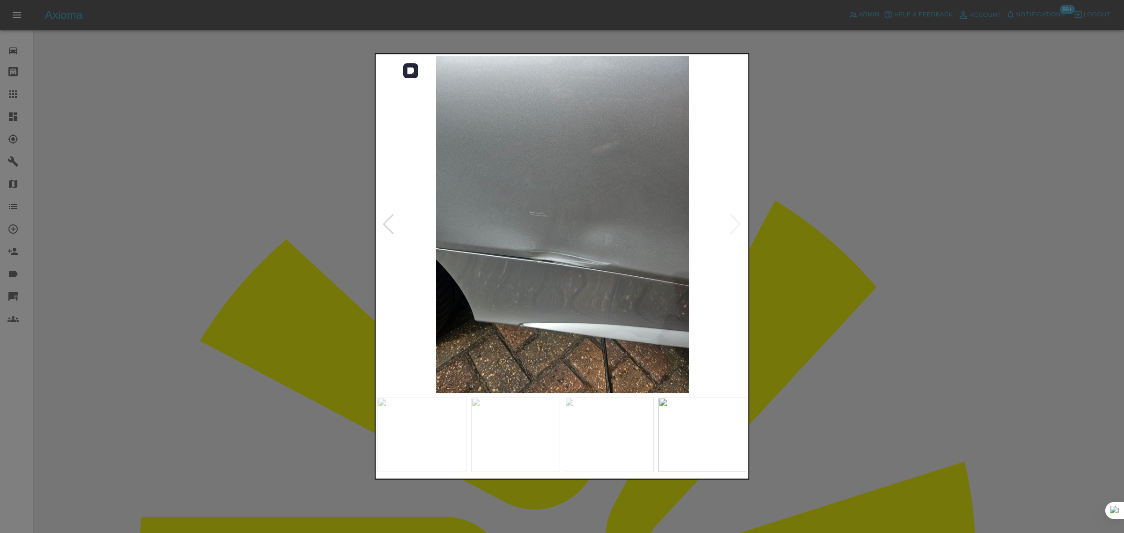
click at [738, 232] on img at bounding box center [562, 224] width 370 height 337
drag, startPoint x: 801, startPoint y: 235, endPoint x: 783, endPoint y: 219, distance: 24.6
click at [802, 235] on div at bounding box center [562, 266] width 1124 height 533
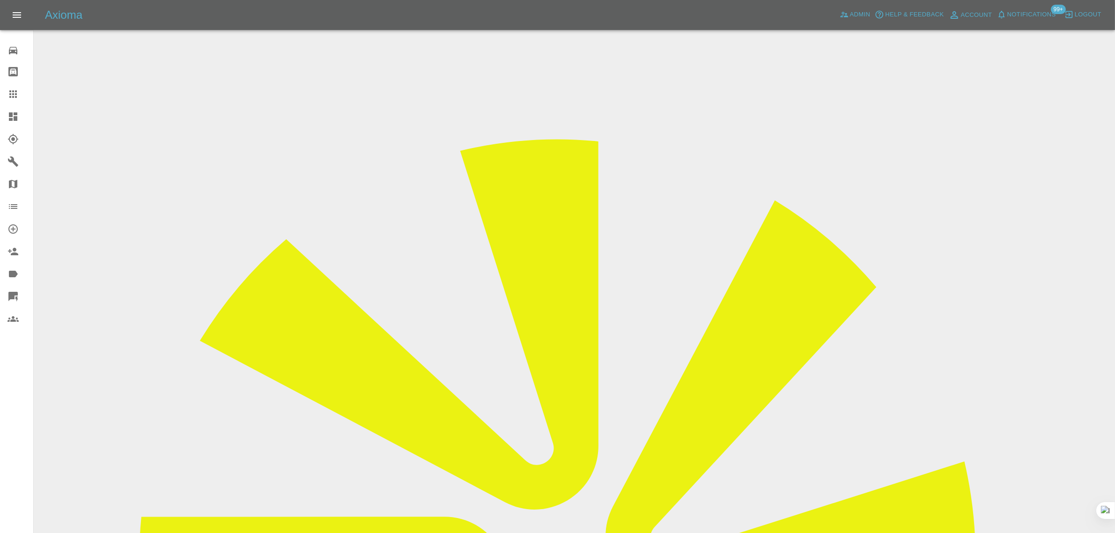
click at [13, 88] on link "Claims" at bounding box center [16, 94] width 33 height 22
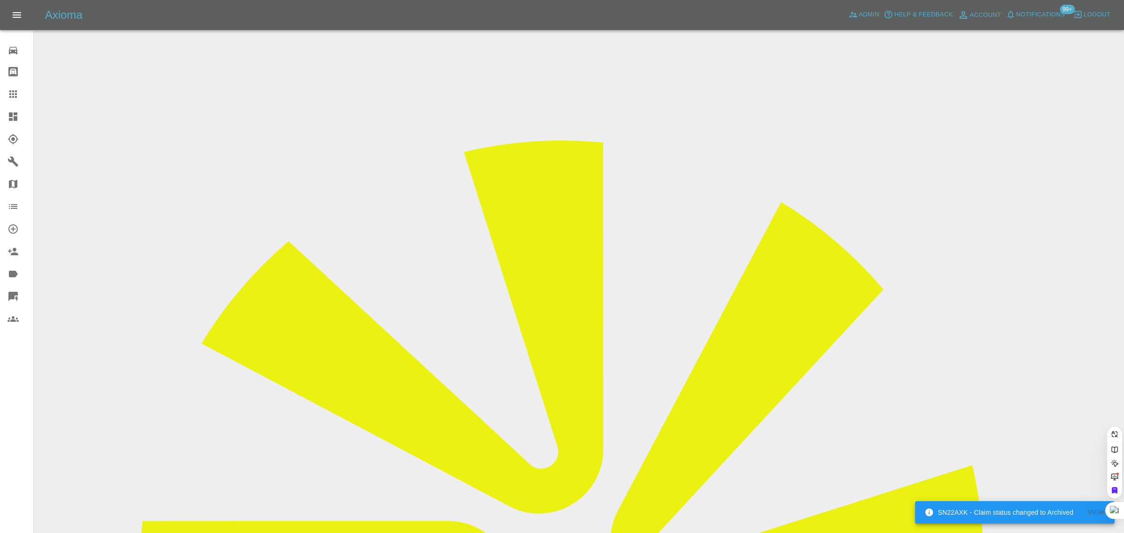
paste input "tpquinn54@gmail.com"
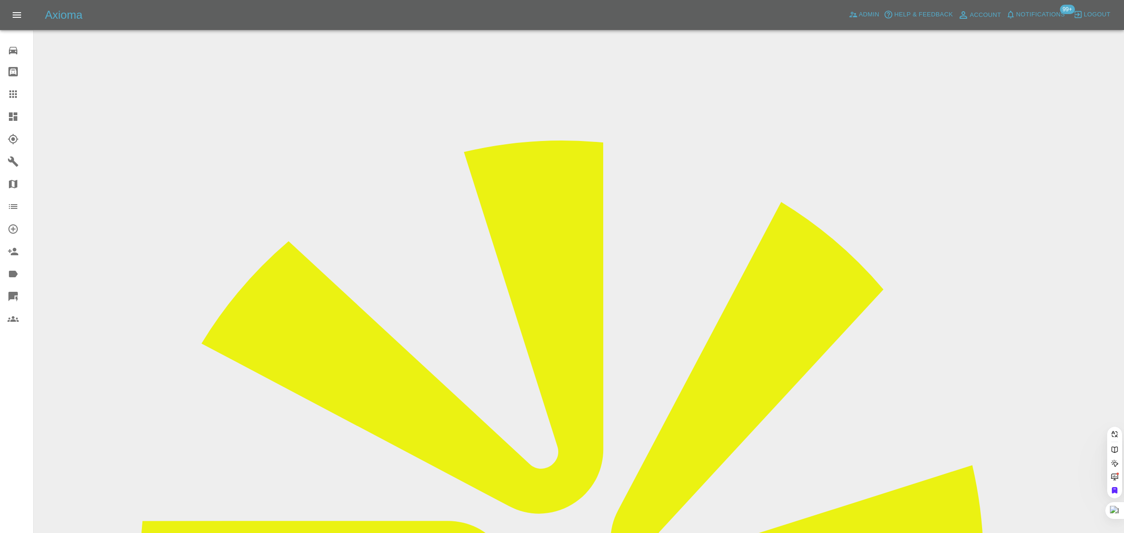
type input "tpquinn54@gmail."
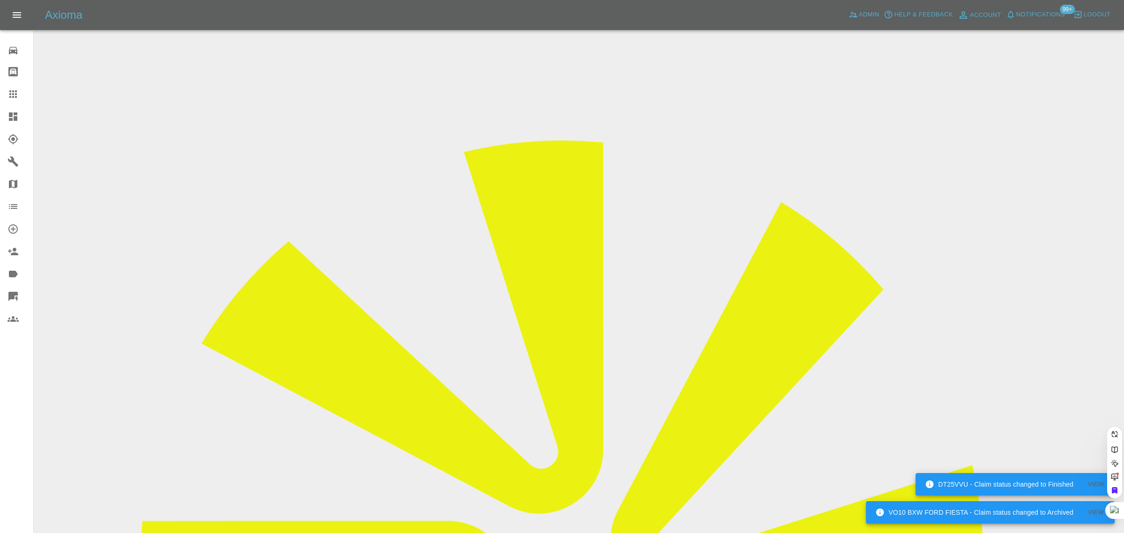
paste input "tpquinn54@gmail.com"
type input "tpquinn54@gmail.co"
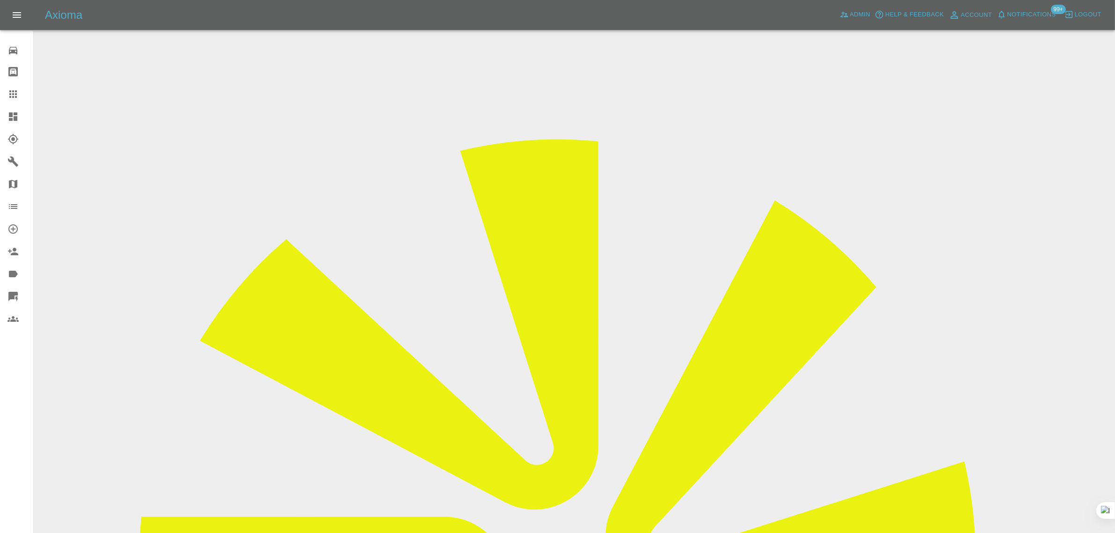
click at [0, 0] on input "Choose images" at bounding box center [0, 0] width 0 height 0
click at [0, 0] on input "Choose Videos" at bounding box center [0, 0] width 0 height 0
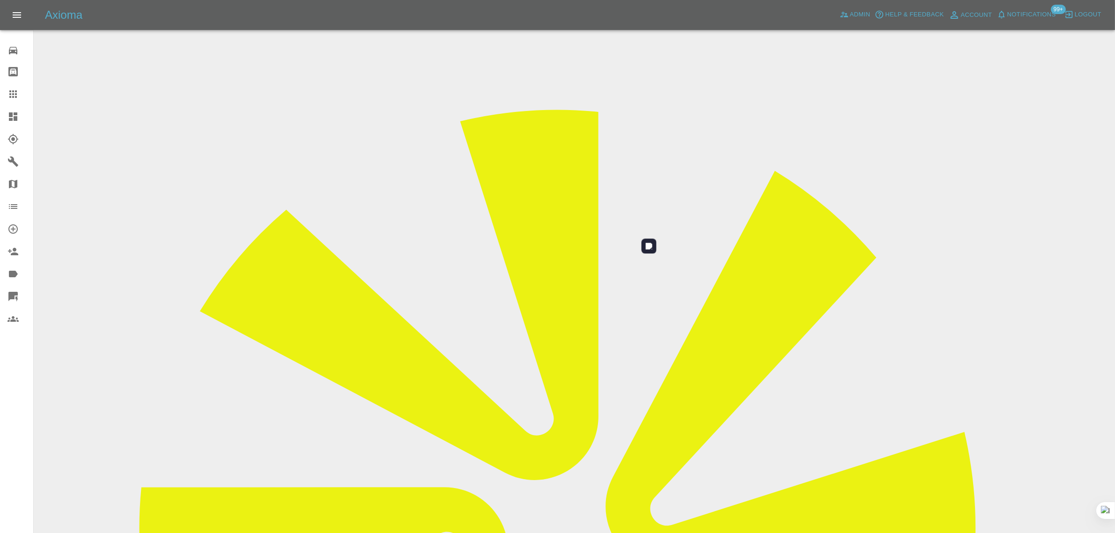
scroll to position [46, 0]
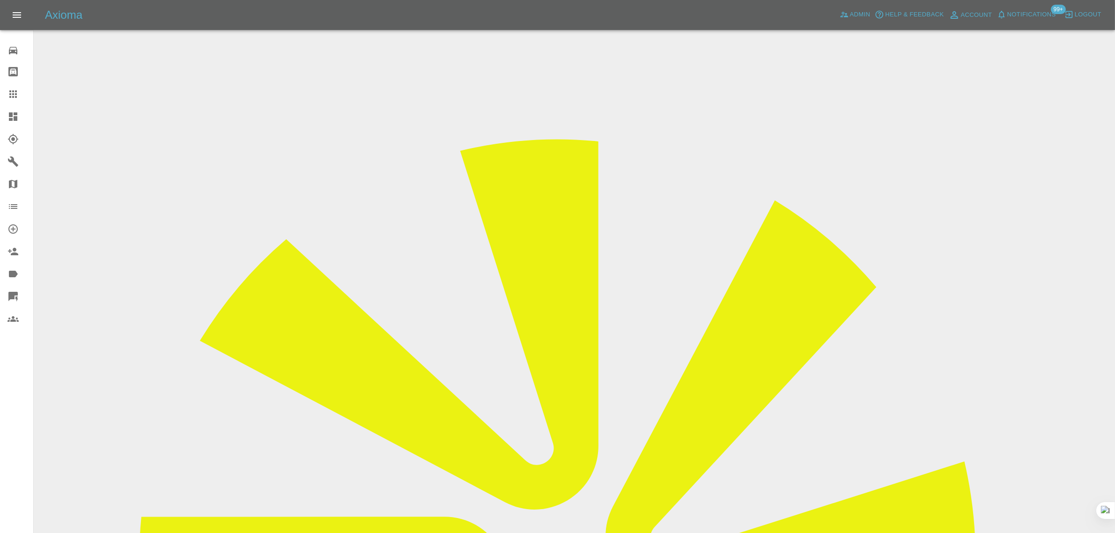
click at [17, 95] on div at bounding box center [20, 94] width 26 height 11
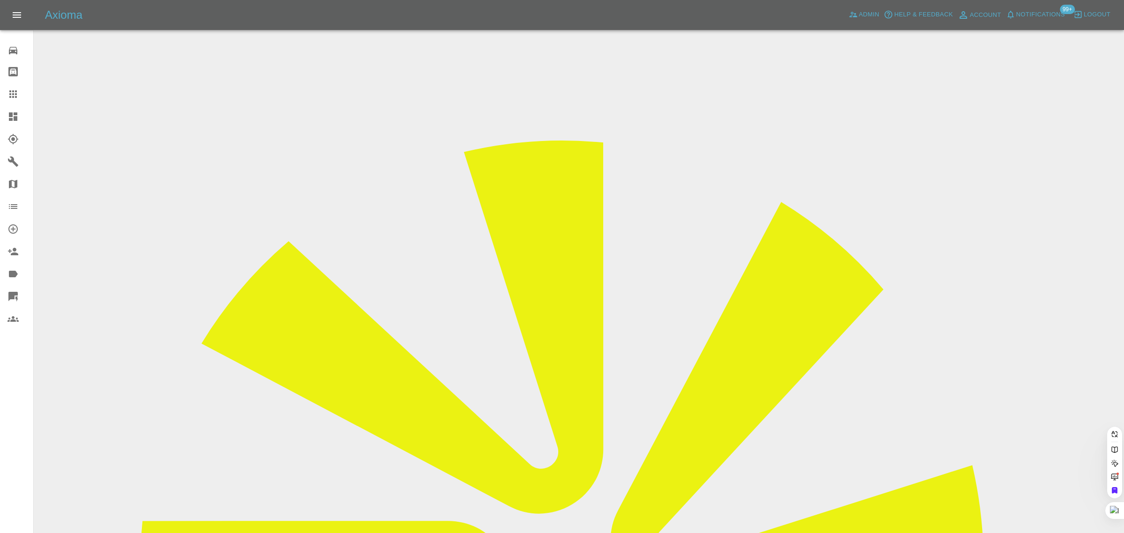
paste input "gerryabrahams@aol.com"
type input "gerryabrahams@aol.com"
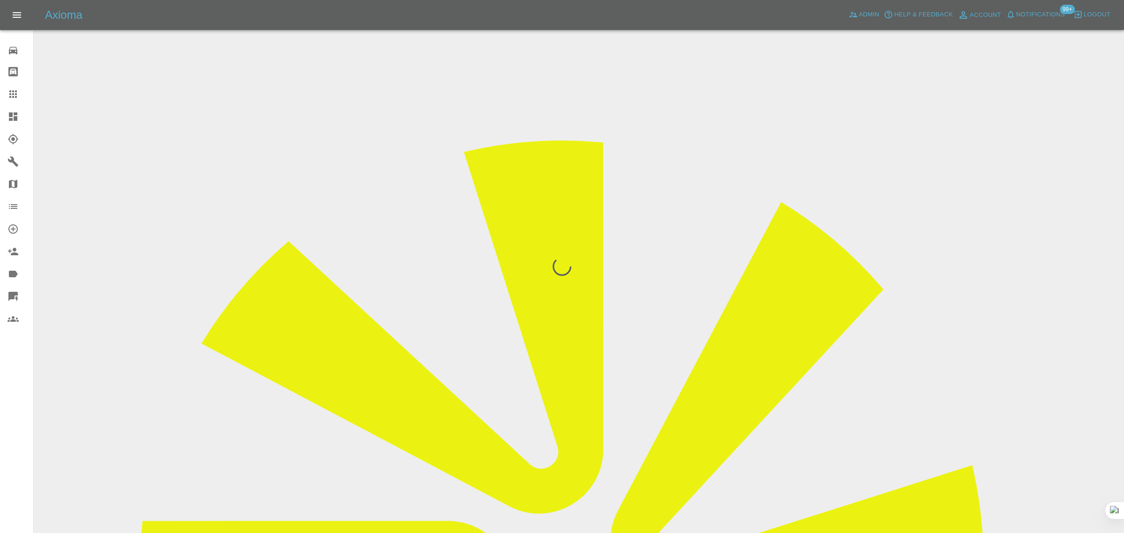
click at [8, 417] on div "0 Repair home Bodyshop home Claims Dashboard Explorer Garages Map Organization …" at bounding box center [17, 266] width 34 height 533
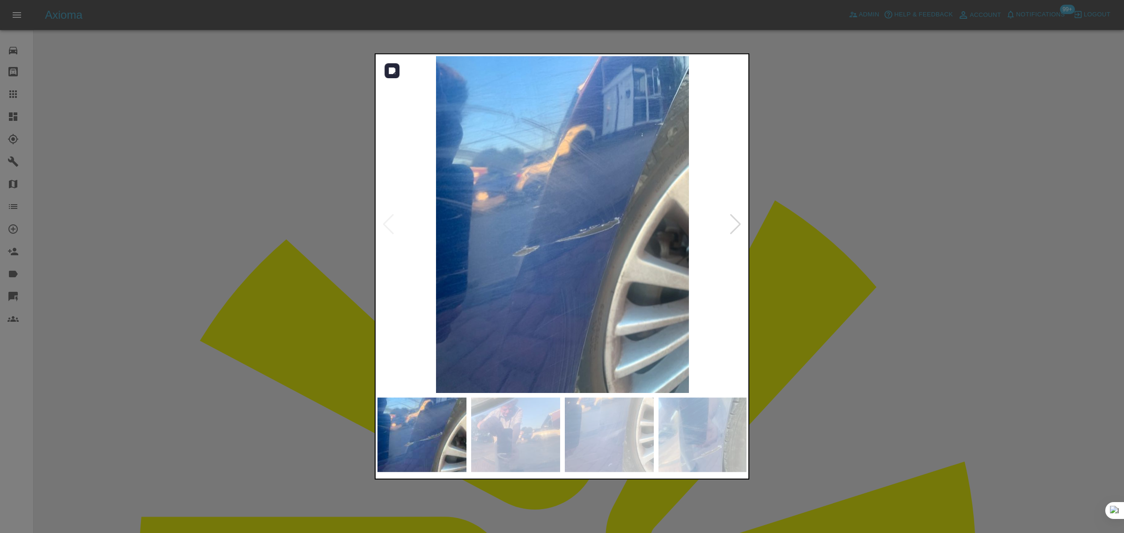
click at [739, 229] on div at bounding box center [735, 224] width 13 height 21
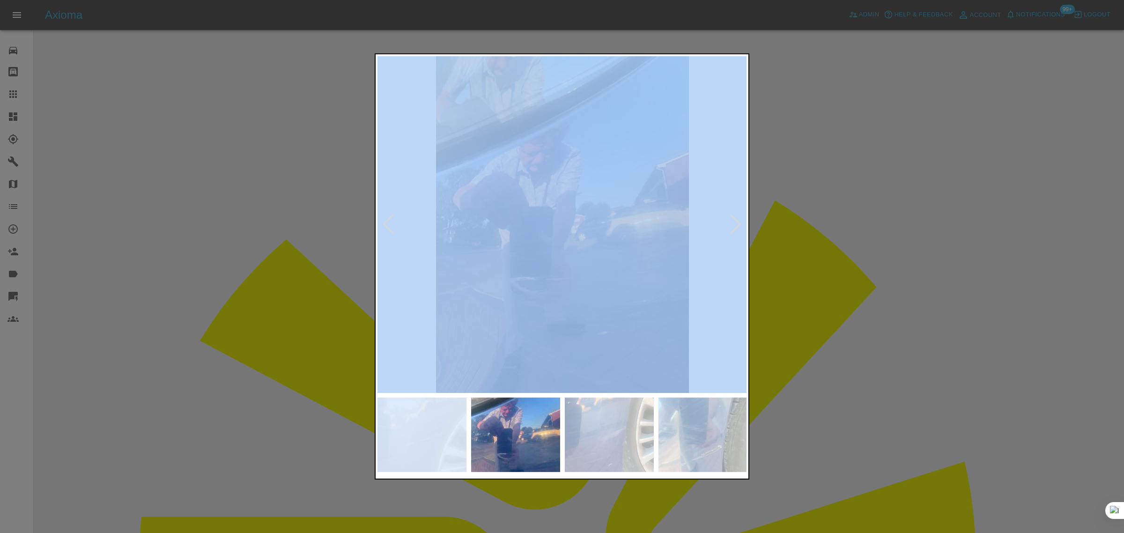
click at [739, 229] on div at bounding box center [735, 224] width 13 height 21
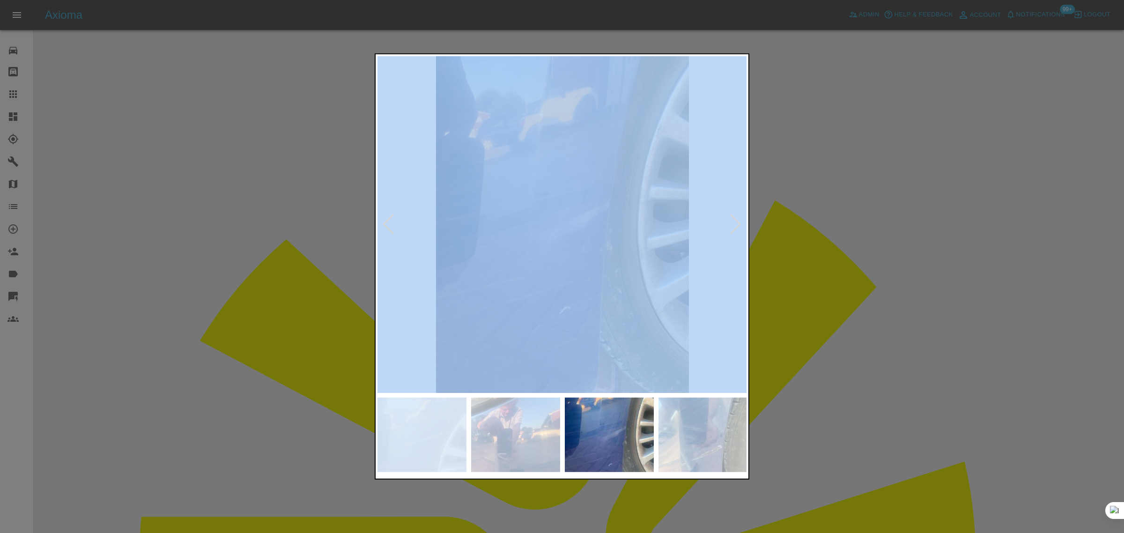
click at [739, 229] on div at bounding box center [735, 224] width 13 height 21
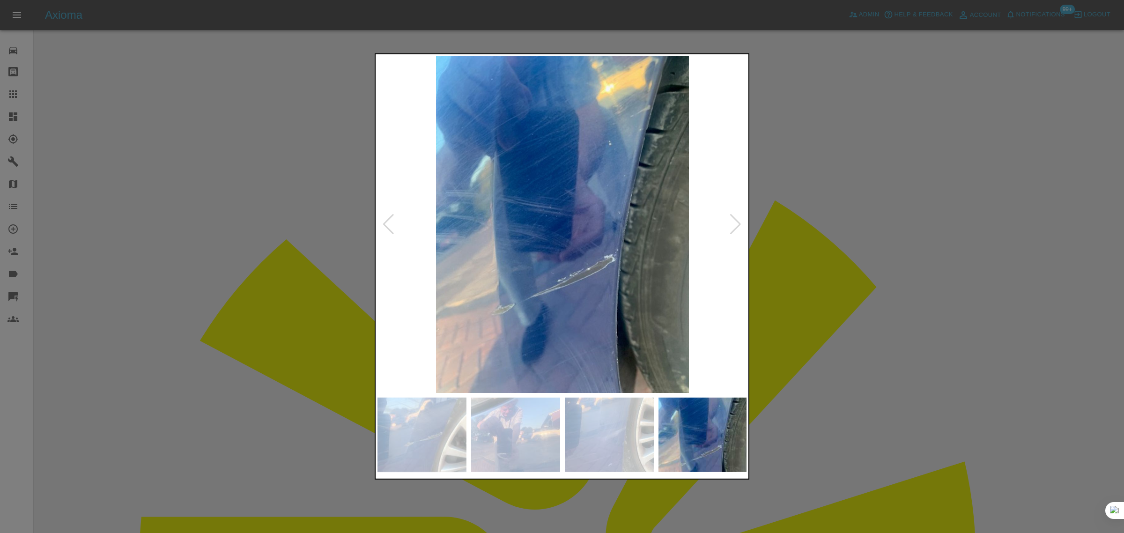
click at [740, 229] on div at bounding box center [735, 224] width 13 height 21
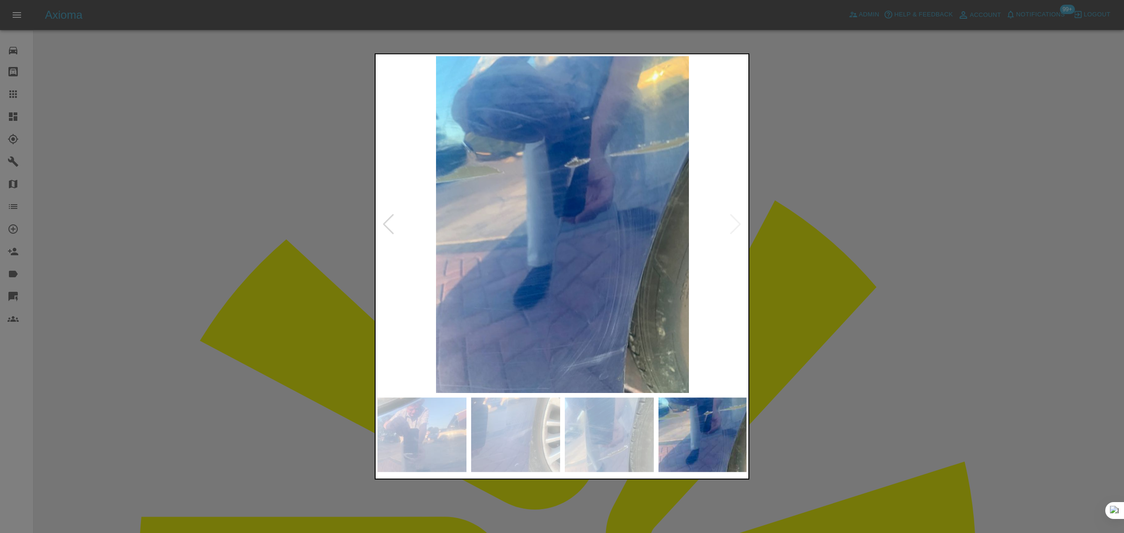
click at [740, 229] on img at bounding box center [562, 224] width 370 height 337
click at [807, 219] on div at bounding box center [562, 266] width 1124 height 533
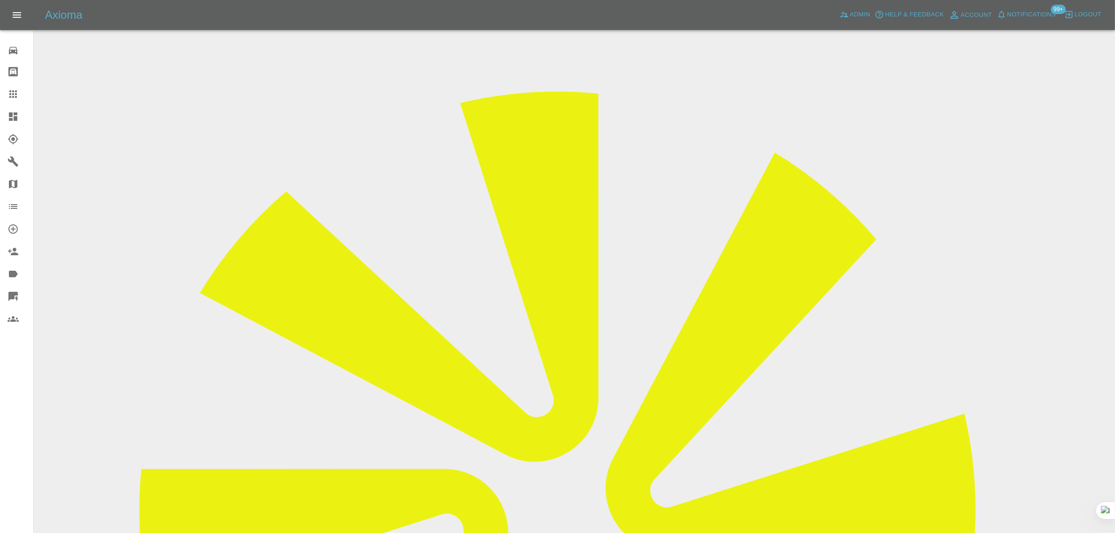
scroll to position [47, 0]
drag, startPoint x: 582, startPoint y: 244, endPoint x: 486, endPoint y: 471, distance: 246.2
copy td "07931732586"
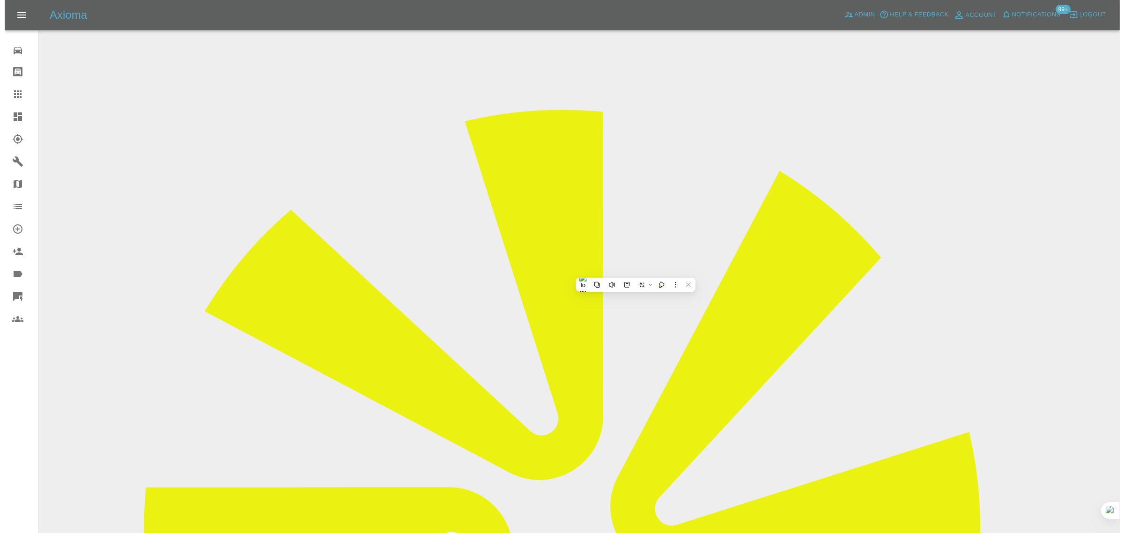
scroll to position [0, 0]
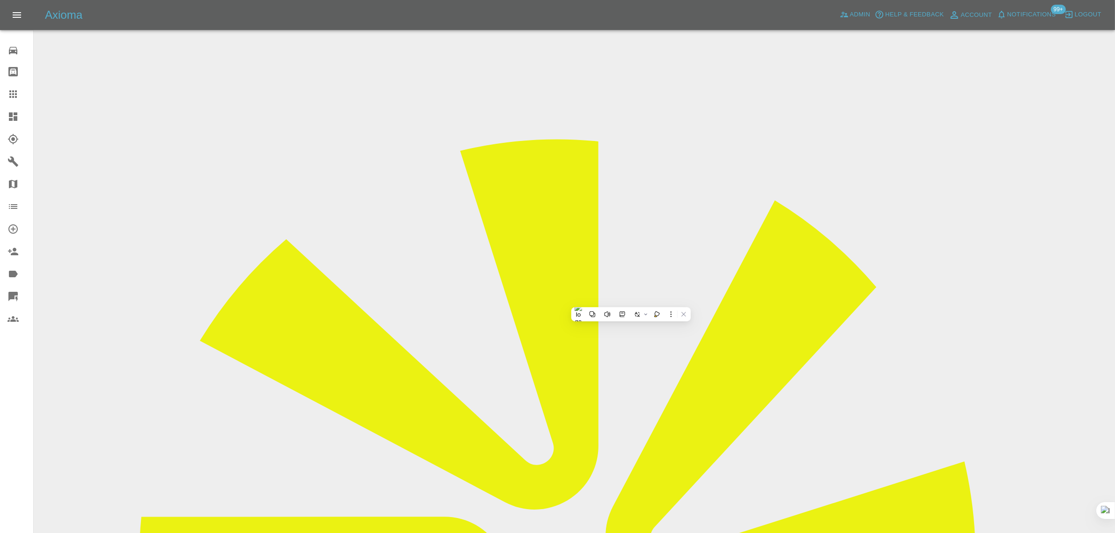
click at [19, 90] on div at bounding box center [20, 94] width 26 height 11
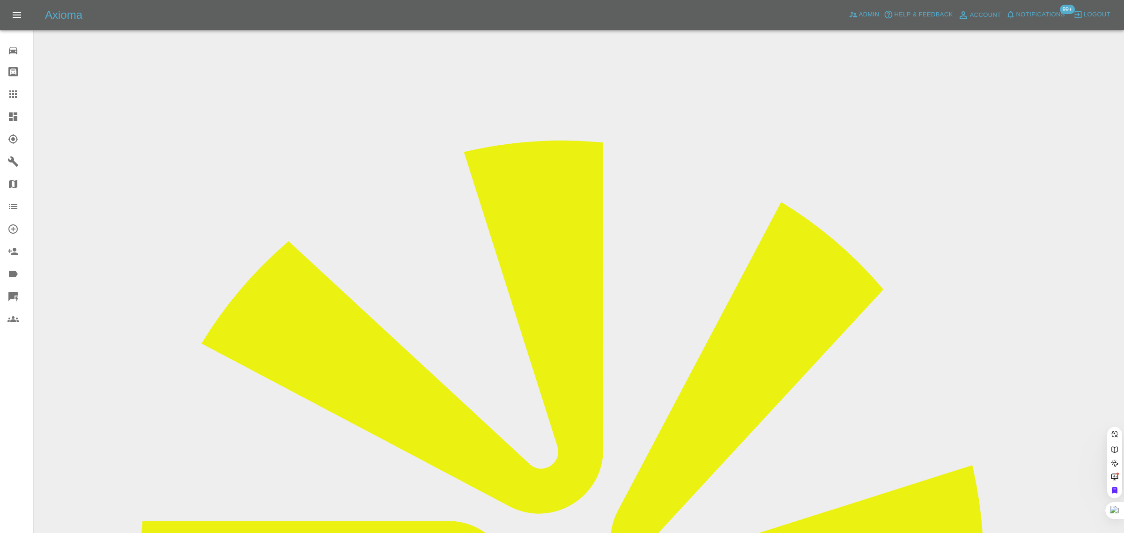
paste input "ldndriveruk@gmail.com"
type input "ldndriveruk@gmail.co"
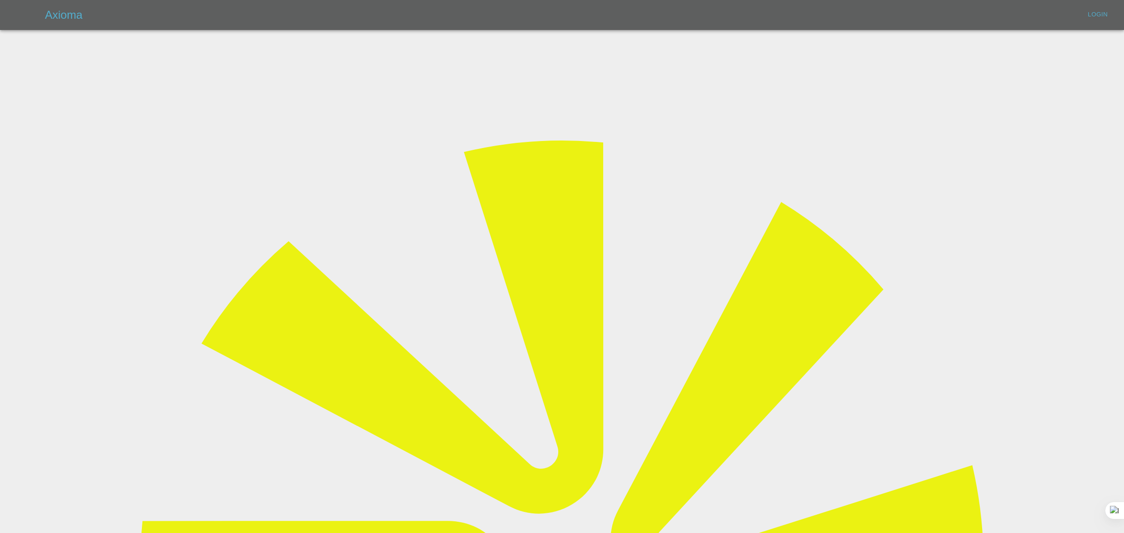
type input "bookkeeping@fifoaccounting.com"
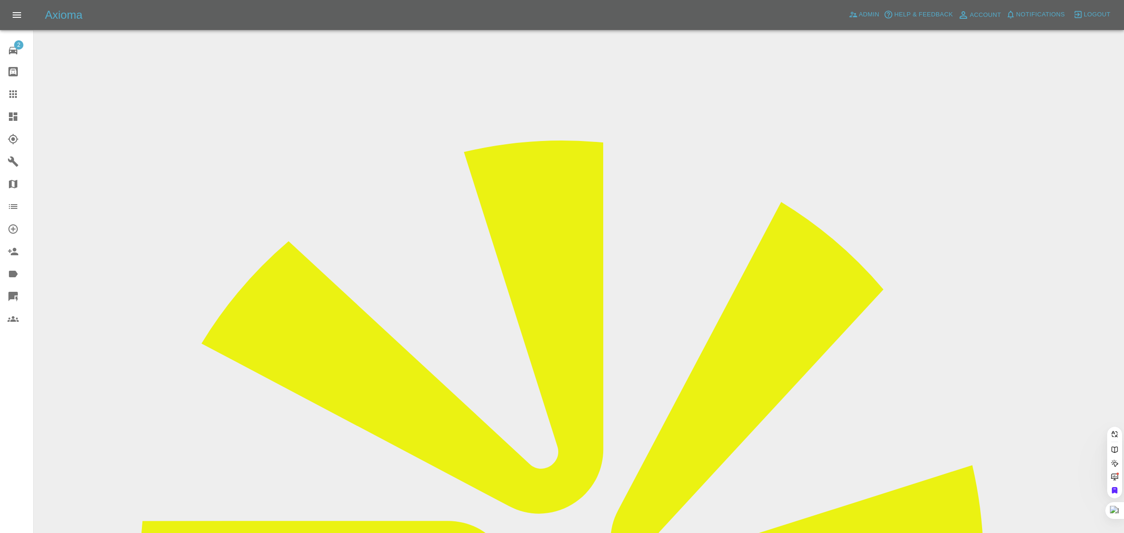
paste input "ldndriveruk@gmail.com"
type input "ldndriveruk@gmail.co"
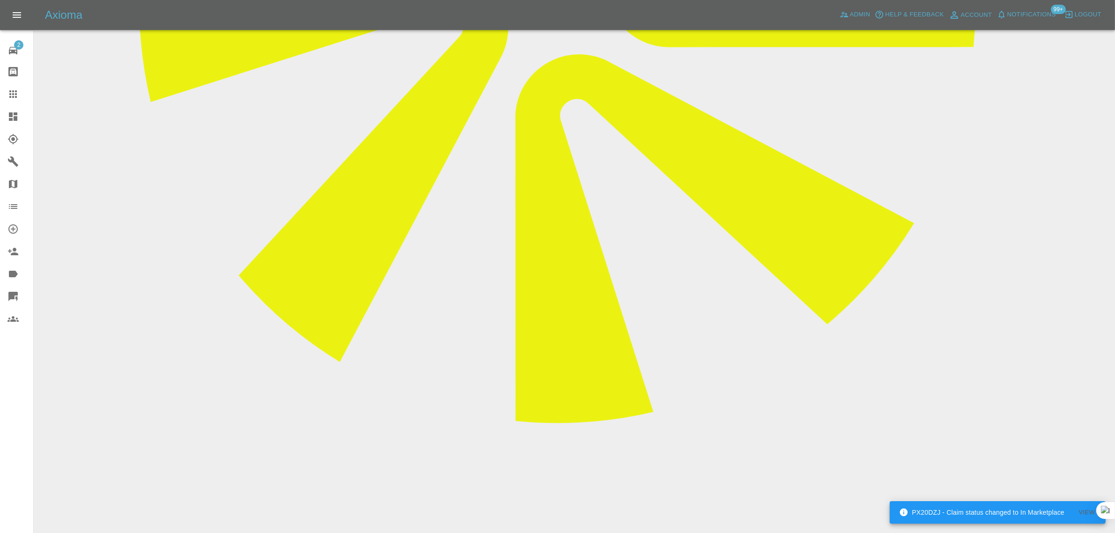
scroll to position [585, 0]
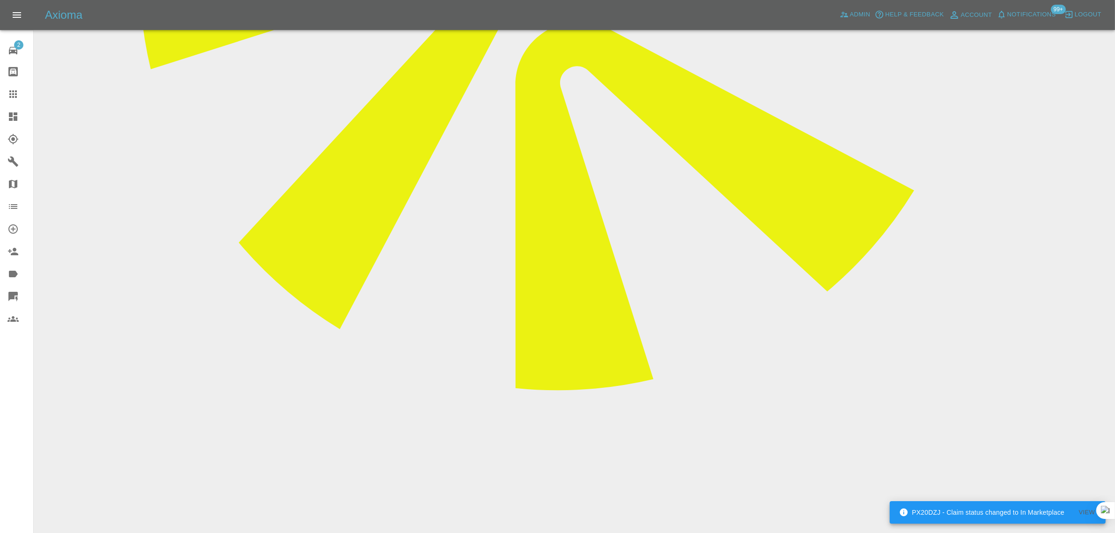
paste textarea "Hi can you please cancel my appointment for my car repair [DATE]. Sorry for any…"
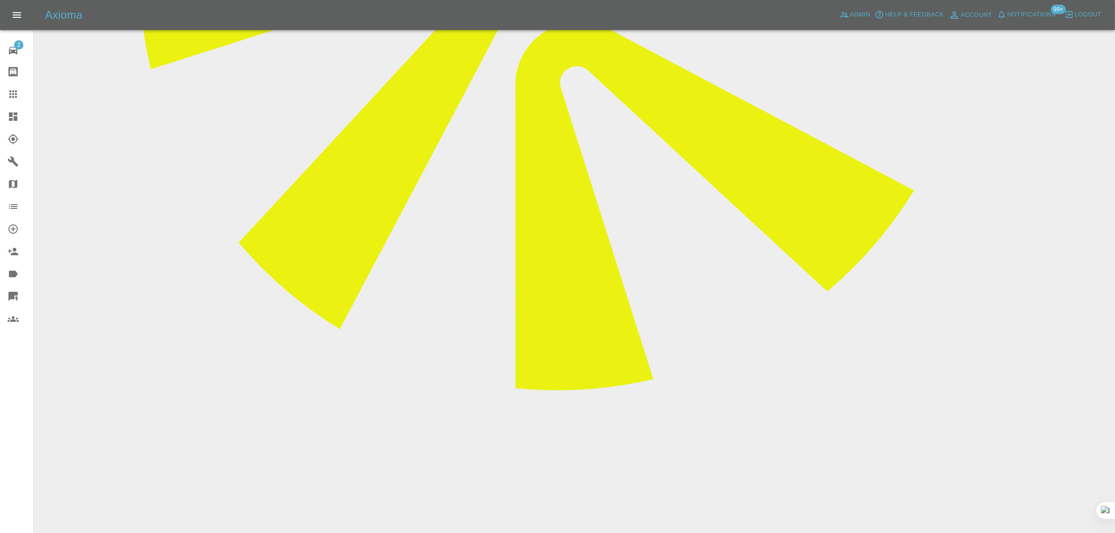
drag, startPoint x: 541, startPoint y: 230, endPoint x: 345, endPoint y: 205, distance: 197.8
paste textarea
type textarea "Hi can you please cancel my appointment for my car repair [DATE]. Sorry for any…"
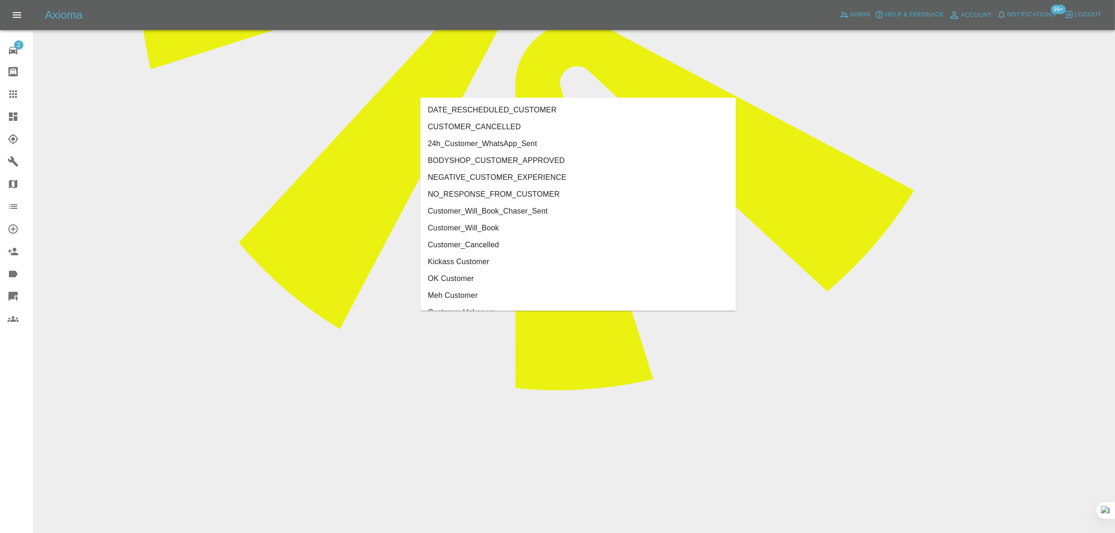
type input "cust"
click at [537, 122] on li "CUSTOMER_CANCELLED" at bounding box center [579, 126] width 316 height 17
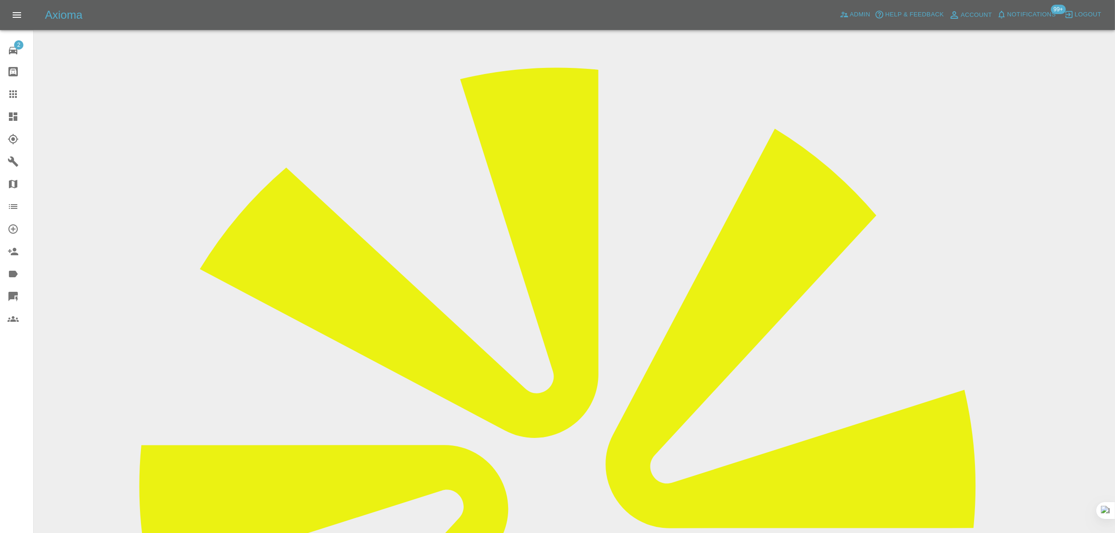
scroll to position [0, 0]
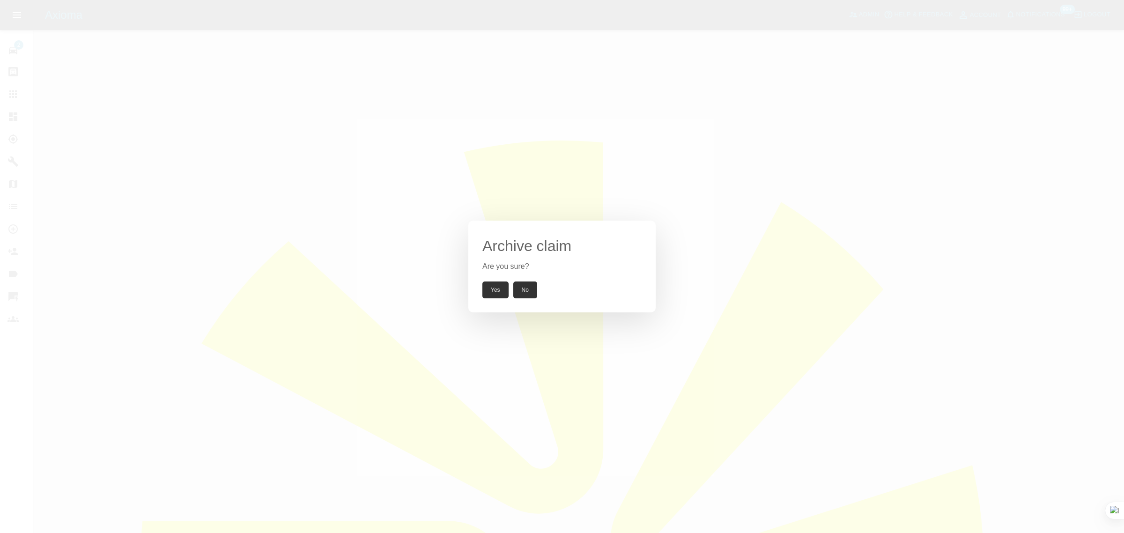
click at [499, 295] on button "Yes" at bounding box center [495, 289] width 26 height 17
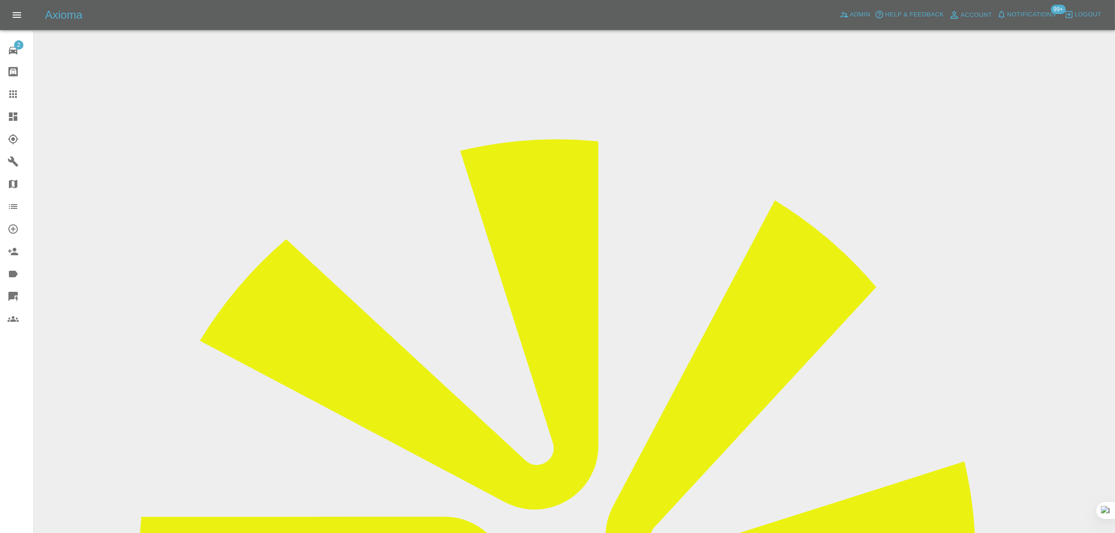
drag, startPoint x: 891, startPoint y: 144, endPoint x: 918, endPoint y: 144, distance: 27.2
copy td "XT Auto"
drag, startPoint x: 424, startPoint y: 166, endPoint x: 590, endPoint y: 166, distance: 165.8
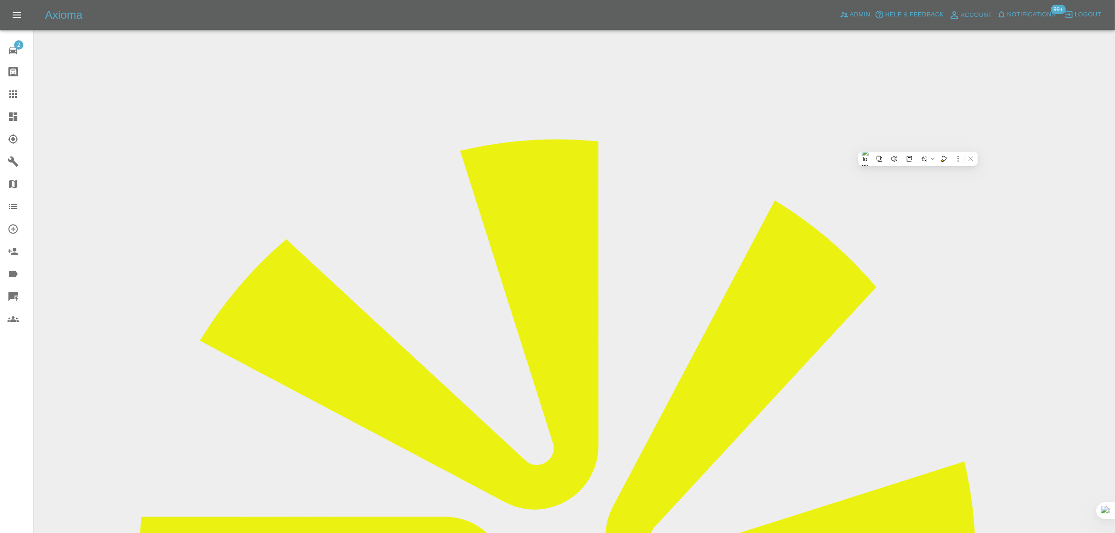
copy tr "Registration plates M111GFG"
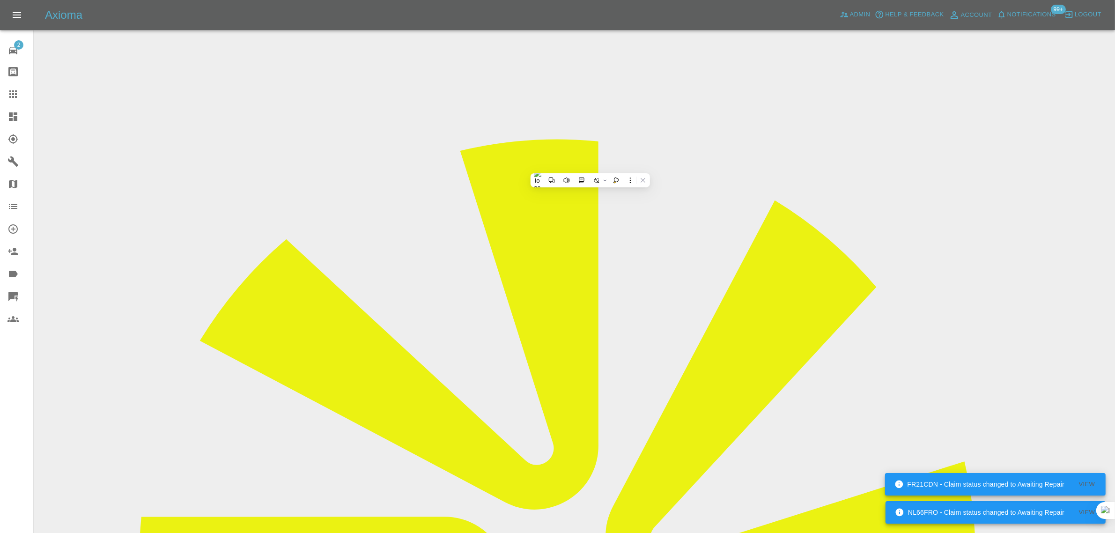
drag, startPoint x: 421, startPoint y: 267, endPoint x: 586, endPoint y: 288, distance: 166.2
copy tbody "Driver Matthew Geraghty Driver Phone Number 07767732542"
drag, startPoint x: 773, startPoint y: 404, endPoint x: 996, endPoint y: 394, distance: 222.7
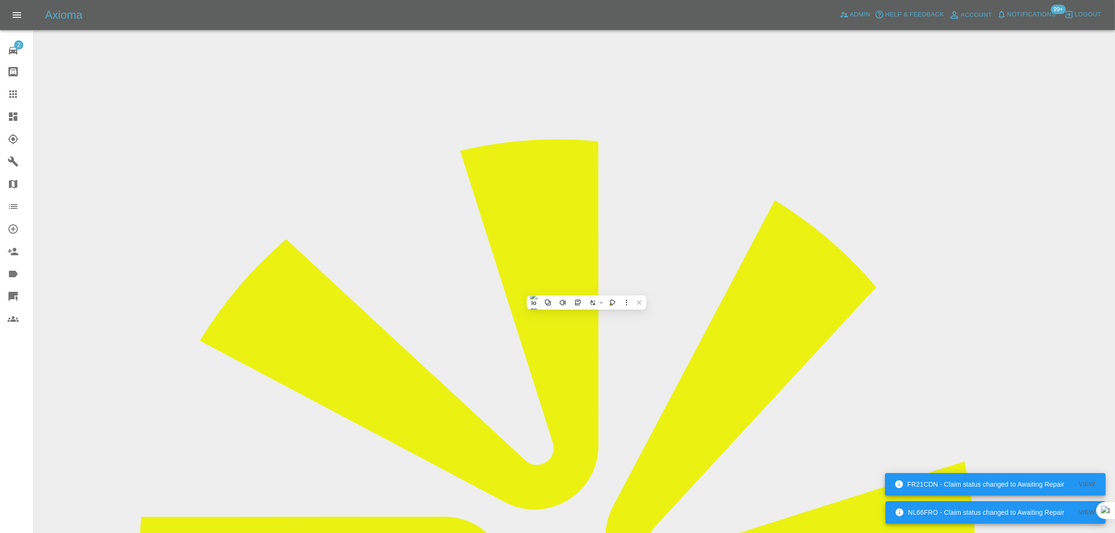
copy tr "Repair Date 16/09/2025"
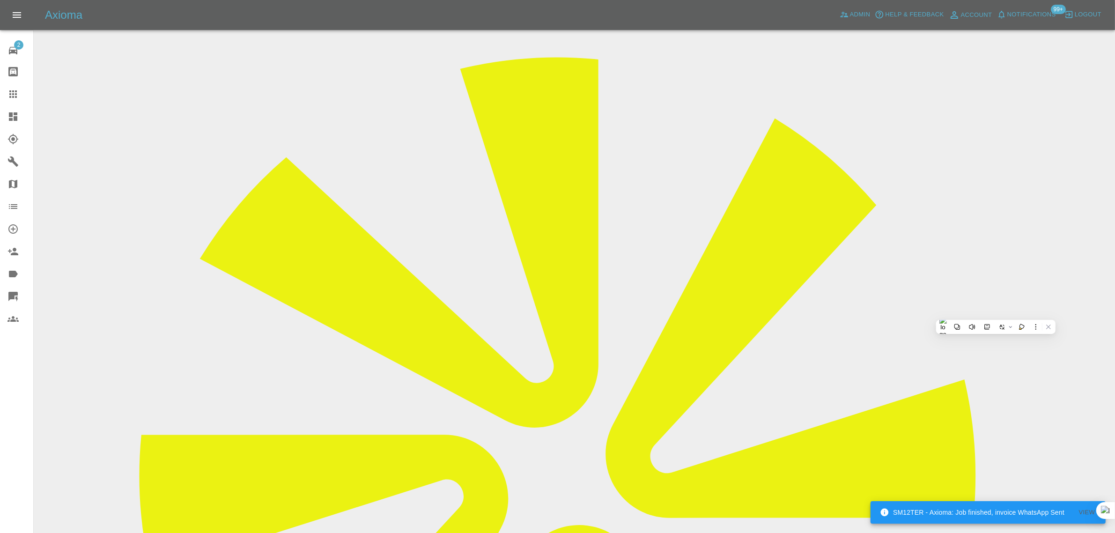
scroll to position [410, 0]
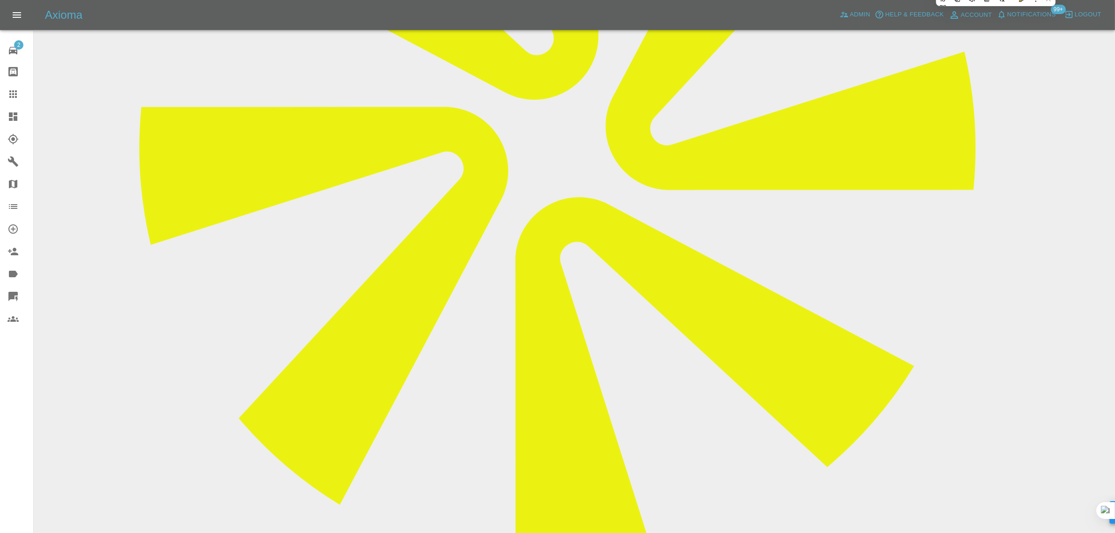
paste textarea "The fee is steap considering it took less then 5 mins for an email with a repai…"
type textarea "The fee is steap considering it took less then 5 mins for an email with a repai…"
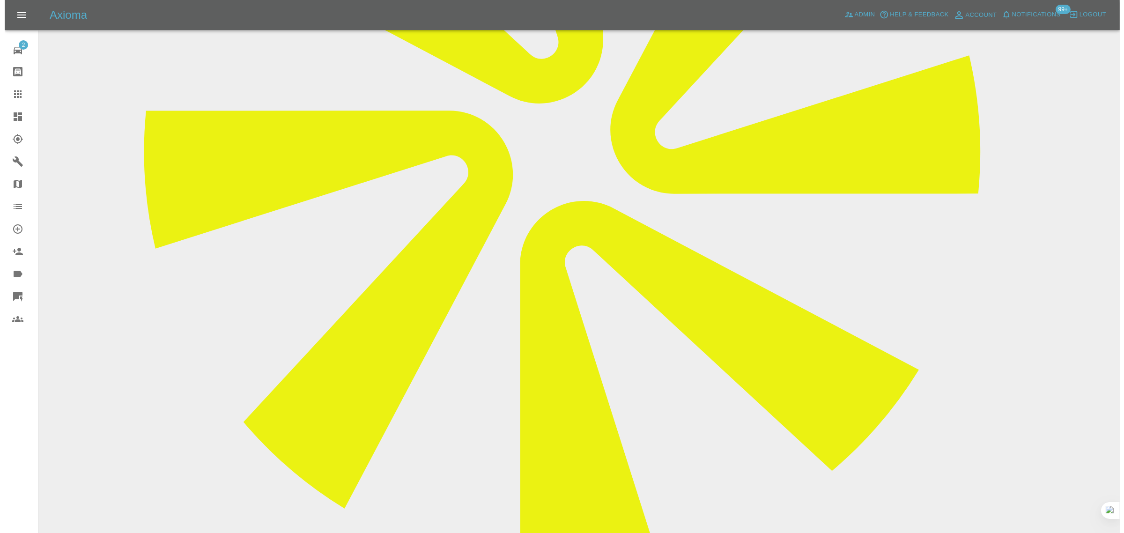
scroll to position [0, 0]
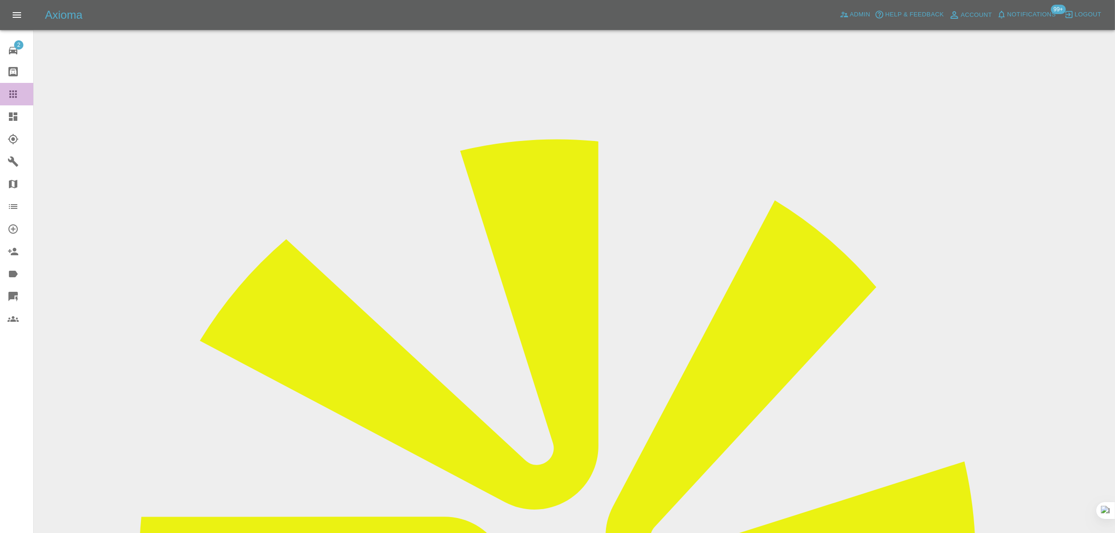
click at [17, 102] on link "Claims" at bounding box center [16, 94] width 33 height 22
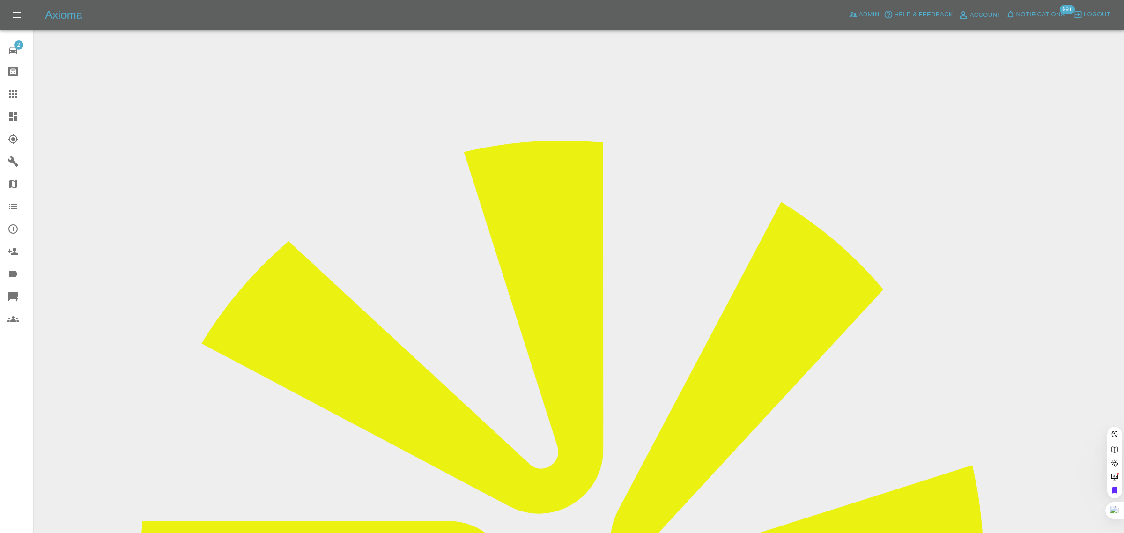
paste input "tpquinn54@gmail.com"
type input "tpquinn54@gmail.co"
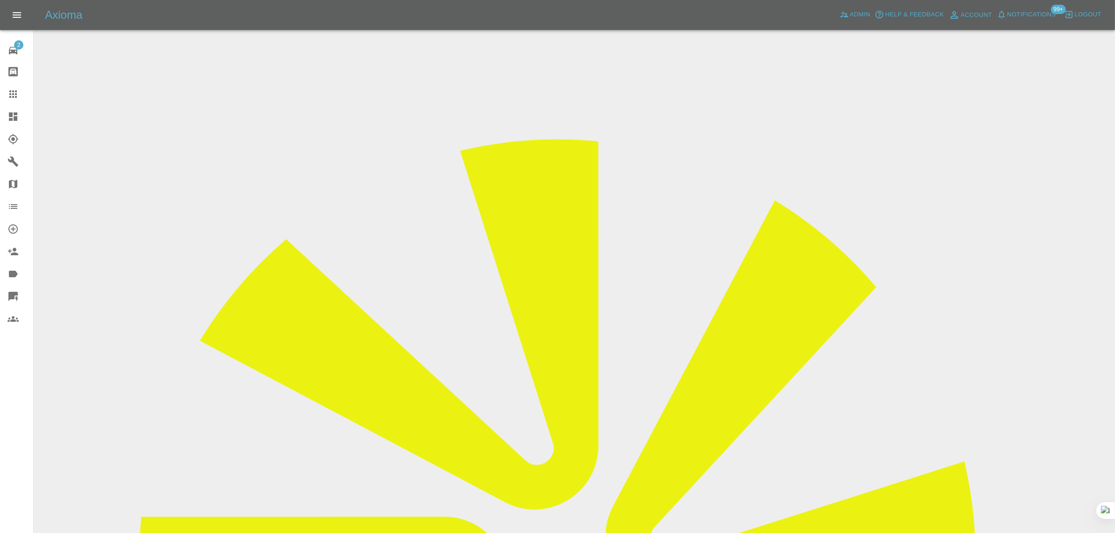
click at [15, 99] on icon at bounding box center [12, 94] width 11 height 11
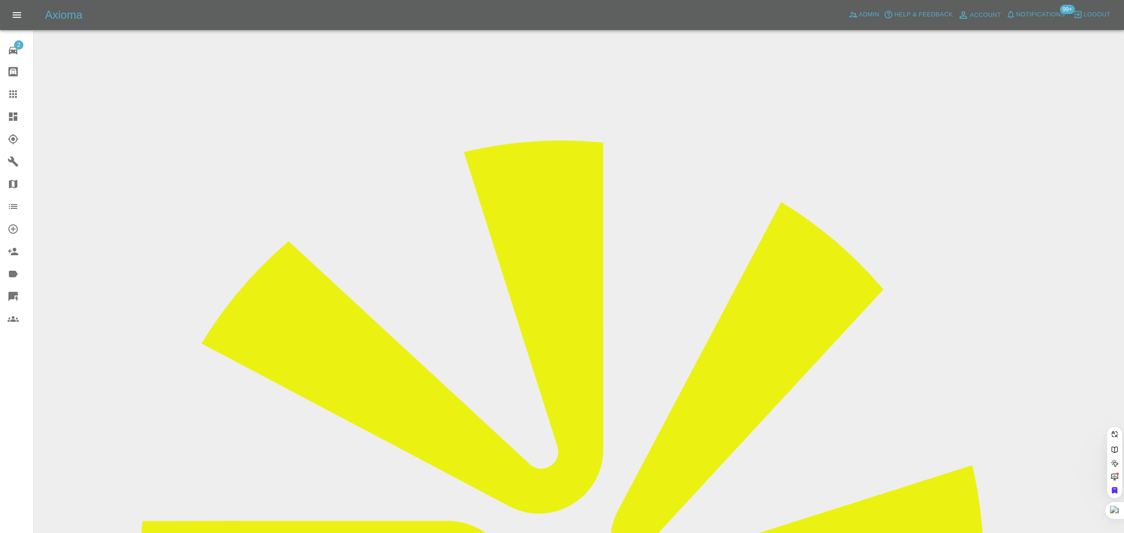
paste input "karljbrookes@gmail.com"
type input "karljbrookes@gmail.com"
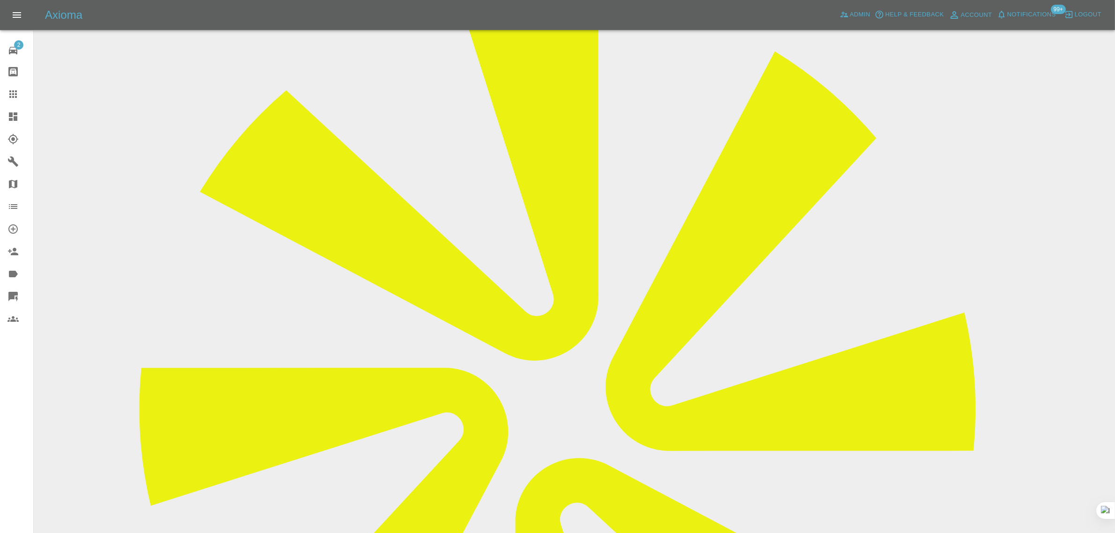
scroll to position [468, 0]
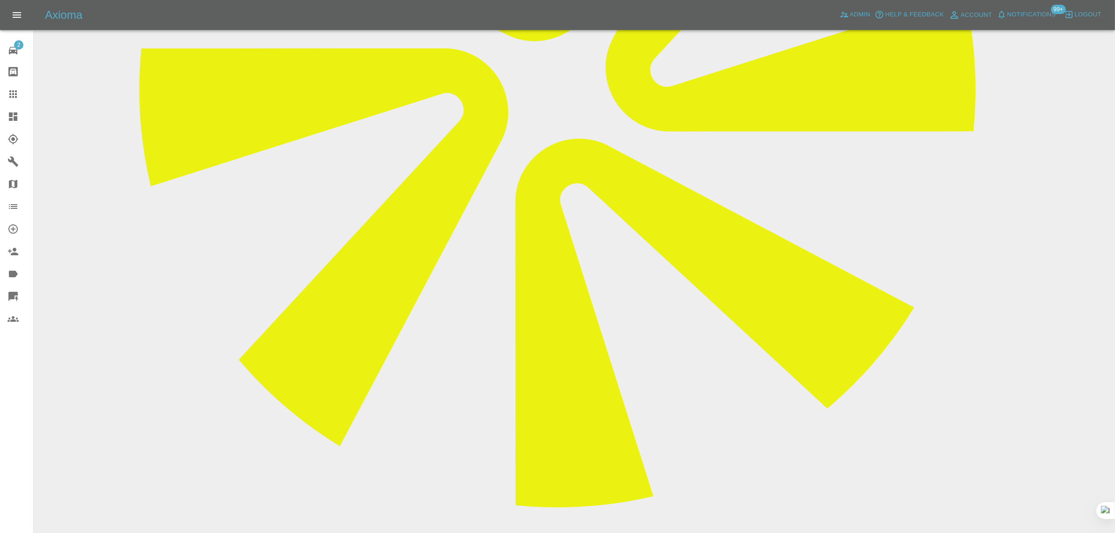
paste textarea "Yes contacted me and Jack was great thing was your end as he was only scheduled…"
type textarea "Yes contacted me and Jack was great thing was your end as he was only scheduled…"
click at [16, 95] on icon at bounding box center [12, 94] width 11 height 11
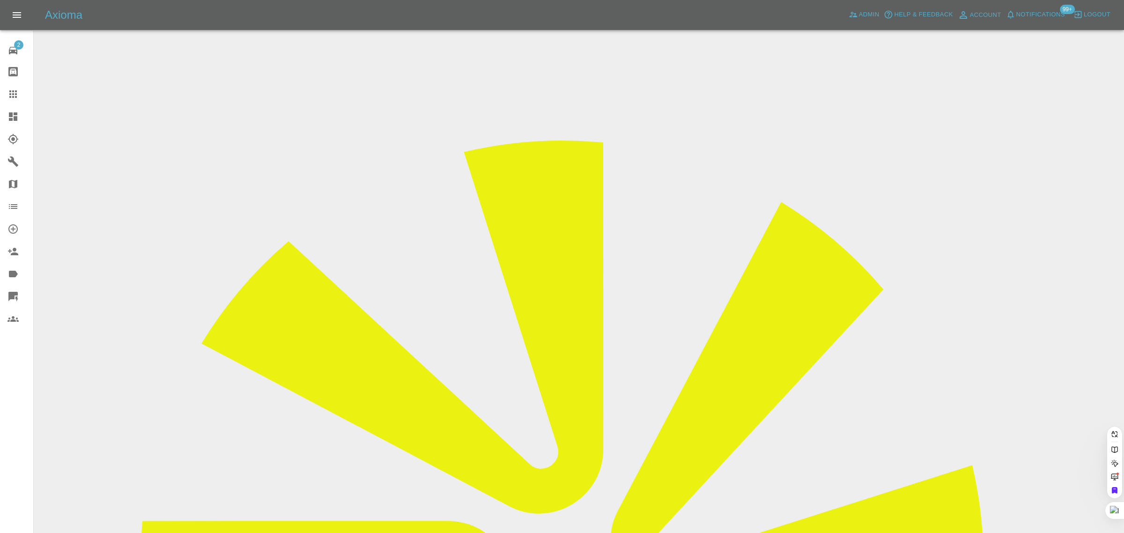
paste input "tpquinn54@gmail.com"
type input "tpquinn54@gmail.com"
